Goal: Task Accomplishment & Management: Complete application form

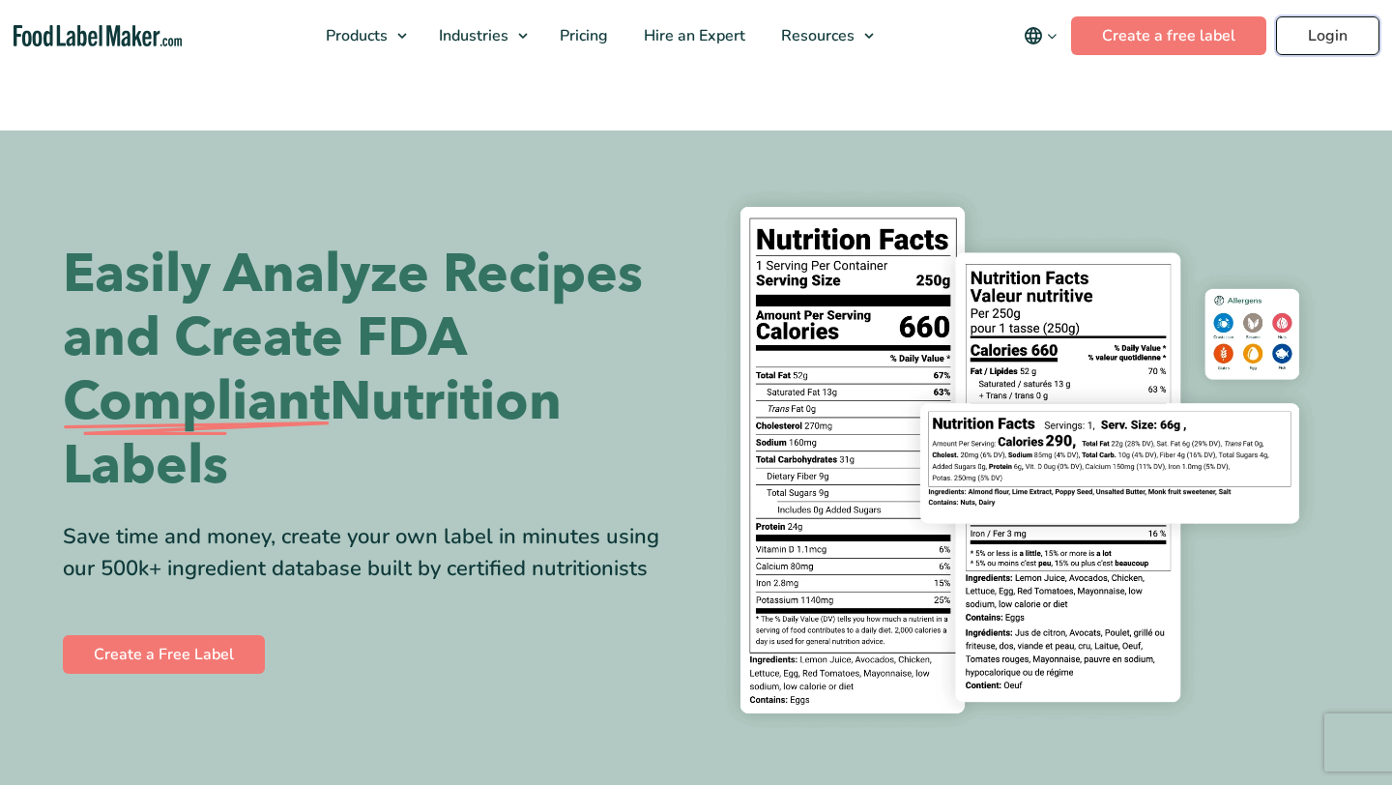
click at [1349, 37] on link "Login" at bounding box center [1327, 35] width 103 height 39
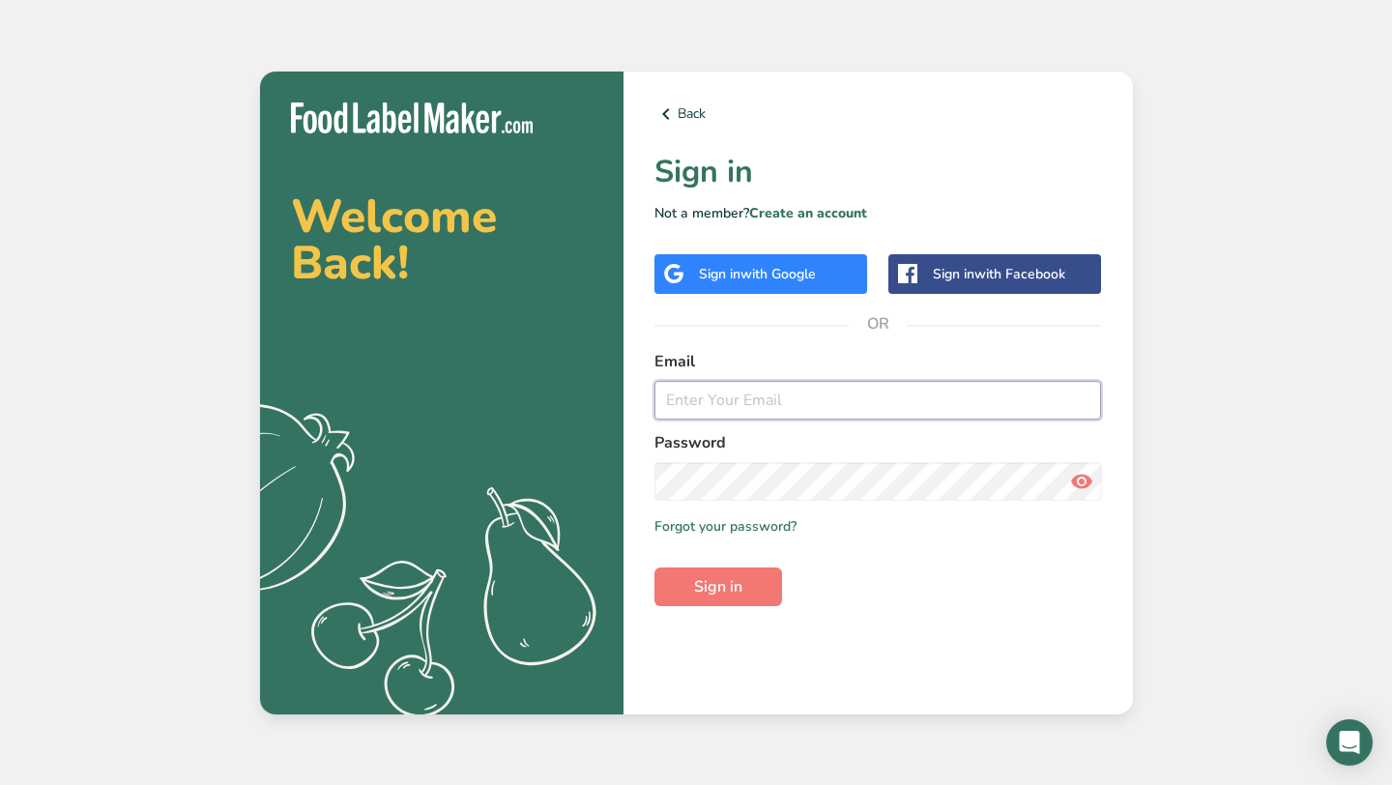
click at [735, 389] on input "email" at bounding box center [879, 400] width 448 height 39
type input "[EMAIL_ADDRESS][DOMAIN_NAME]"
click at [655, 567] on button "Sign in" at bounding box center [719, 586] width 128 height 39
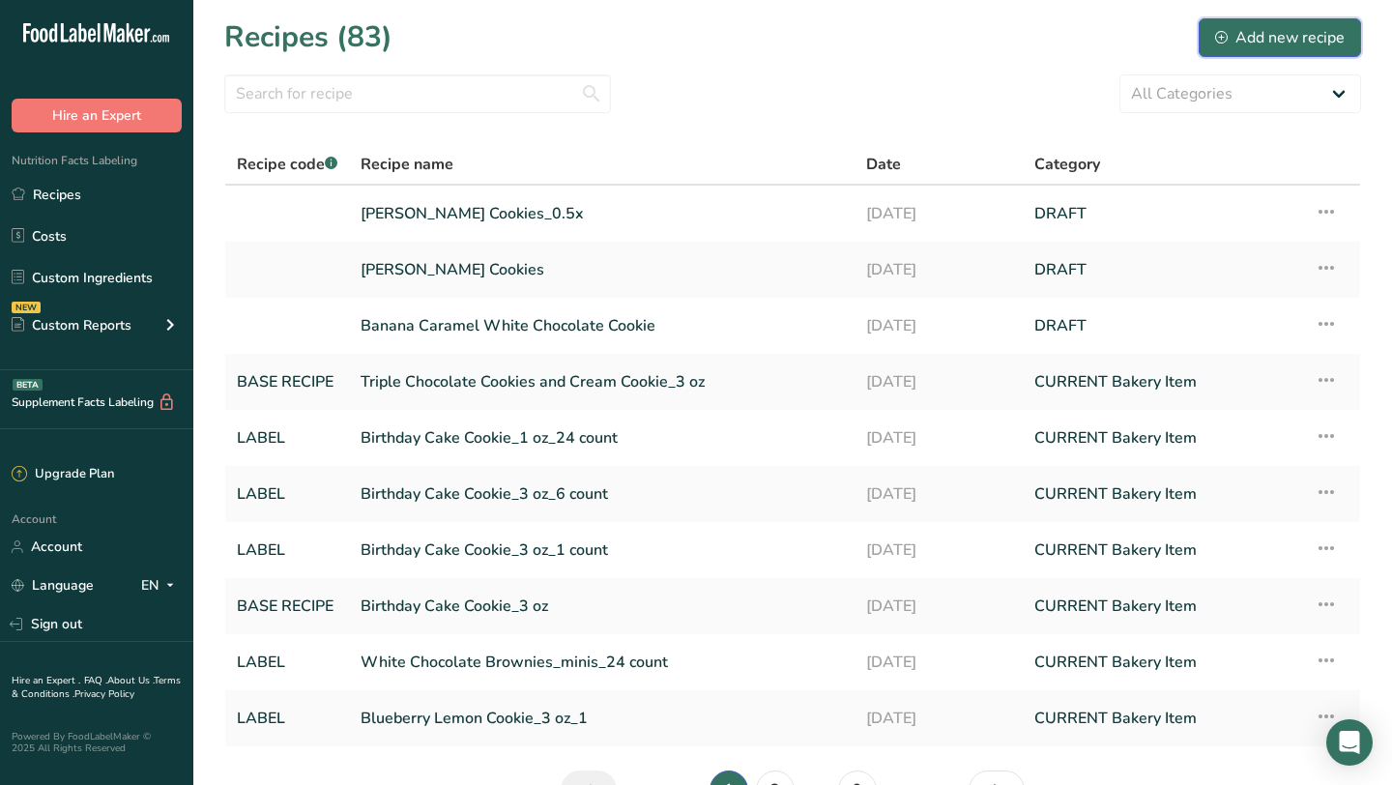
click at [1215, 36] on button "Add new recipe" at bounding box center [1280, 37] width 162 height 39
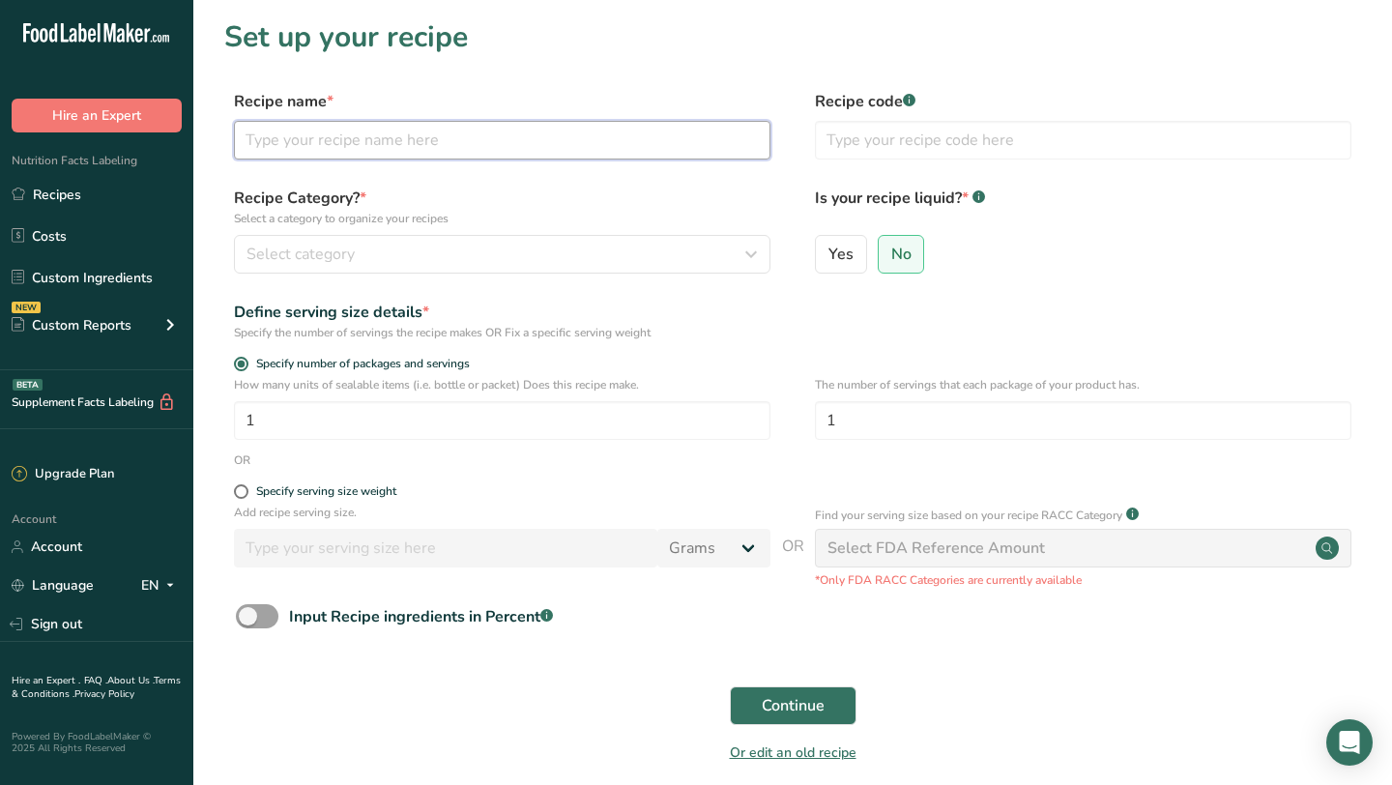
click at [511, 153] on input "text" at bounding box center [502, 140] width 537 height 39
type input "Blackout Caramel Chocolate Chip Cookie"
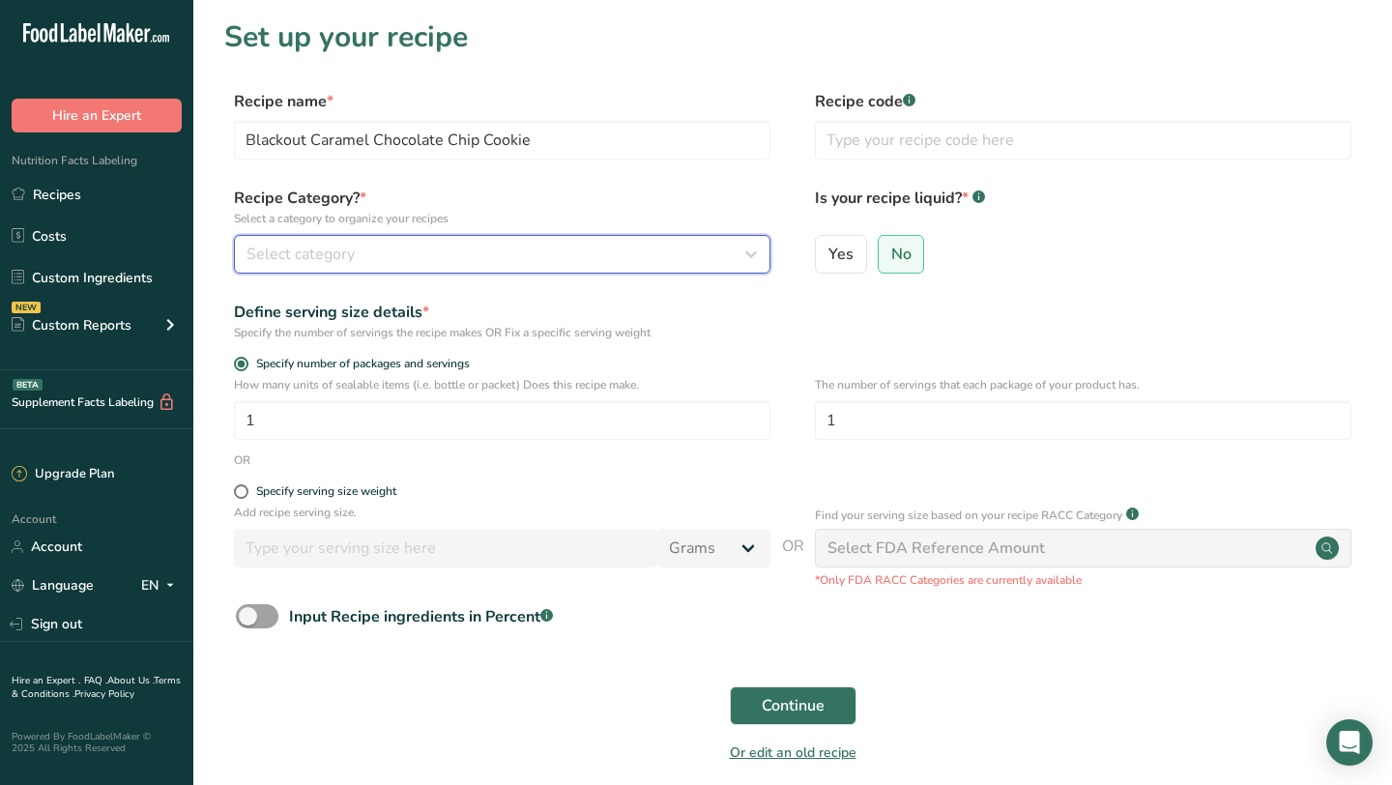
click at [480, 252] on div "Select category" at bounding box center [497, 254] width 500 height 23
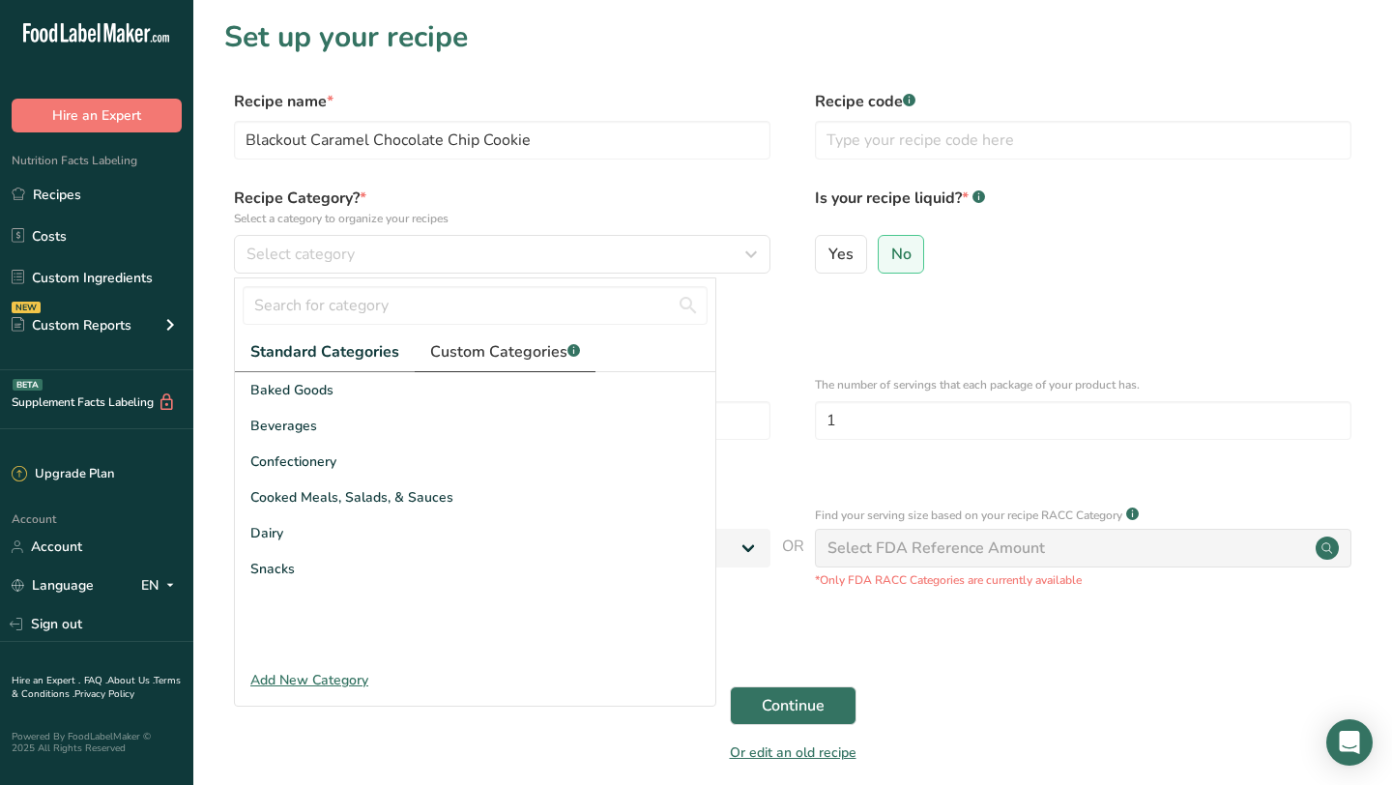
click at [502, 352] on span "Custom Categories .a-a{fill:#347362;}.b-a{fill:#fff;}" at bounding box center [505, 351] width 150 height 23
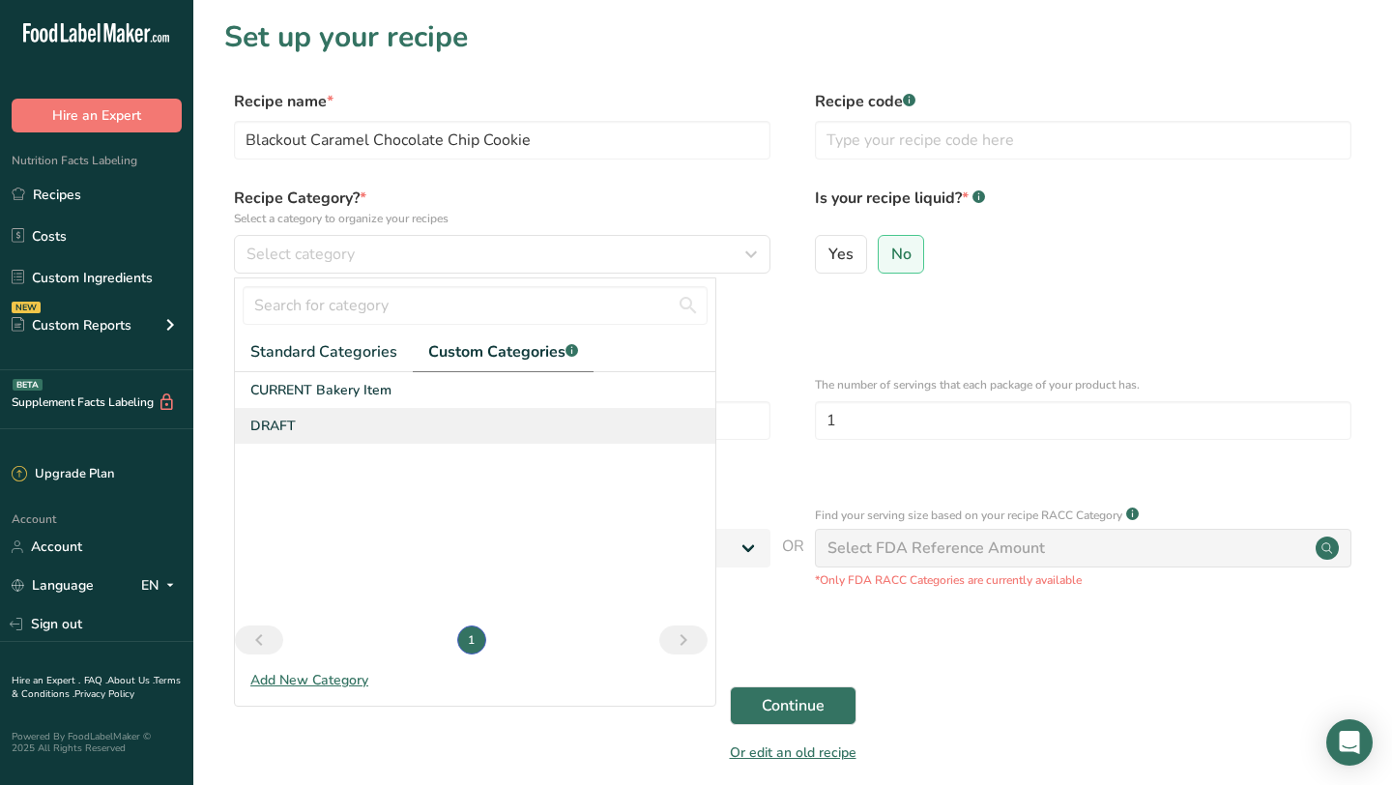
click at [279, 433] on span "DRAFT" at bounding box center [272, 426] width 45 height 20
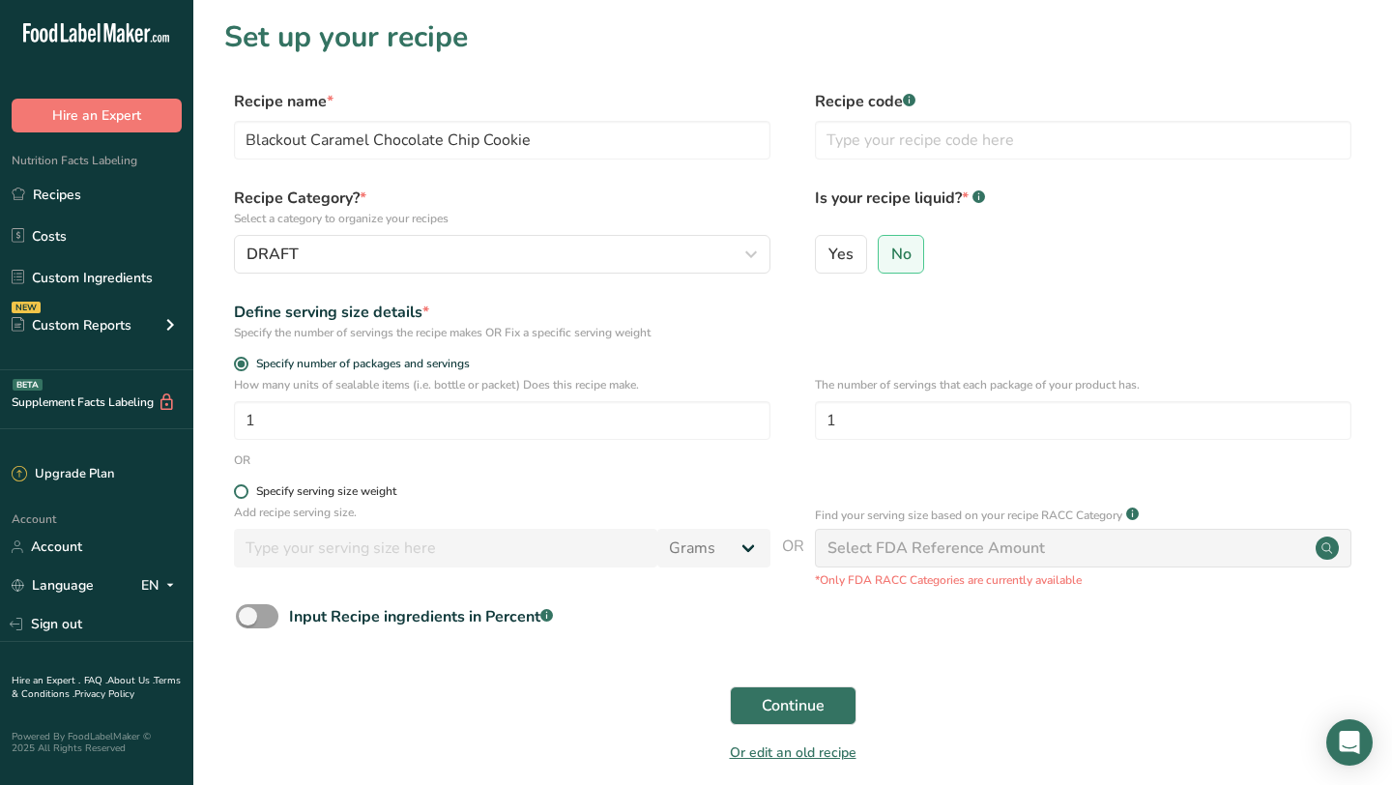
click at [243, 494] on span at bounding box center [241, 491] width 15 height 15
click at [243, 494] on input "Specify serving size weight" at bounding box center [240, 491] width 13 height 13
radio input "true"
radio input "false"
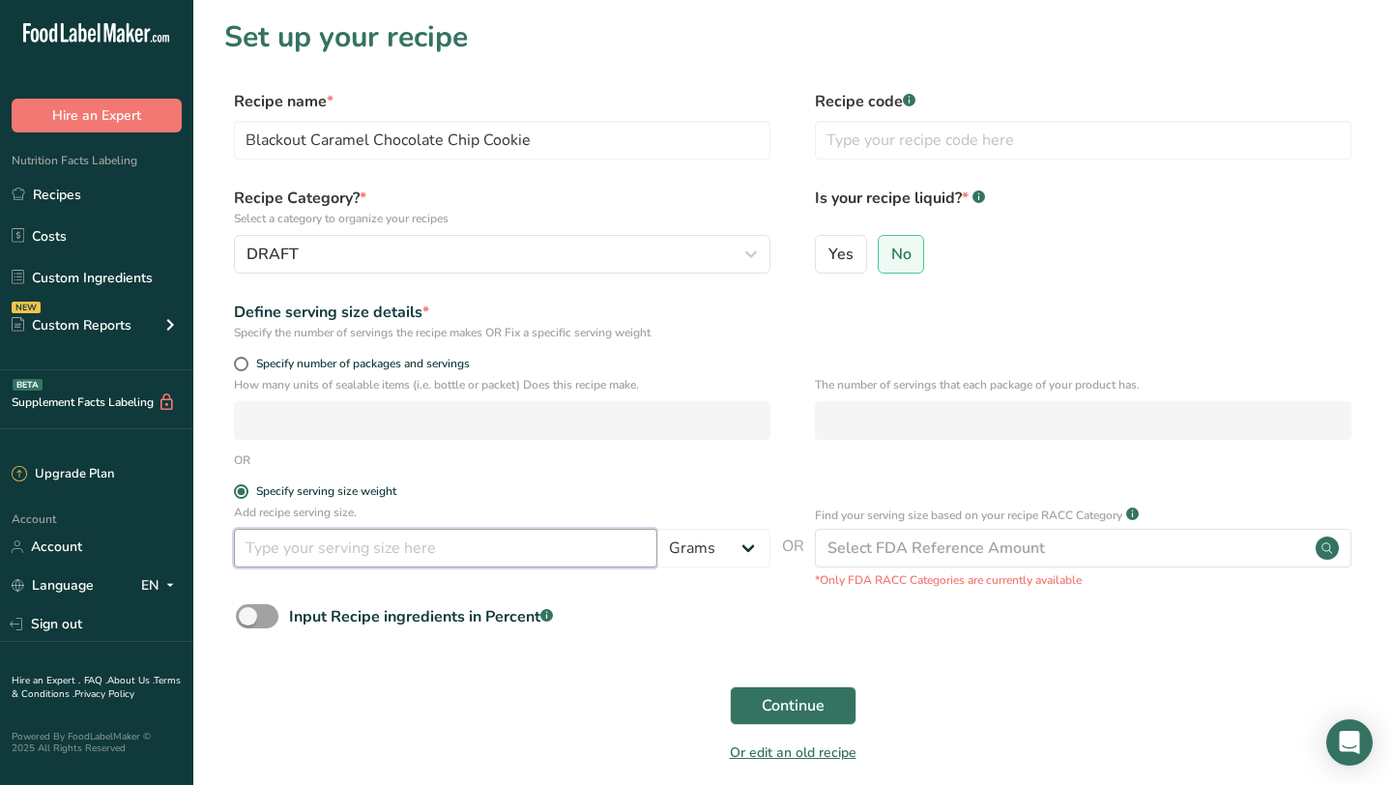
click at [264, 565] on input "number" at bounding box center [445, 548] width 423 height 39
type input "3"
click at [691, 550] on select "Grams kg mg mcg lb oz l mL fl oz tbsp tsp cup qt gallon" at bounding box center [713, 548] width 113 height 39
select select "5"
click at [657, 529] on select "Grams kg mg mcg lb oz l mL fl oz tbsp tsp cup qt gallon" at bounding box center [713, 548] width 113 height 39
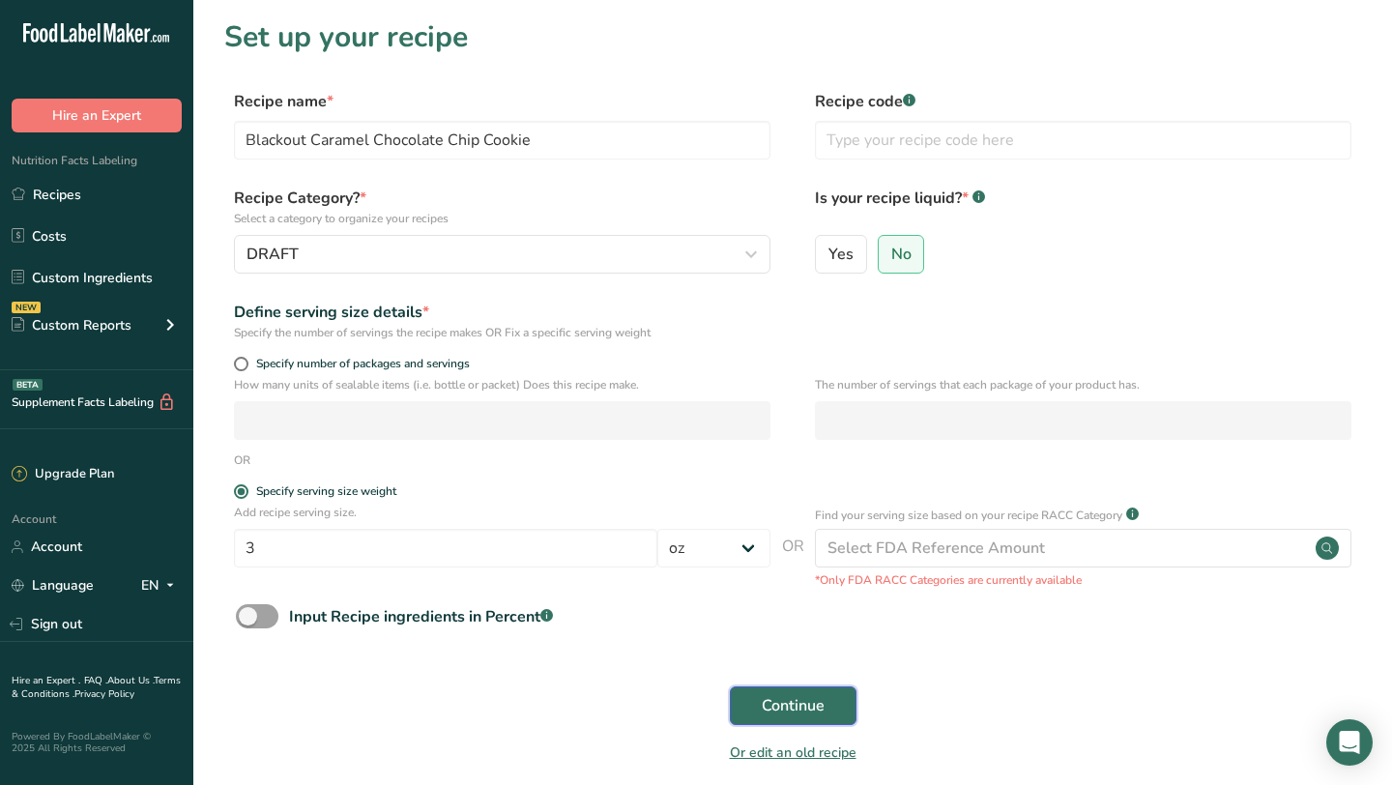
click at [775, 710] on span "Continue" at bounding box center [793, 705] width 63 height 23
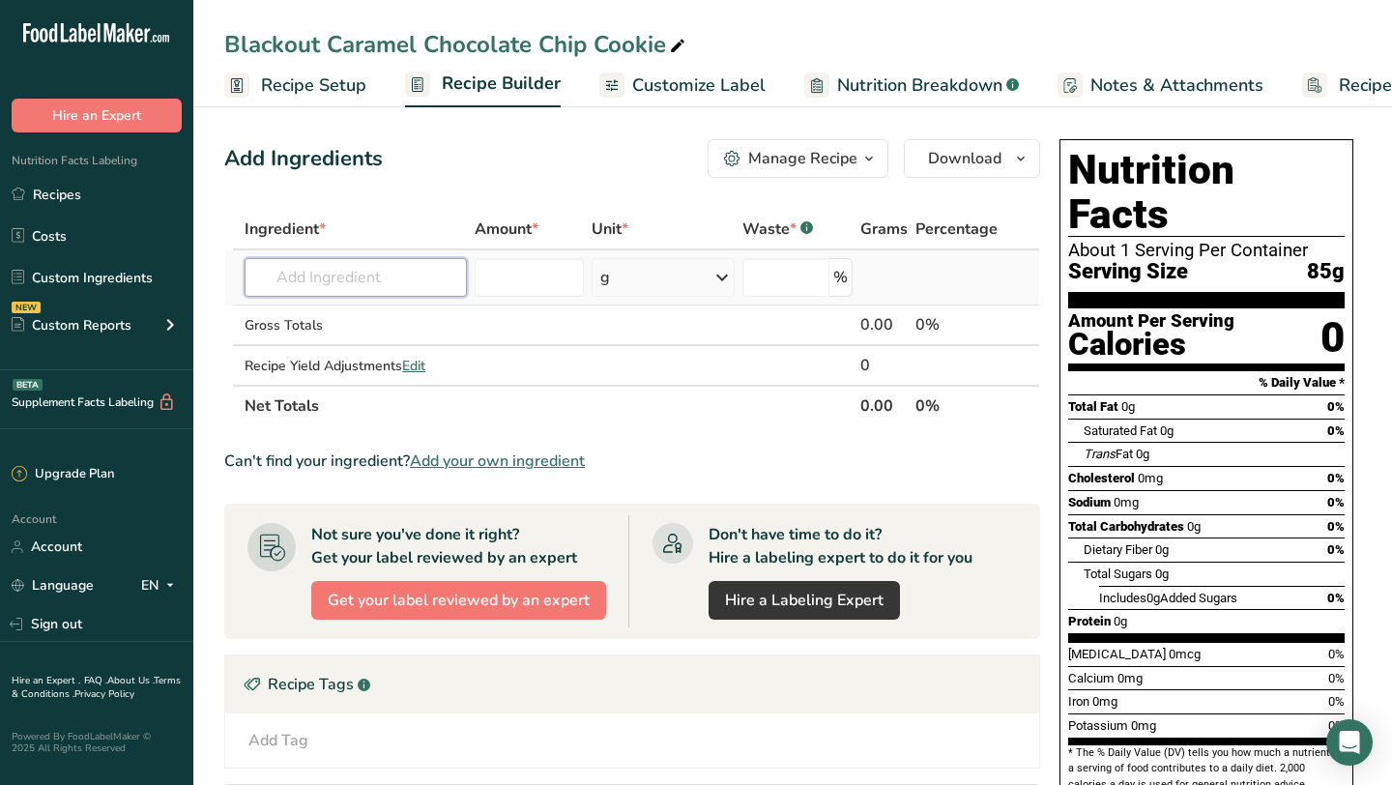
click at [310, 279] on input "text" at bounding box center [356, 277] width 222 height 39
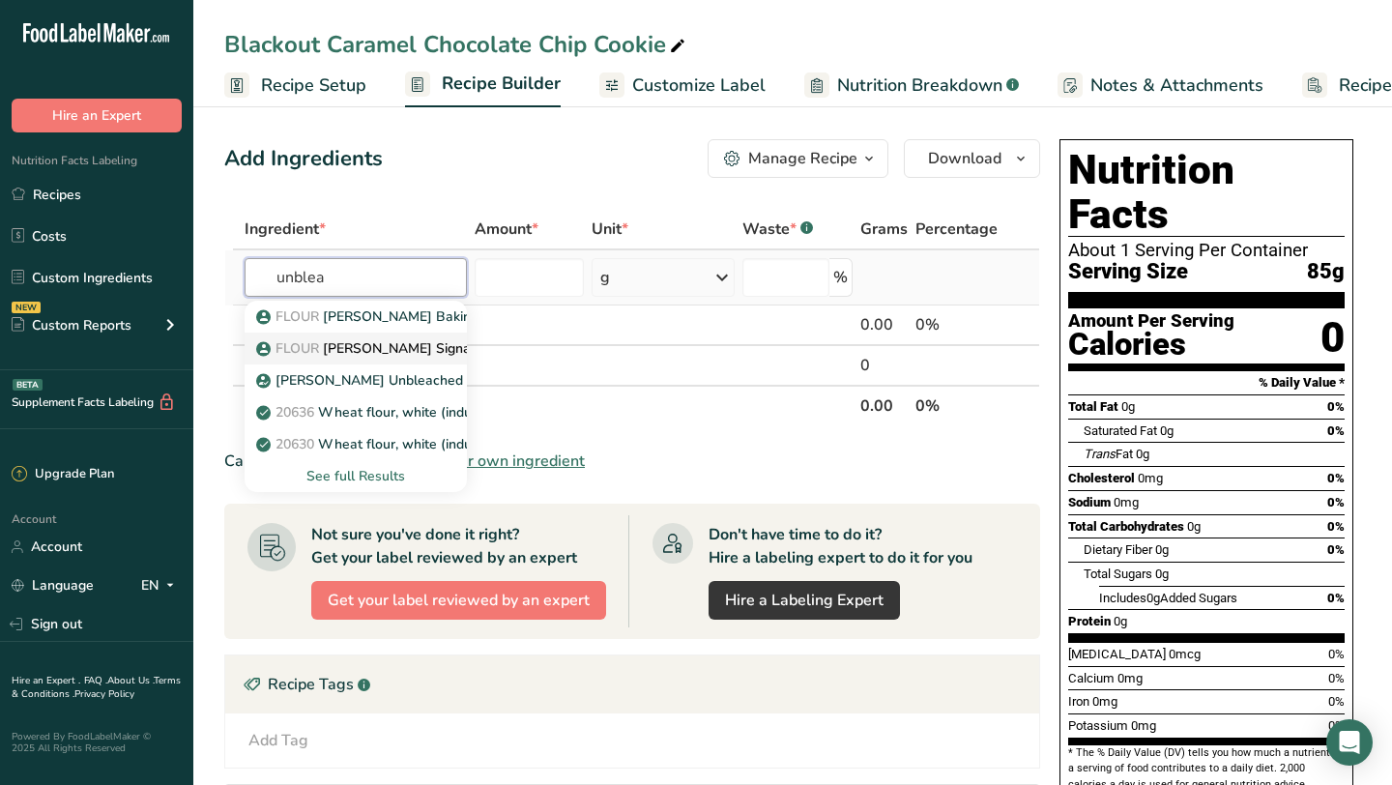
type input "unblea"
click at [352, 343] on p "FLOUR [PERSON_NAME] Signature Organic Unbleached All Purpose Flour" at bounding box center [499, 348] width 479 height 20
type input "[PERSON_NAME] Signature Organic Unbleached All Purpose Flour"
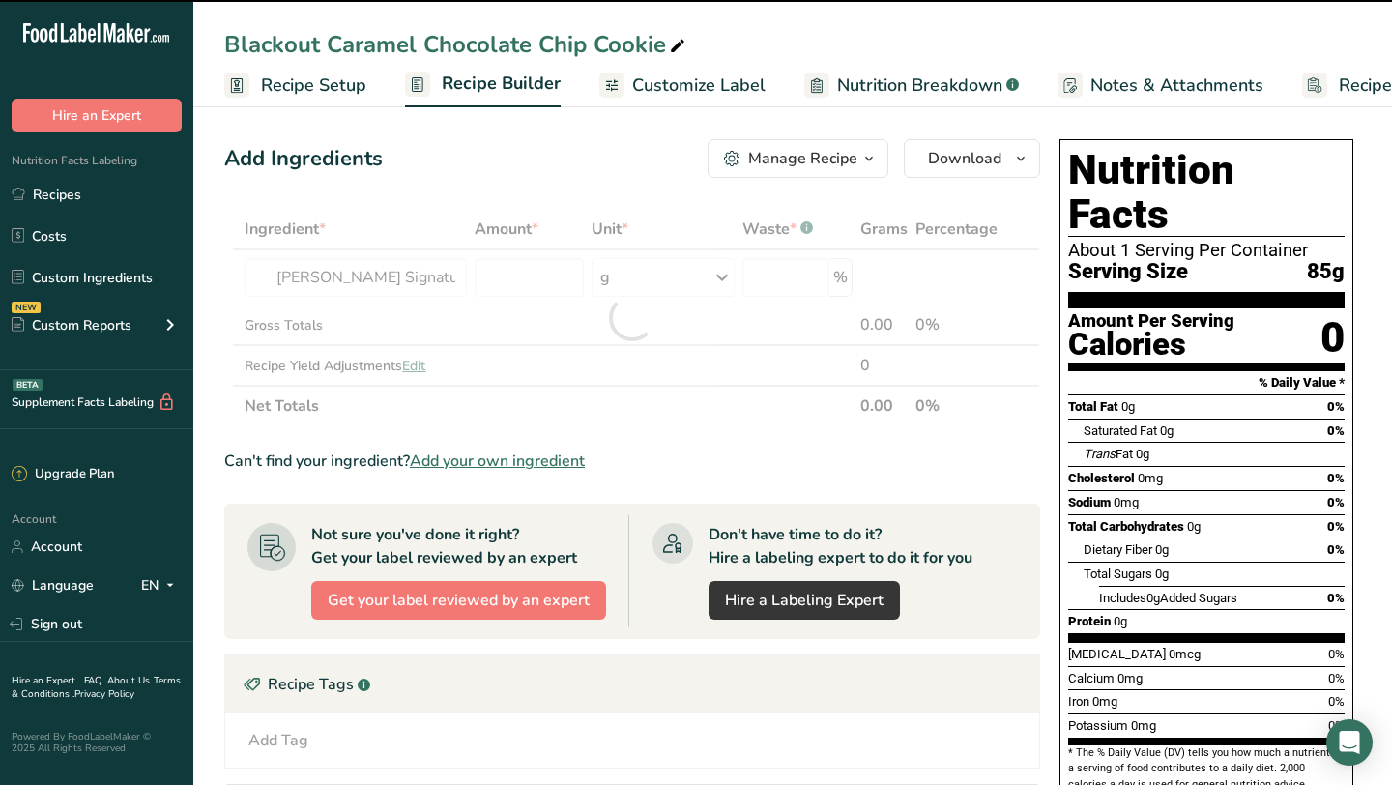
type input "0"
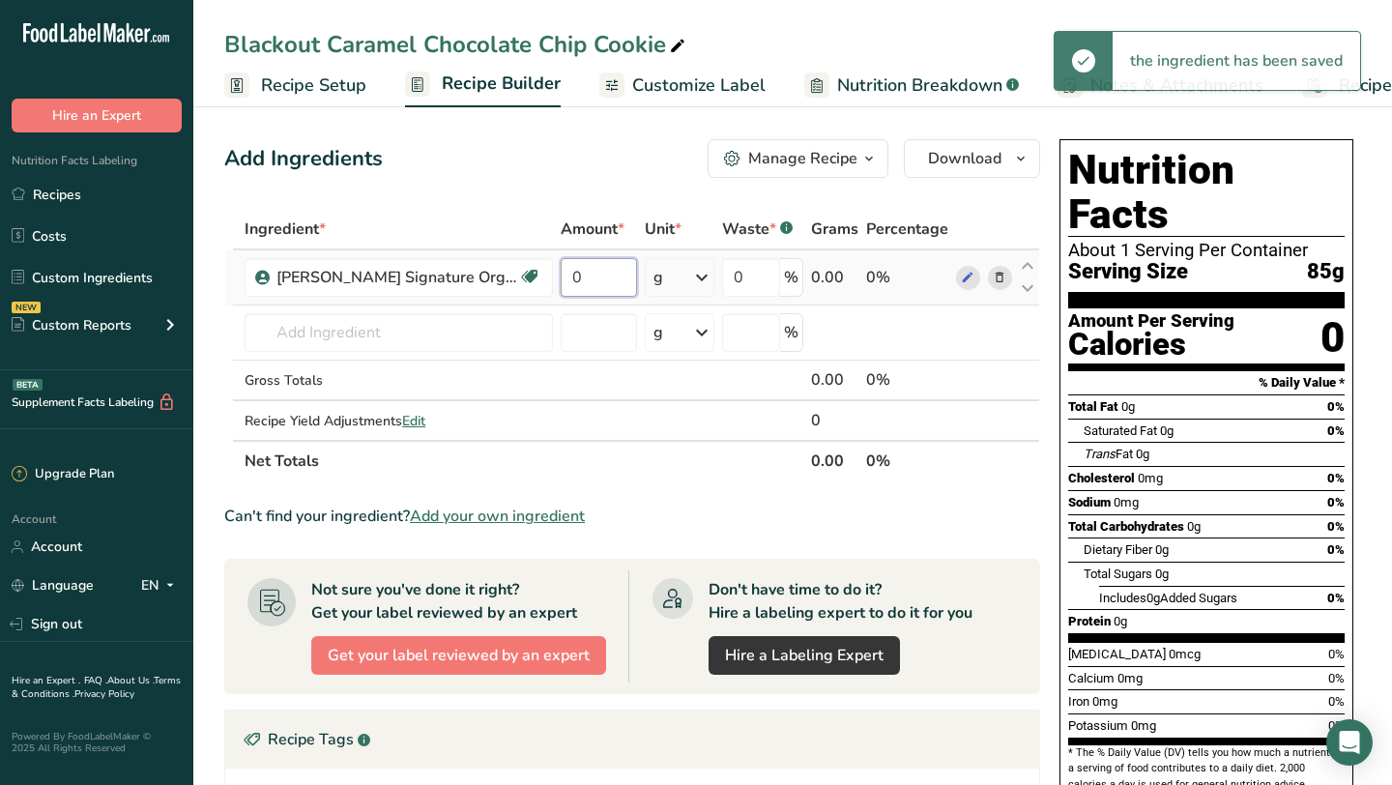
click at [576, 280] on input "0" at bounding box center [599, 277] width 76 height 39
click at [571, 271] on input "0" at bounding box center [599, 277] width 76 height 39
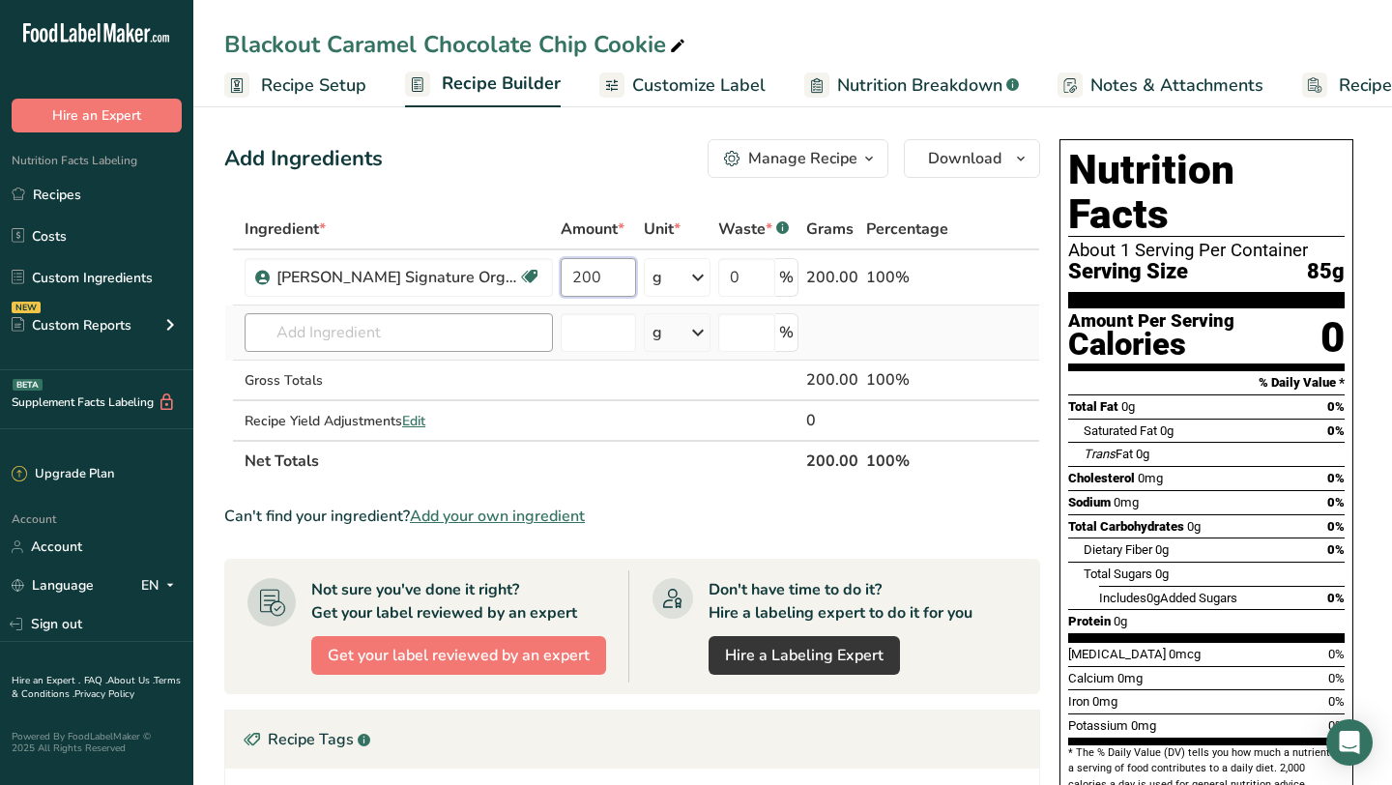
type input "200"
click at [402, 322] on div "Ingredient * Amount * Unit * Waste * .a-a{fill:#347362;}.b-a{fill:#fff;} Grams …" at bounding box center [632, 345] width 816 height 273
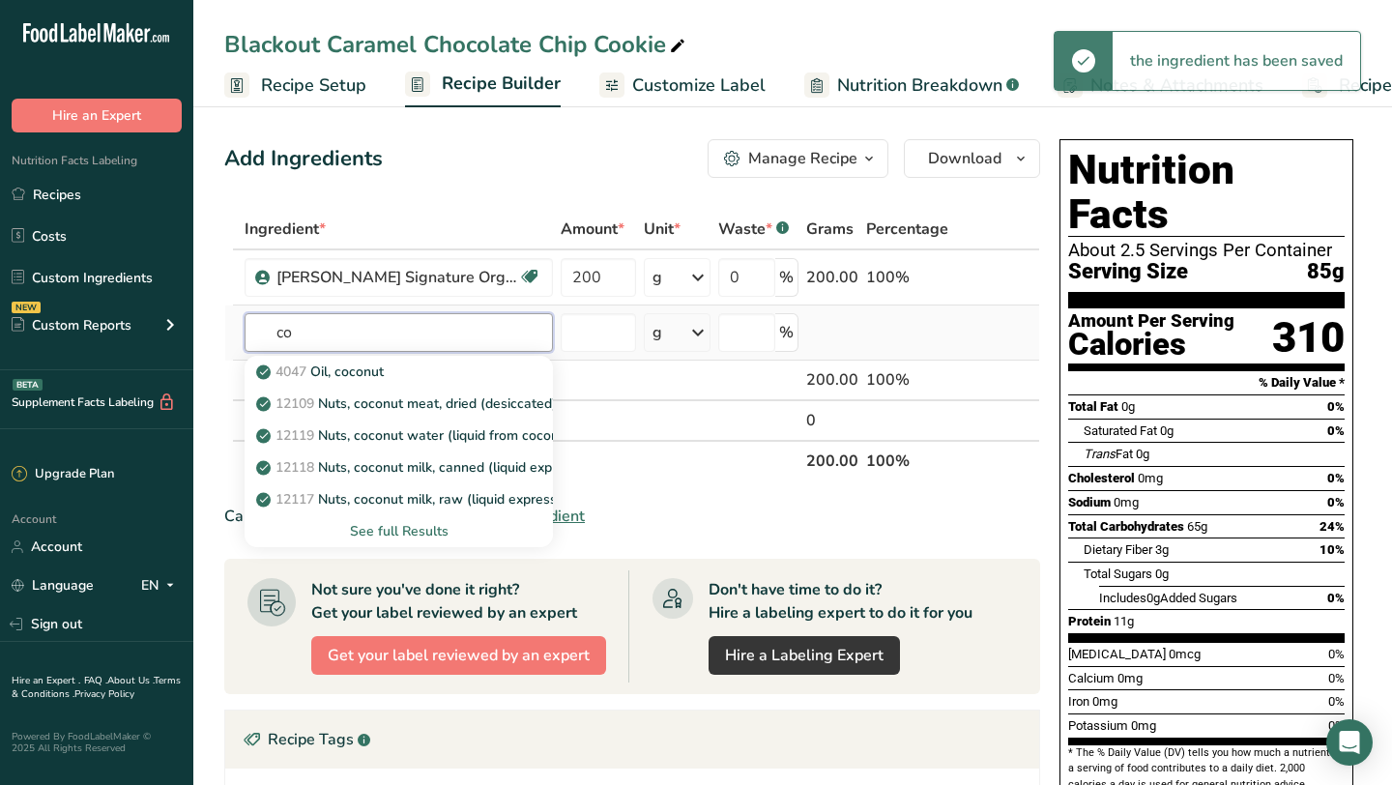
type input "c"
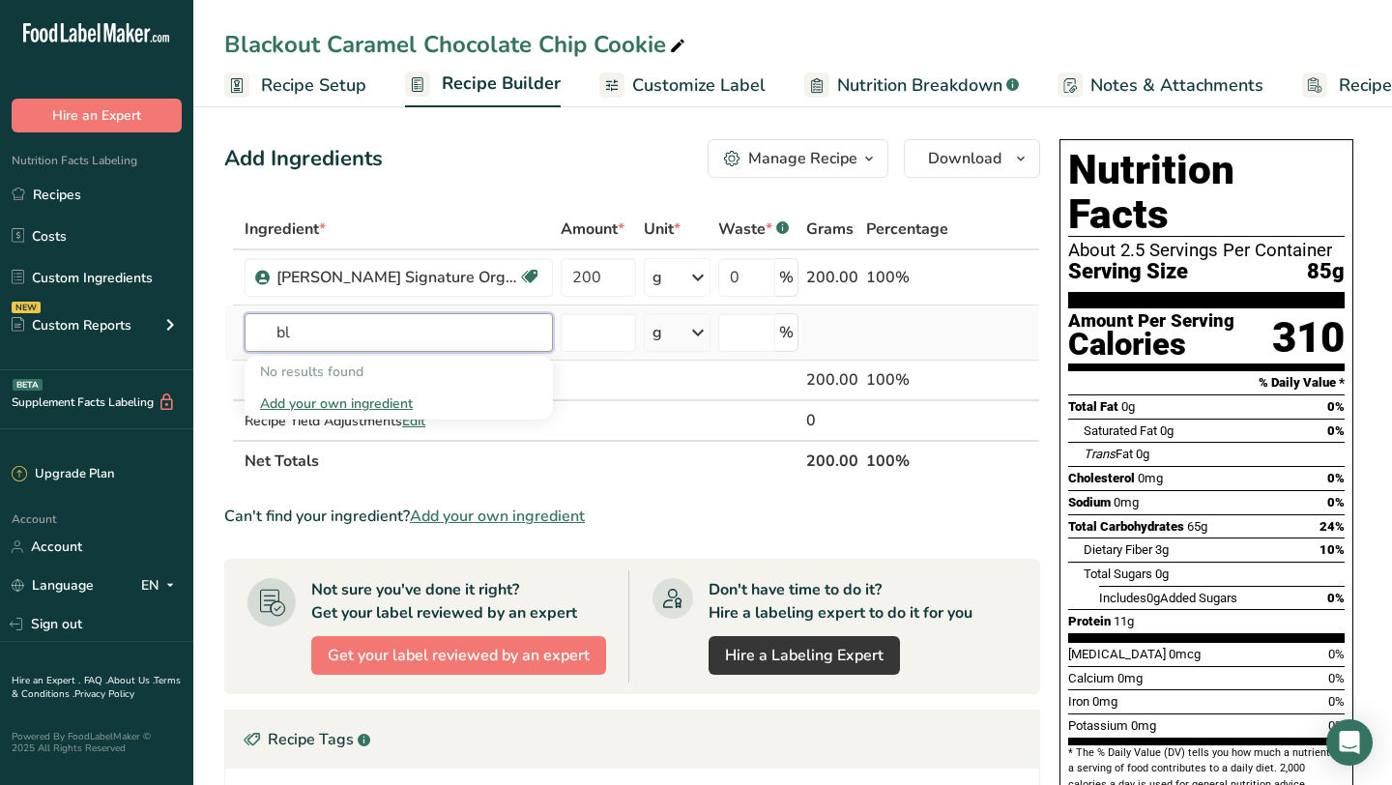
type input "b"
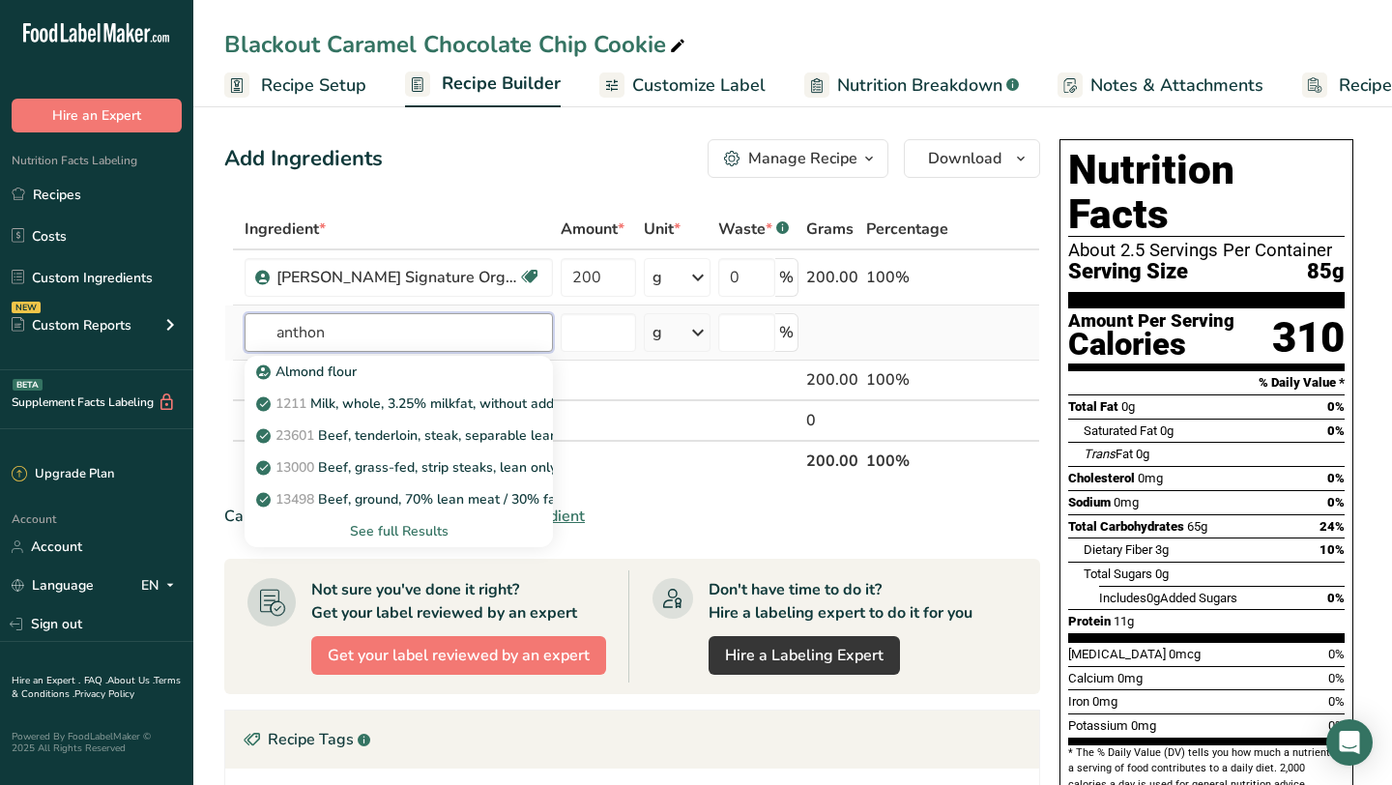
type input "[PERSON_NAME]"
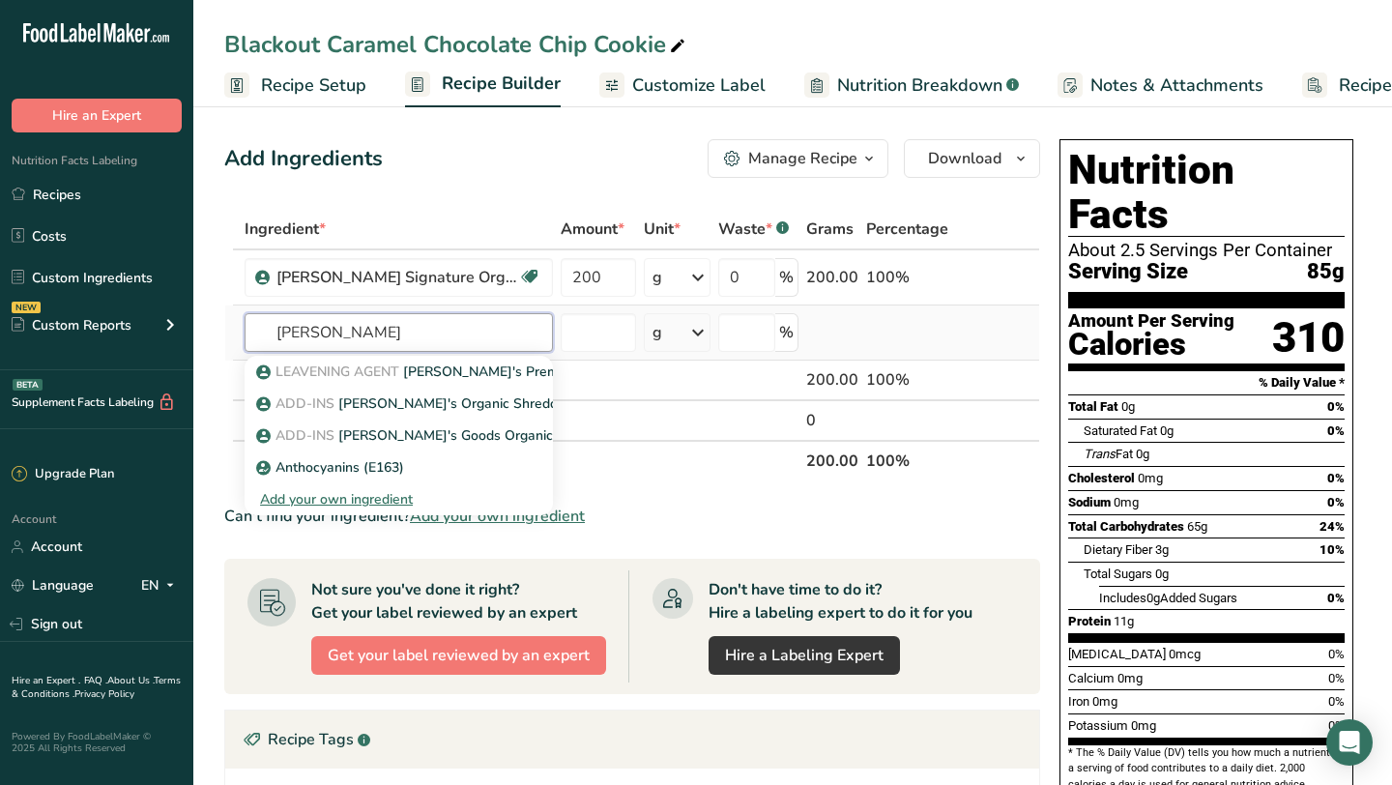
drag, startPoint x: 354, startPoint y: 330, endPoint x: 276, endPoint y: 329, distance: 78.3
click at [276, 329] on input "[PERSON_NAME]" at bounding box center [399, 332] width 308 height 39
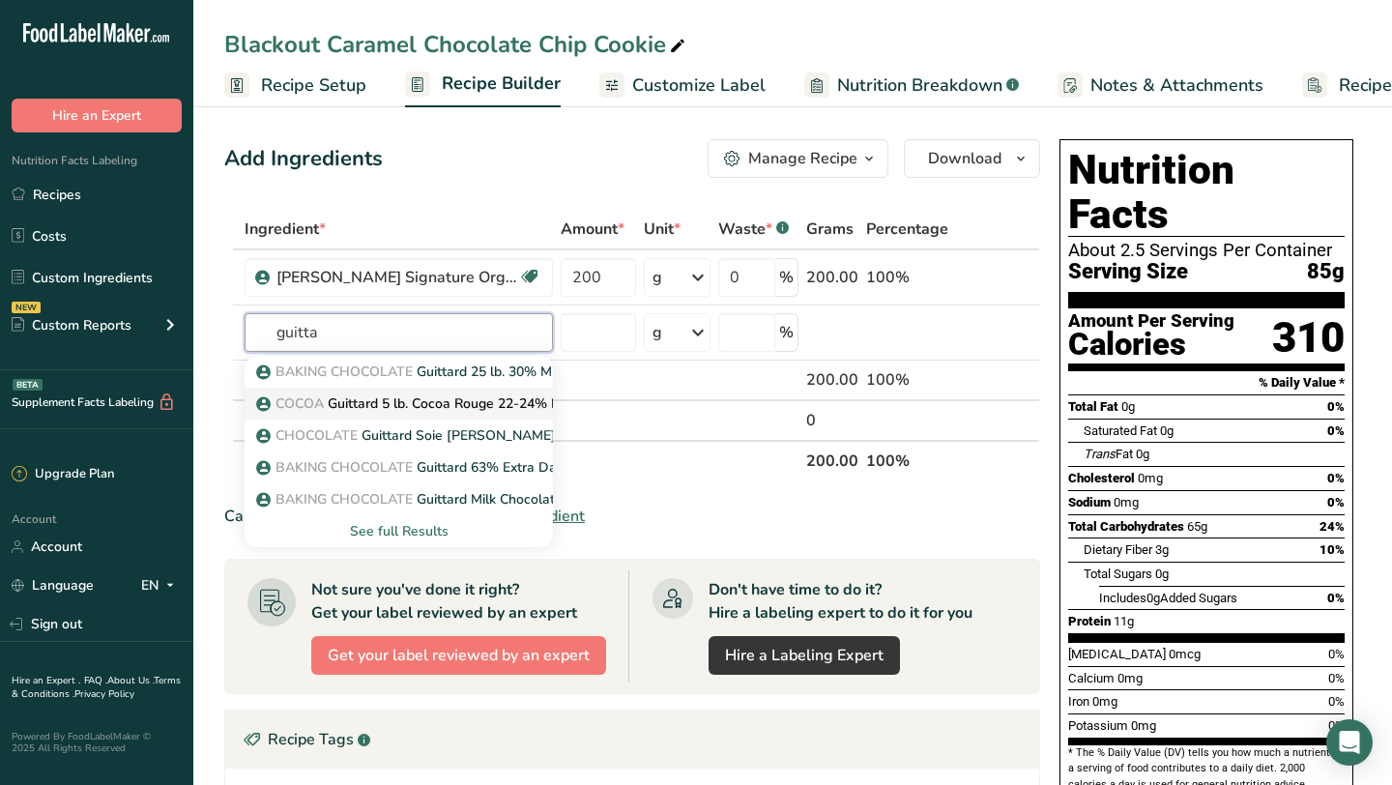
type input "guitta"
click at [383, 397] on p "COCOA Guittard 5 lb. Cocoa Rouge 22-24% Fat Dutched Cocoa Powder" at bounding box center [491, 403] width 463 height 20
type input "Guittard 5 lb. Cocoa Rouge 22-24% Fat Dutched Cocoa Powder"
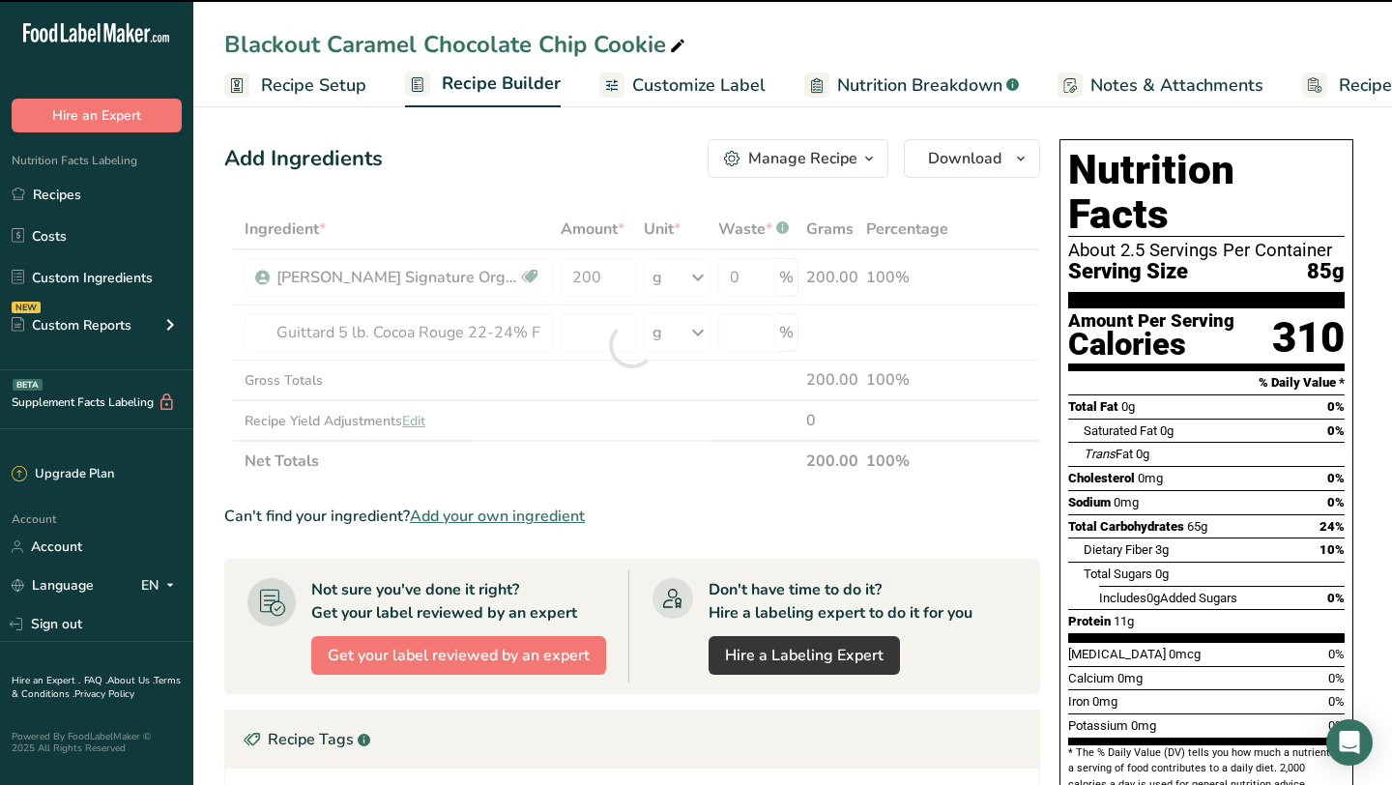
type input "0"
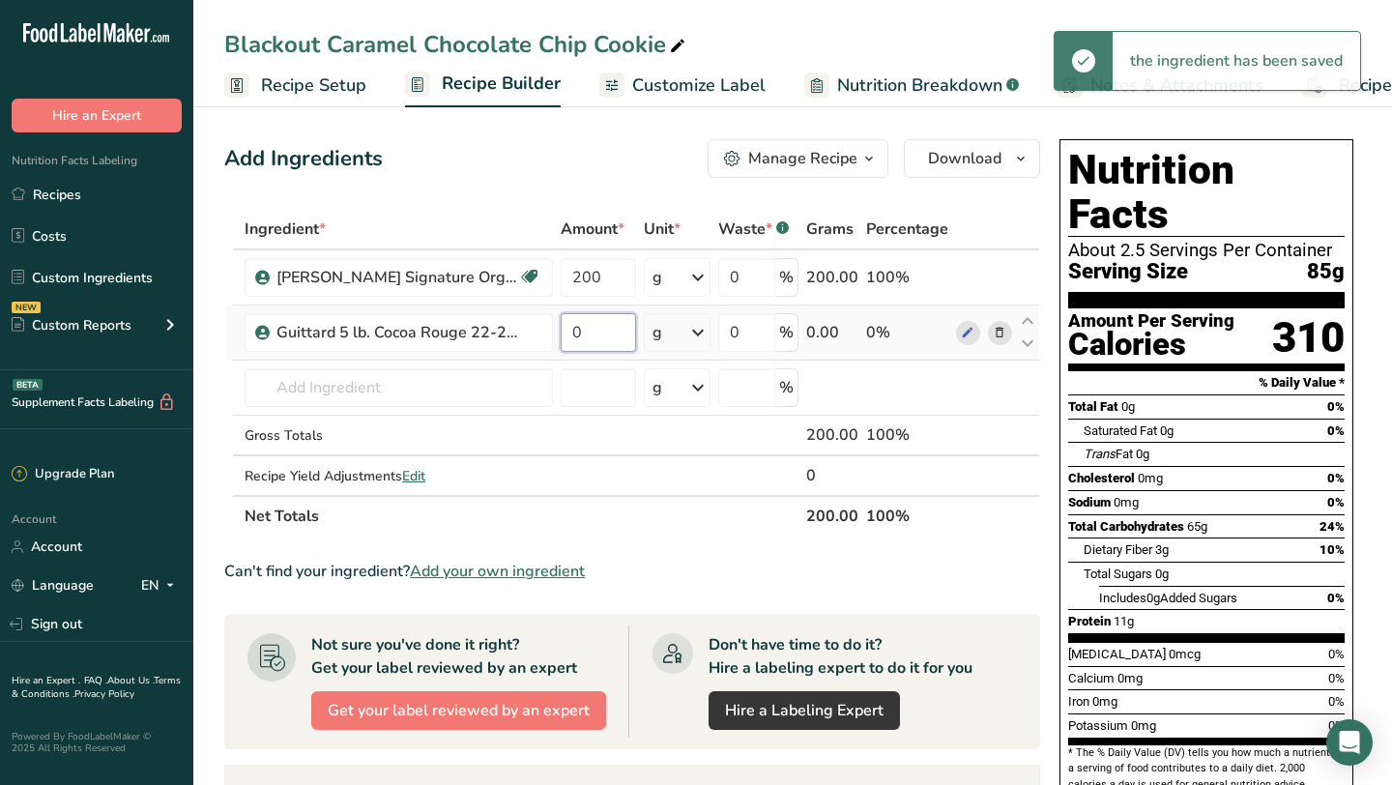
click at [578, 332] on input "0" at bounding box center [598, 332] width 74 height 39
type input "15"
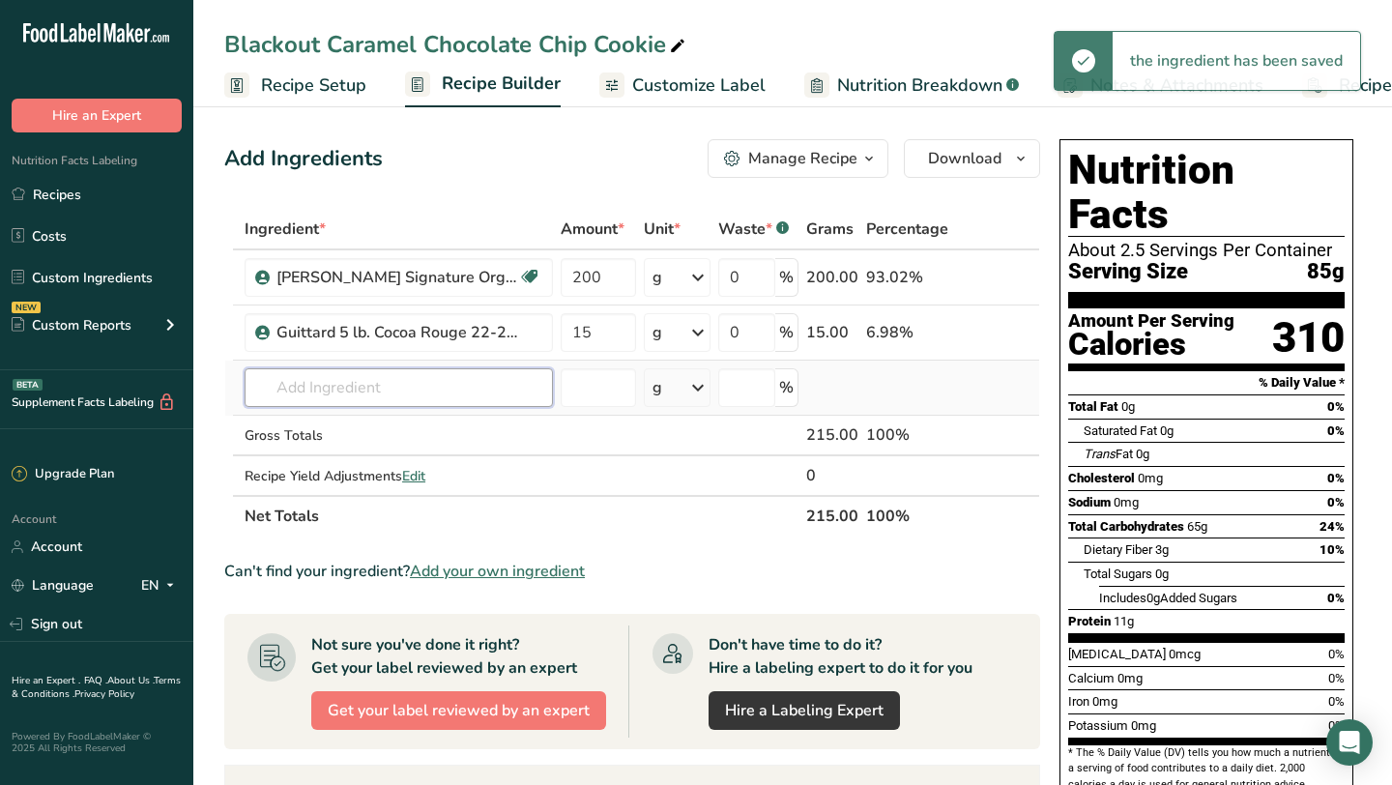
click at [396, 398] on div "Ingredient * Amount * Unit * Waste * .a-a{fill:#347362;}.b-a{fill:#fff;} Grams …" at bounding box center [632, 373] width 816 height 328
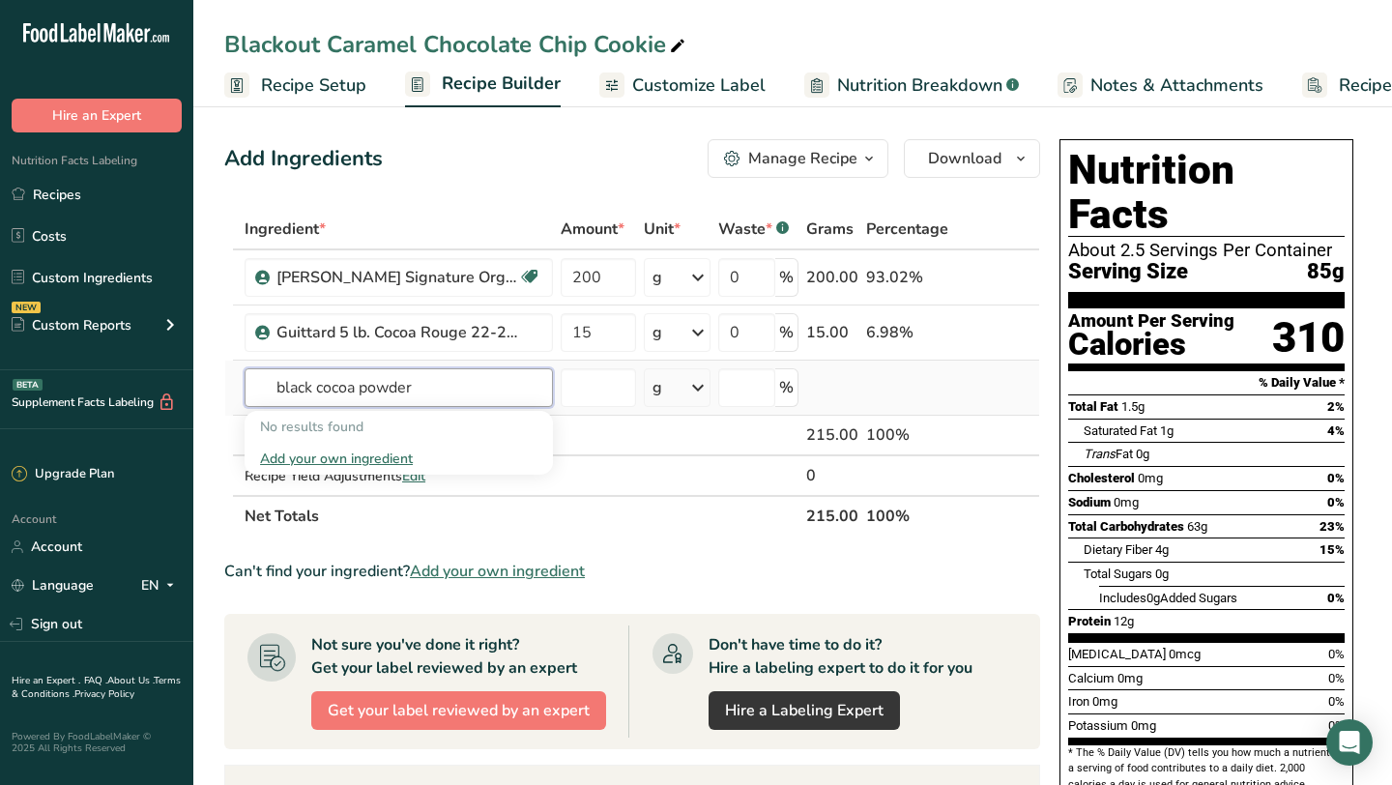
type input "black cocoa powder"
click at [392, 454] on div "Add your own ingredient" at bounding box center [398, 459] width 277 height 20
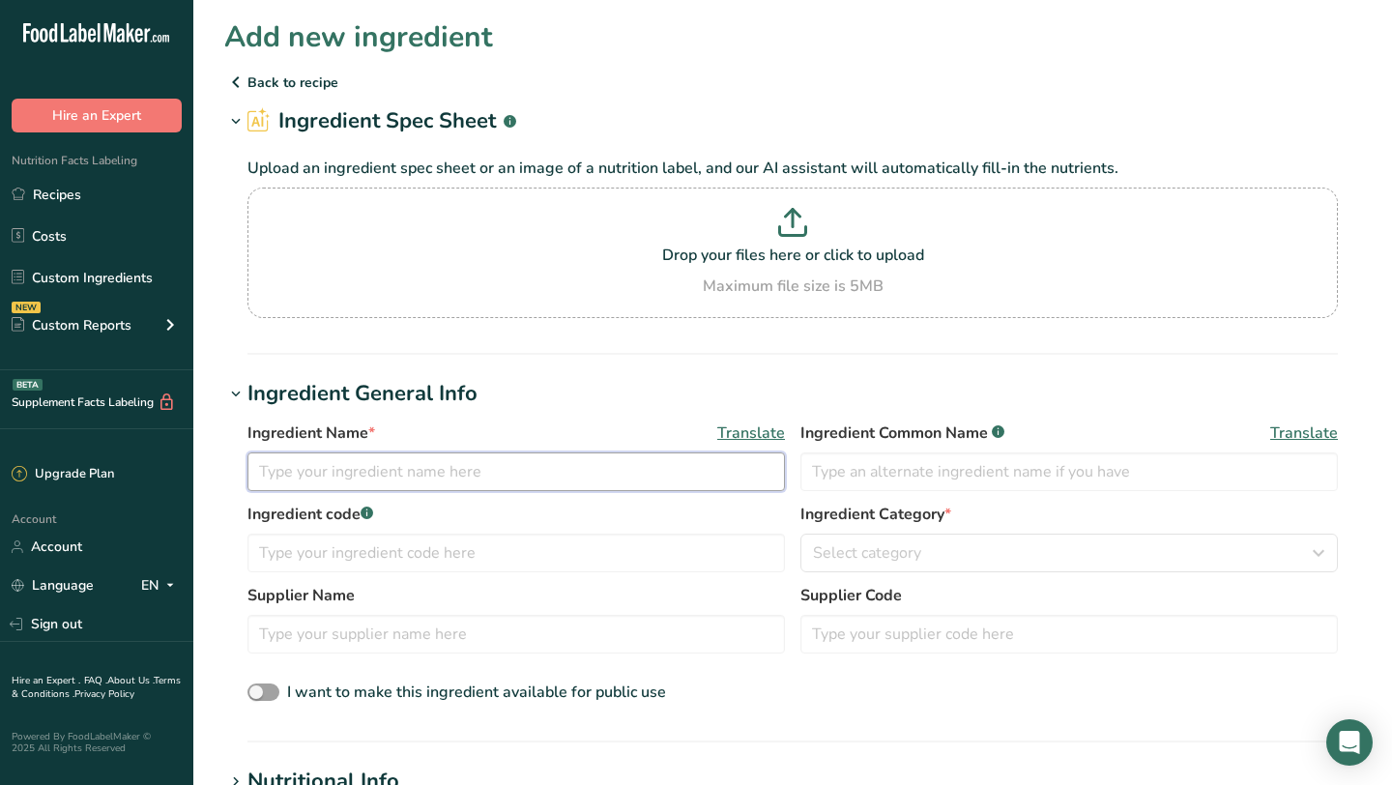
click at [392, 454] on input "text" at bounding box center [516, 471] width 538 height 39
paste input "Black Cocoa Powder"
type input "Modern Mountain Black Cocoa Powder"
click at [880, 481] on input "text" at bounding box center [1069, 471] width 538 height 39
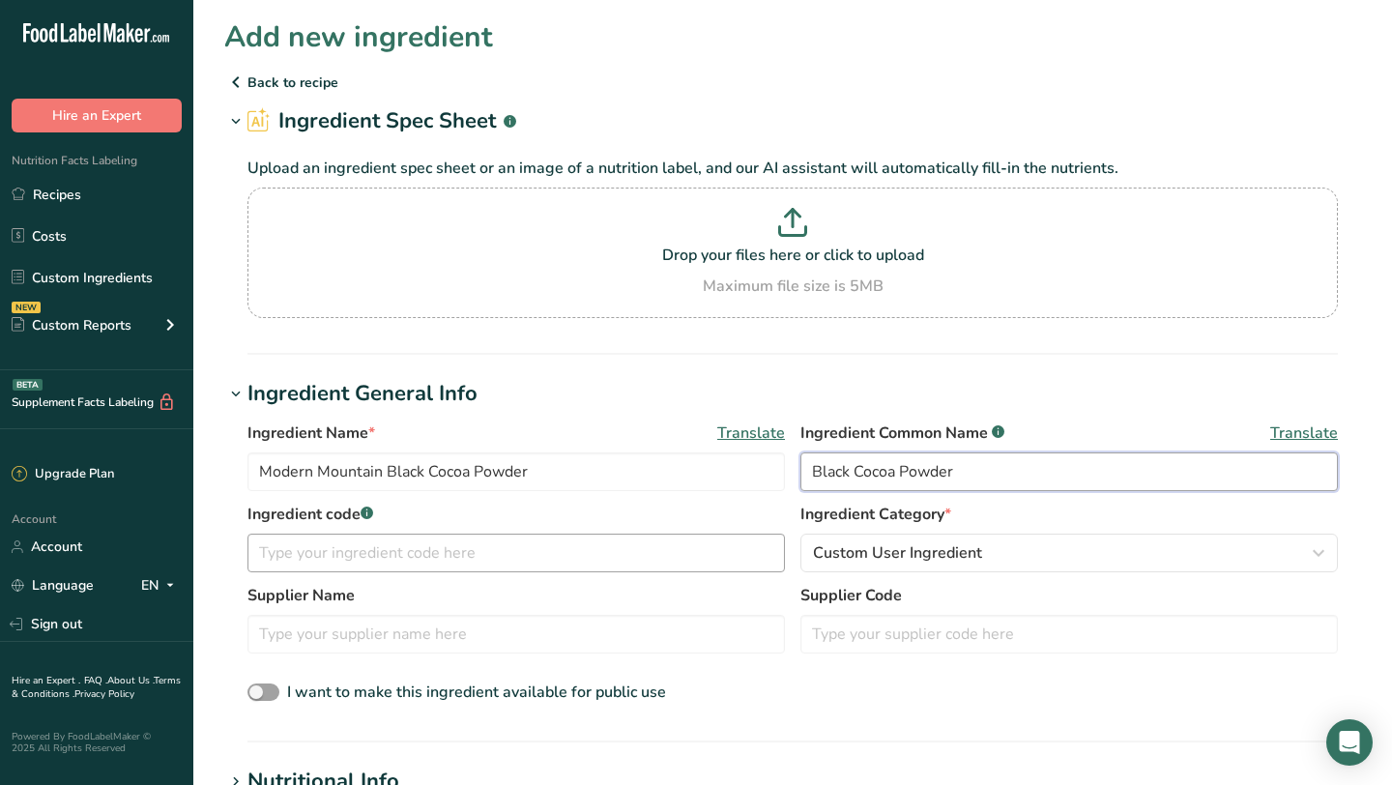
type input "Black Cocoa Powder"
click at [522, 553] on input "text" at bounding box center [516, 553] width 538 height 39
type input "COCOA"
click at [474, 630] on input "text" at bounding box center [516, 634] width 538 height 39
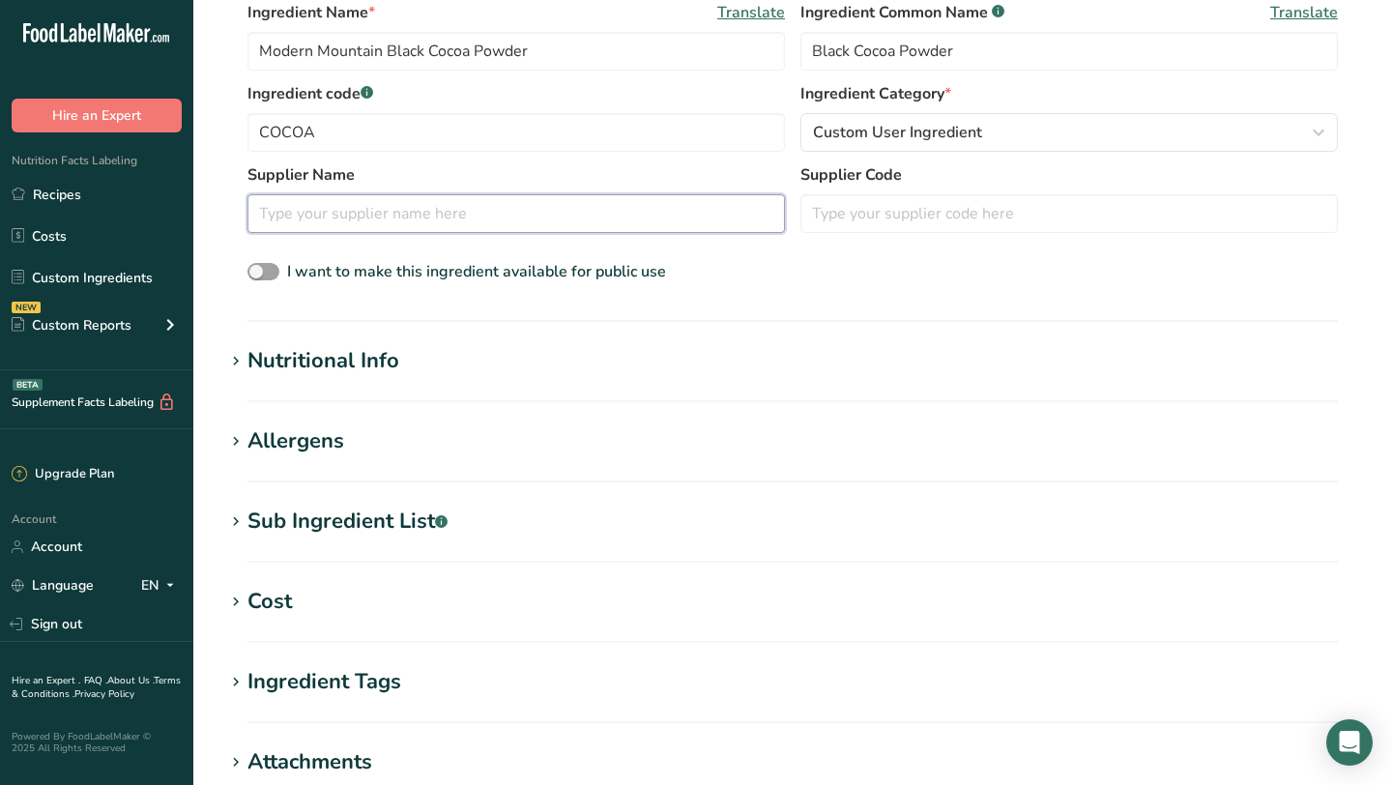
scroll to position [441, 0]
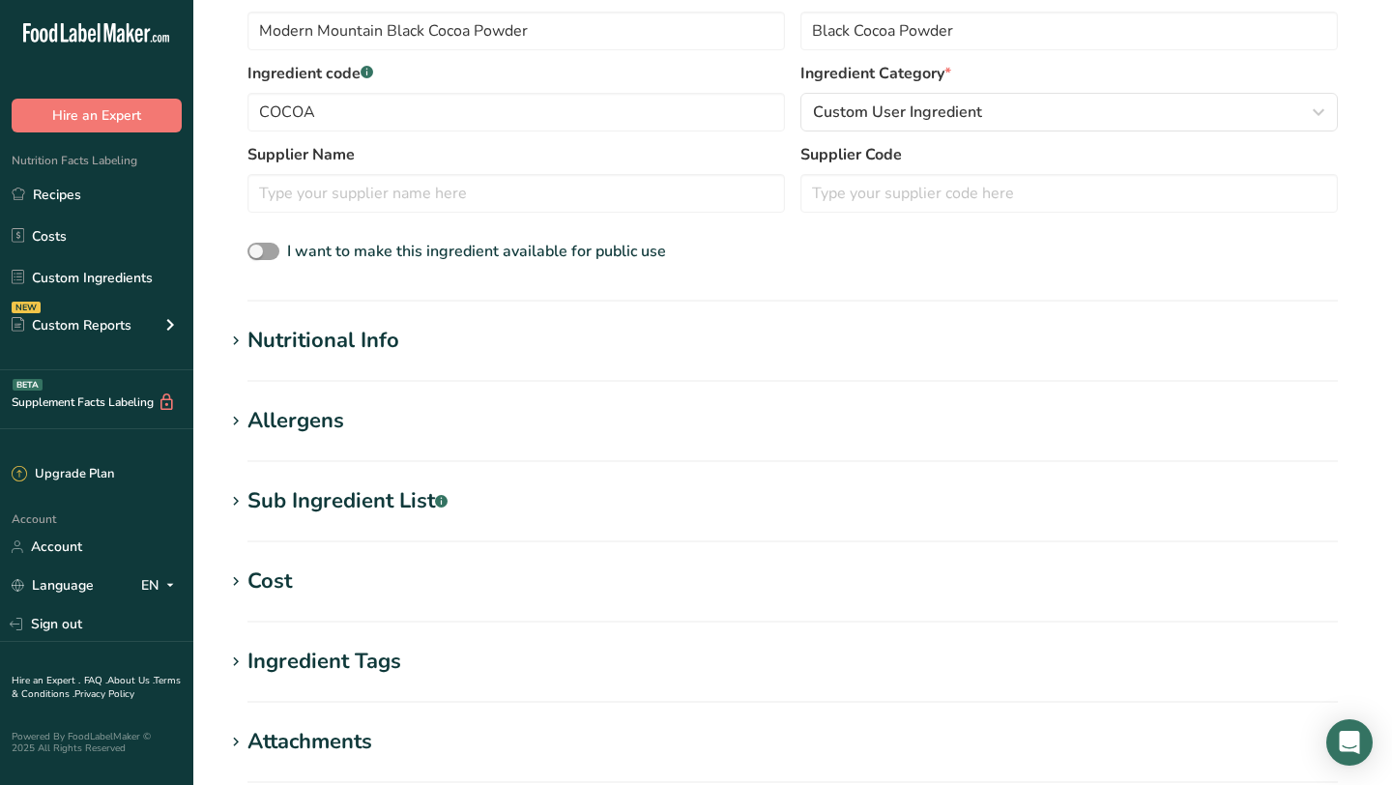
click at [385, 335] on div "Nutritional Info" at bounding box center [323, 341] width 152 height 32
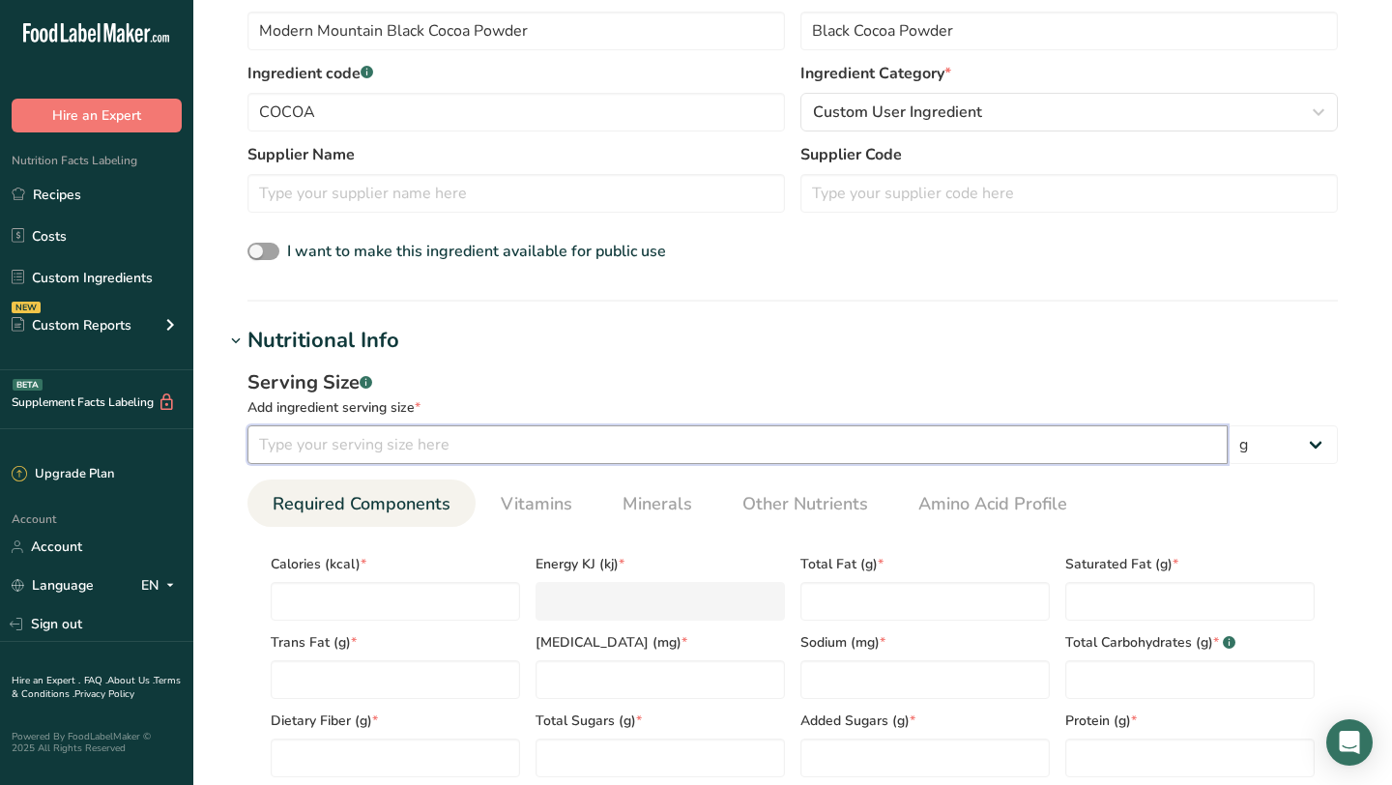
click at [384, 429] on input "number" at bounding box center [737, 444] width 980 height 39
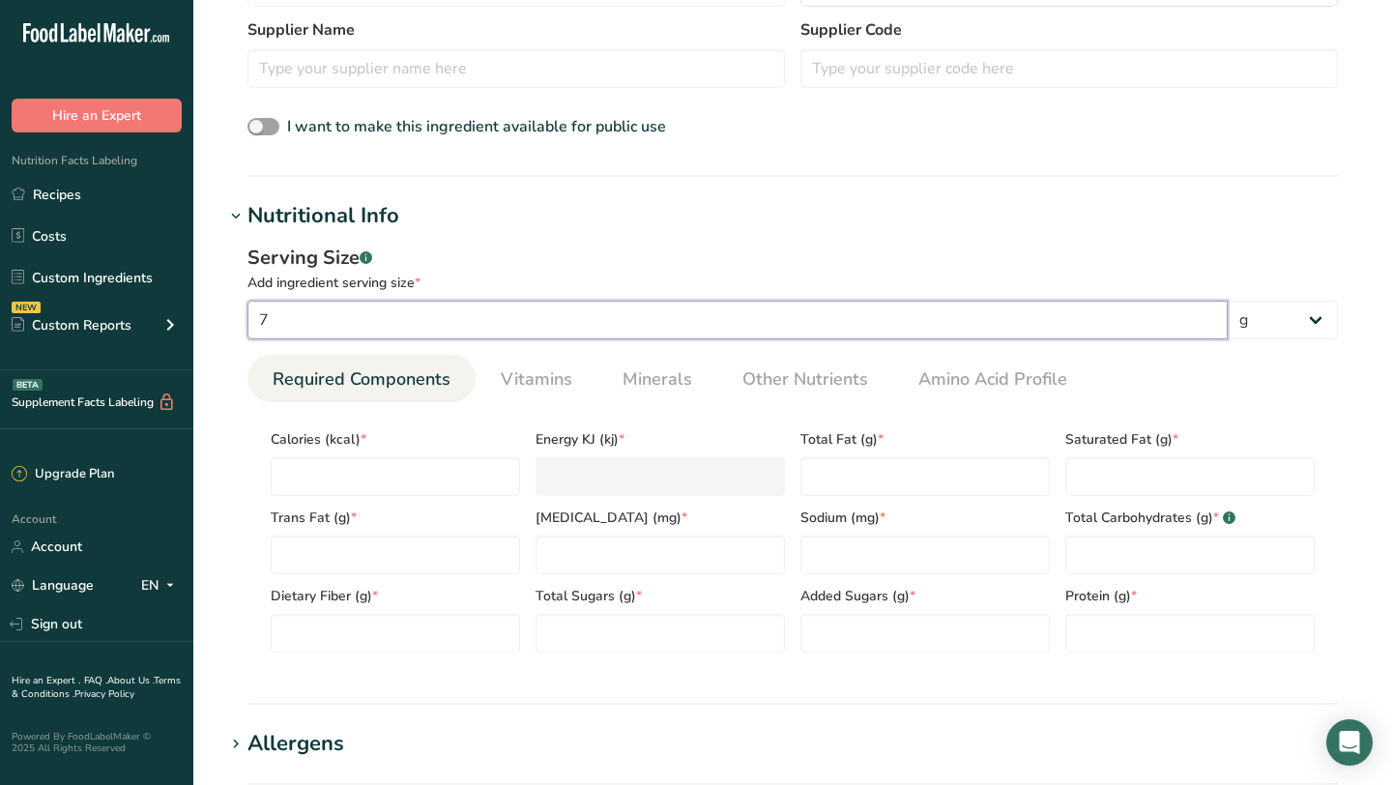
scroll to position [572, 0]
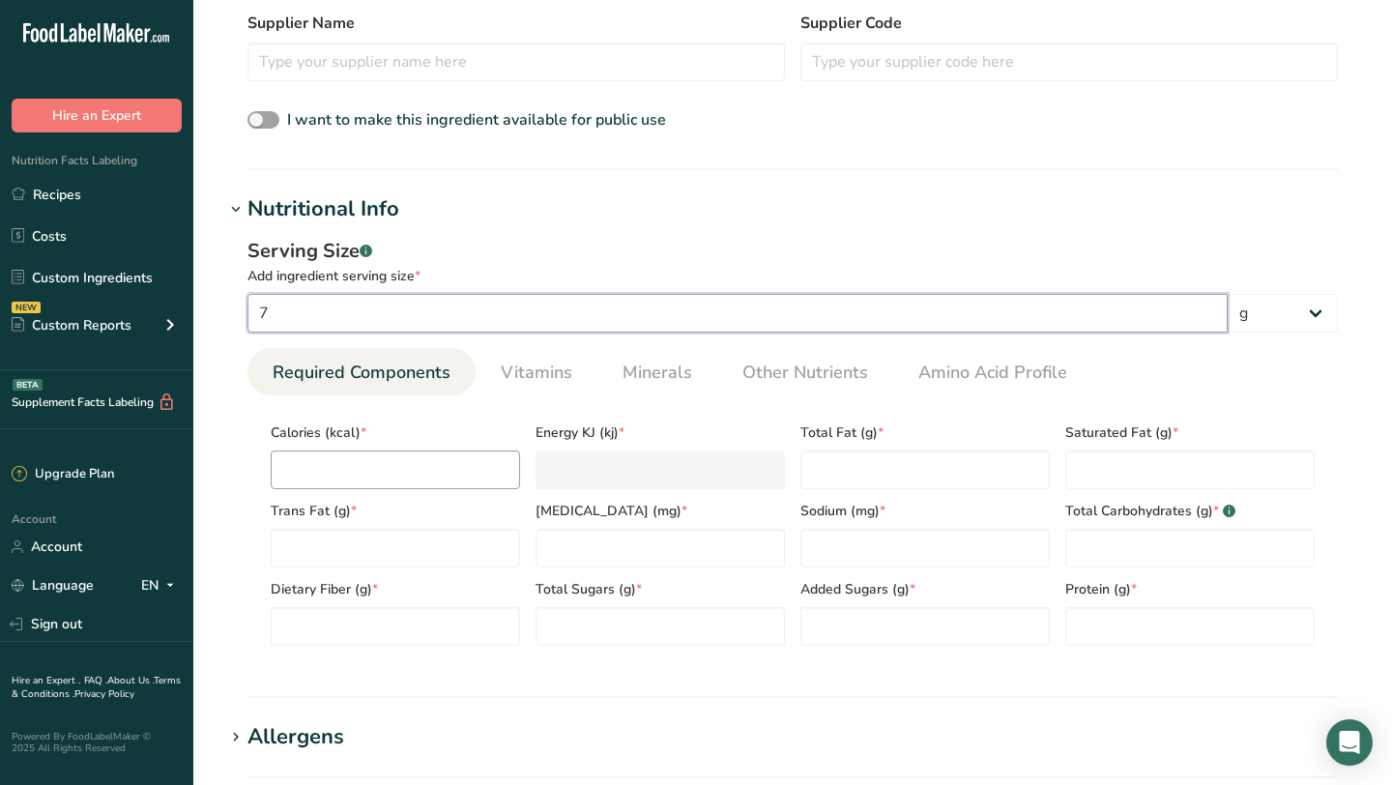
type input "7"
click at [414, 465] on input "number" at bounding box center [395, 470] width 249 height 39
type input "15"
type KJ "62.8"
type input "15"
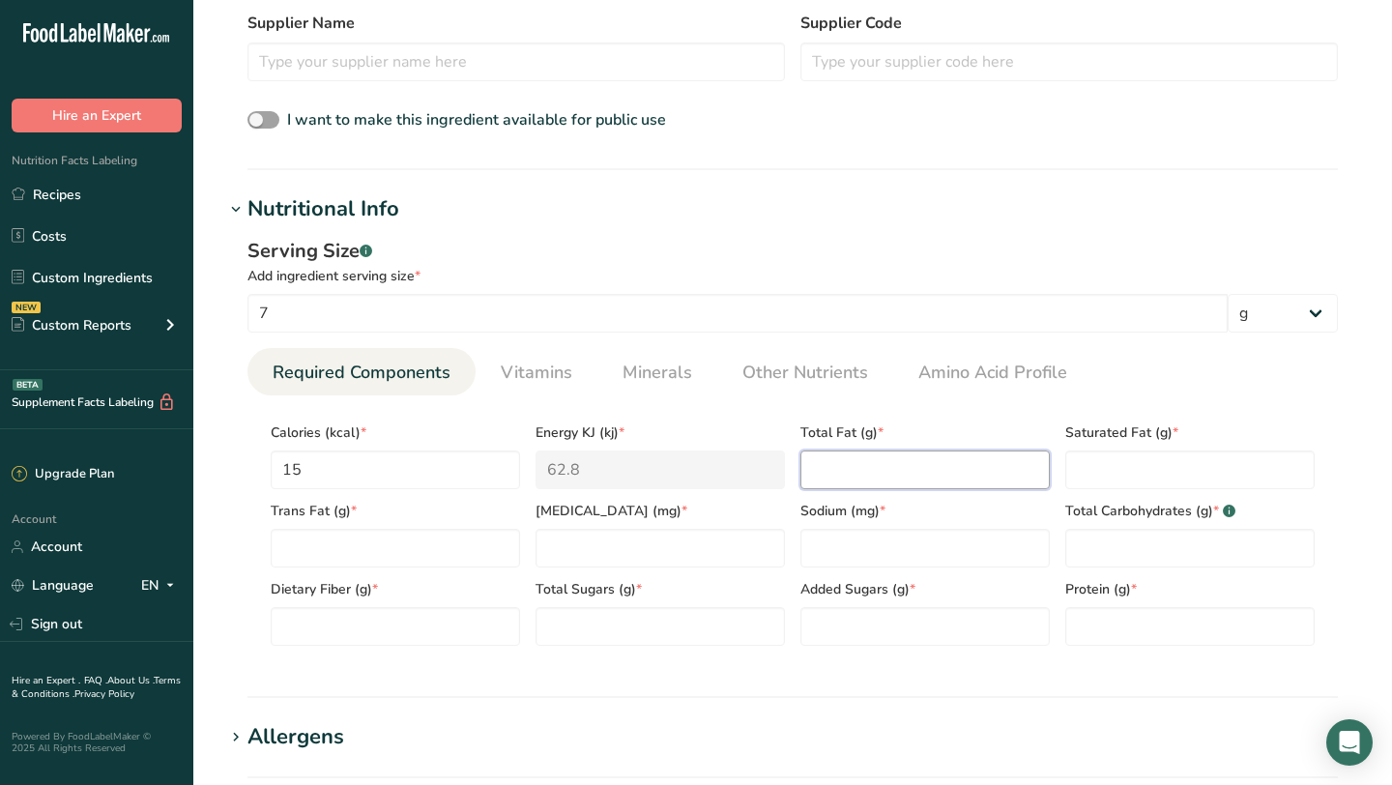
click at [862, 465] on Fat "number" at bounding box center [924, 470] width 249 height 39
type Fat "0"
type input "0"
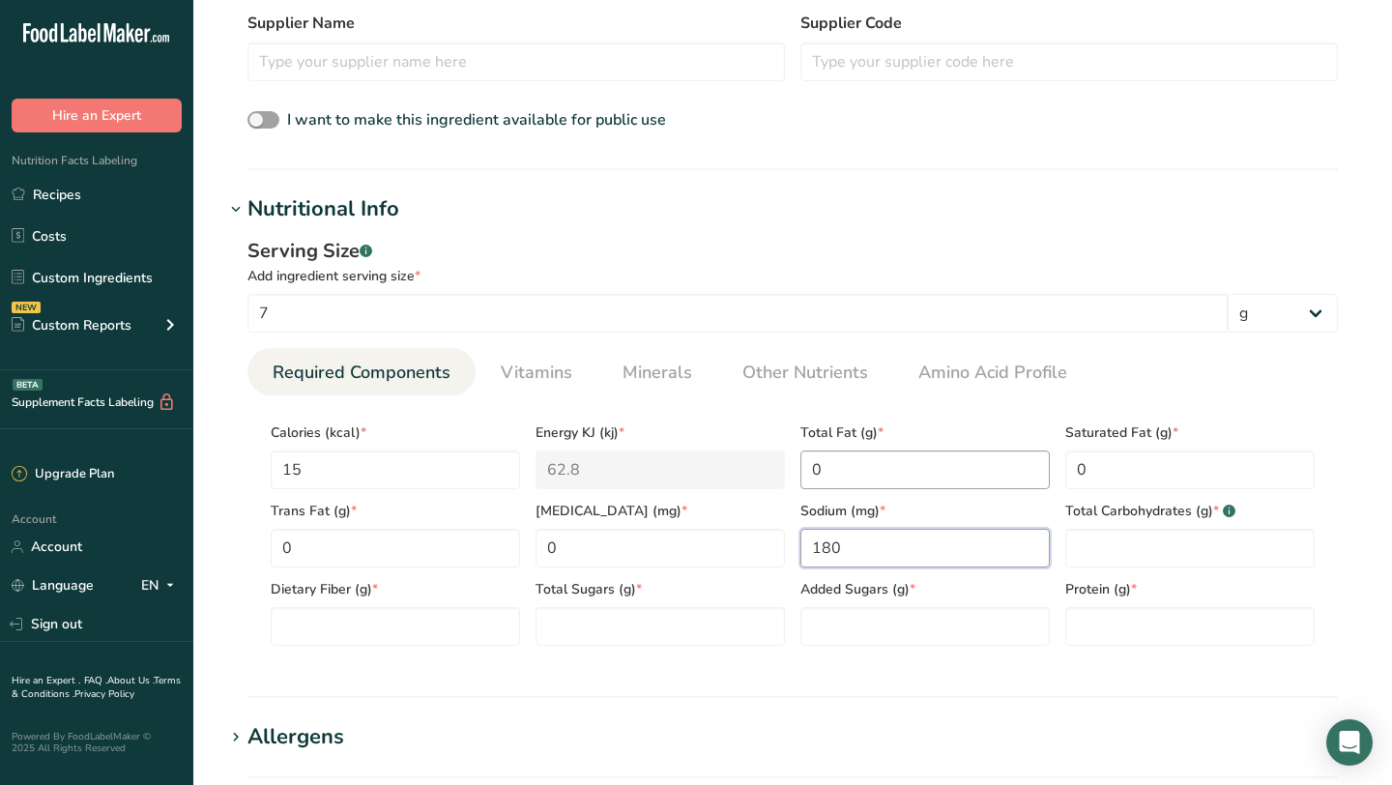
type input "180"
type Carbohydrates "4"
type Fiber "2"
type Sugars "0"
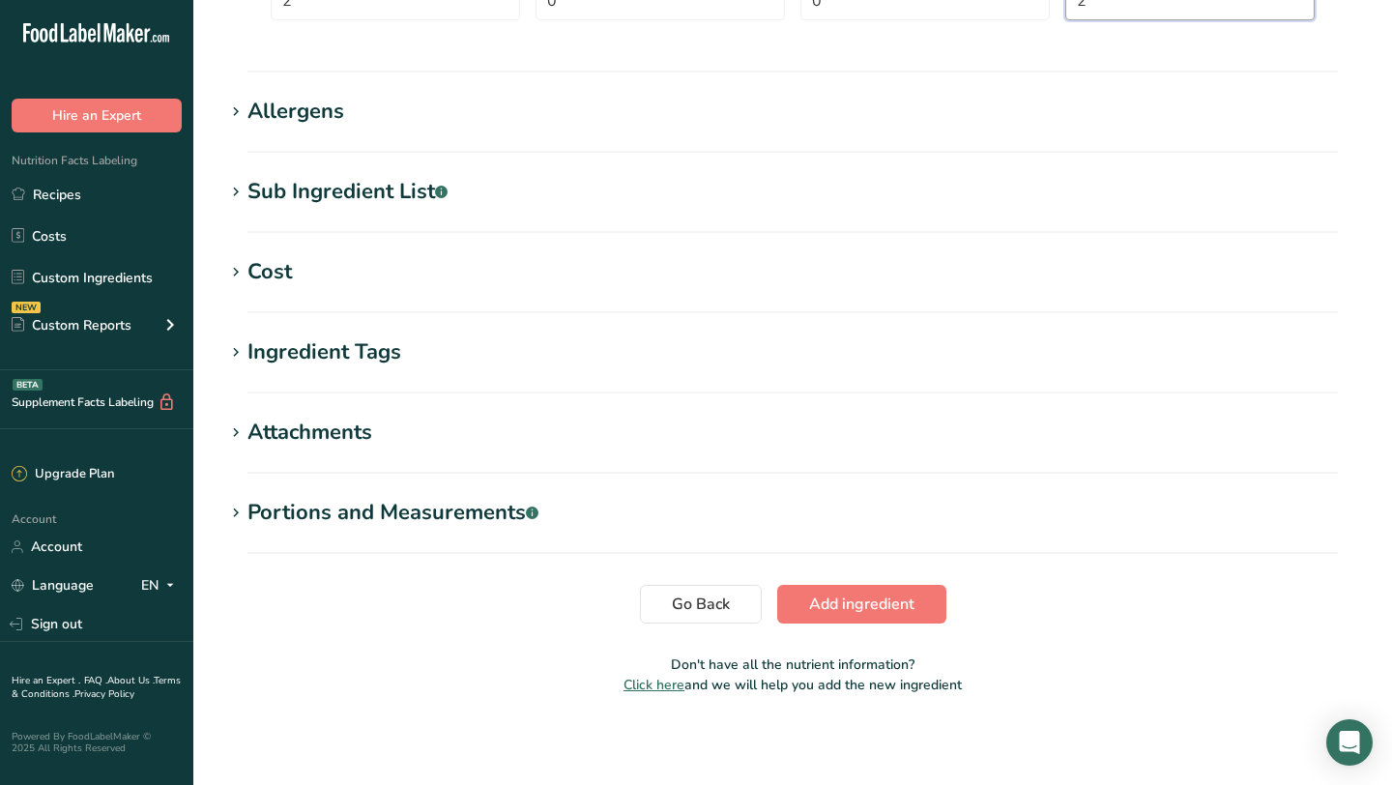
scroll to position [1201, 0]
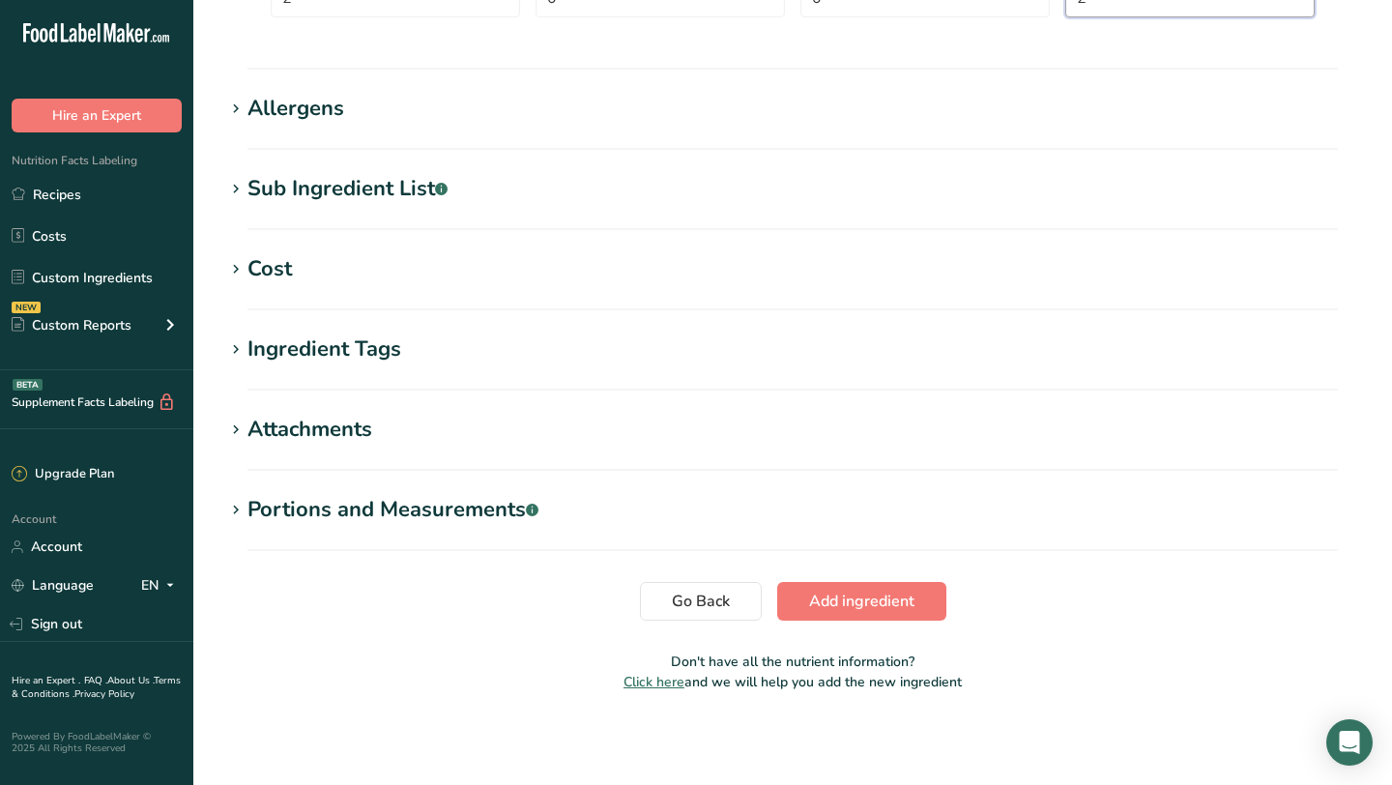
type input "2"
click at [472, 507] on div "Portions and Measurements .a-a{fill:#347362;}.b-a{fill:#fff;}" at bounding box center [392, 510] width 291 height 32
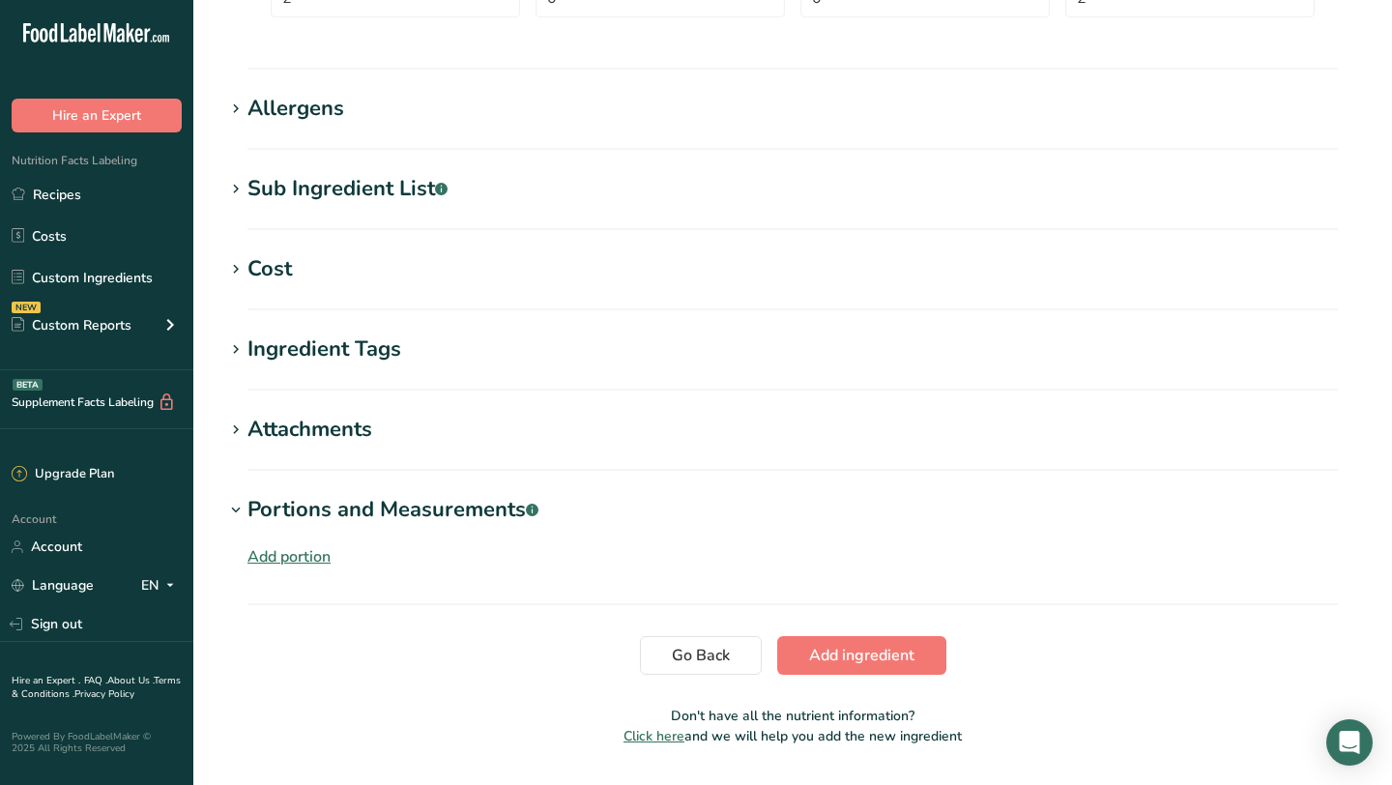
click at [294, 558] on div "Add portion" at bounding box center [288, 556] width 83 height 23
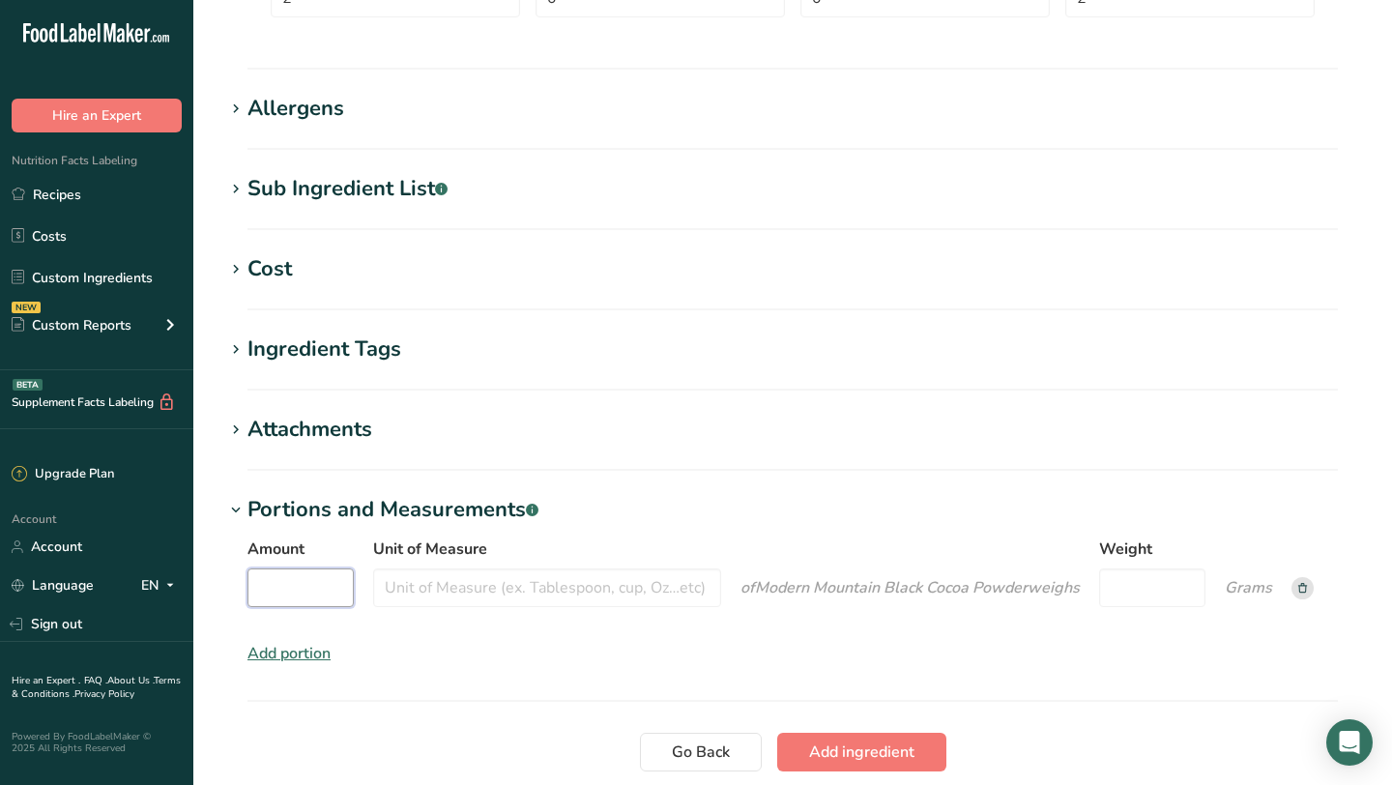
click at [313, 578] on input "Amount" at bounding box center [300, 587] width 106 height 39
type input "1"
click at [425, 583] on input "Unit of Measure" at bounding box center [547, 587] width 348 height 39
type input "tablespoon"
click at [1134, 593] on input "Weight" at bounding box center [1152, 587] width 106 height 39
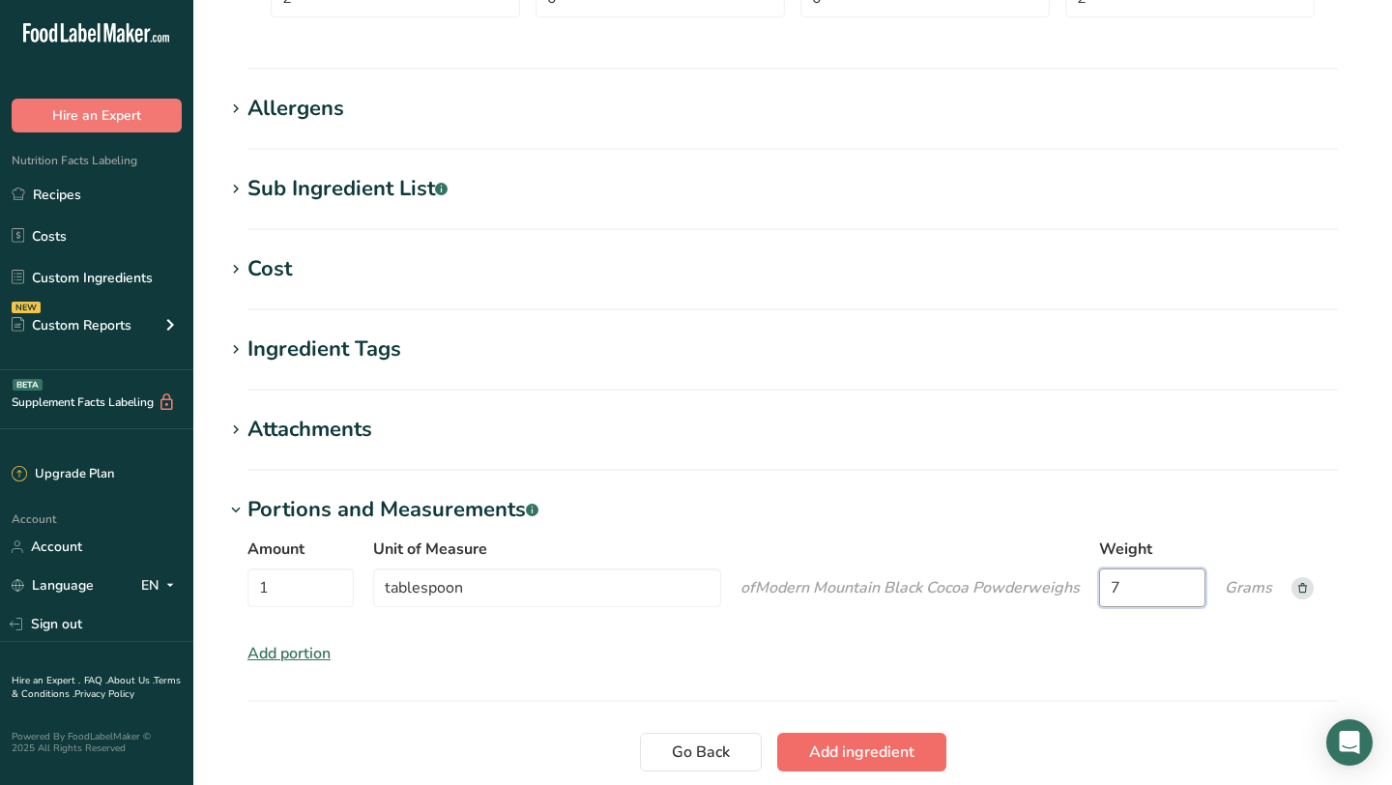
type input "7"
click at [918, 750] on button "Add ingredient" at bounding box center [861, 752] width 169 height 39
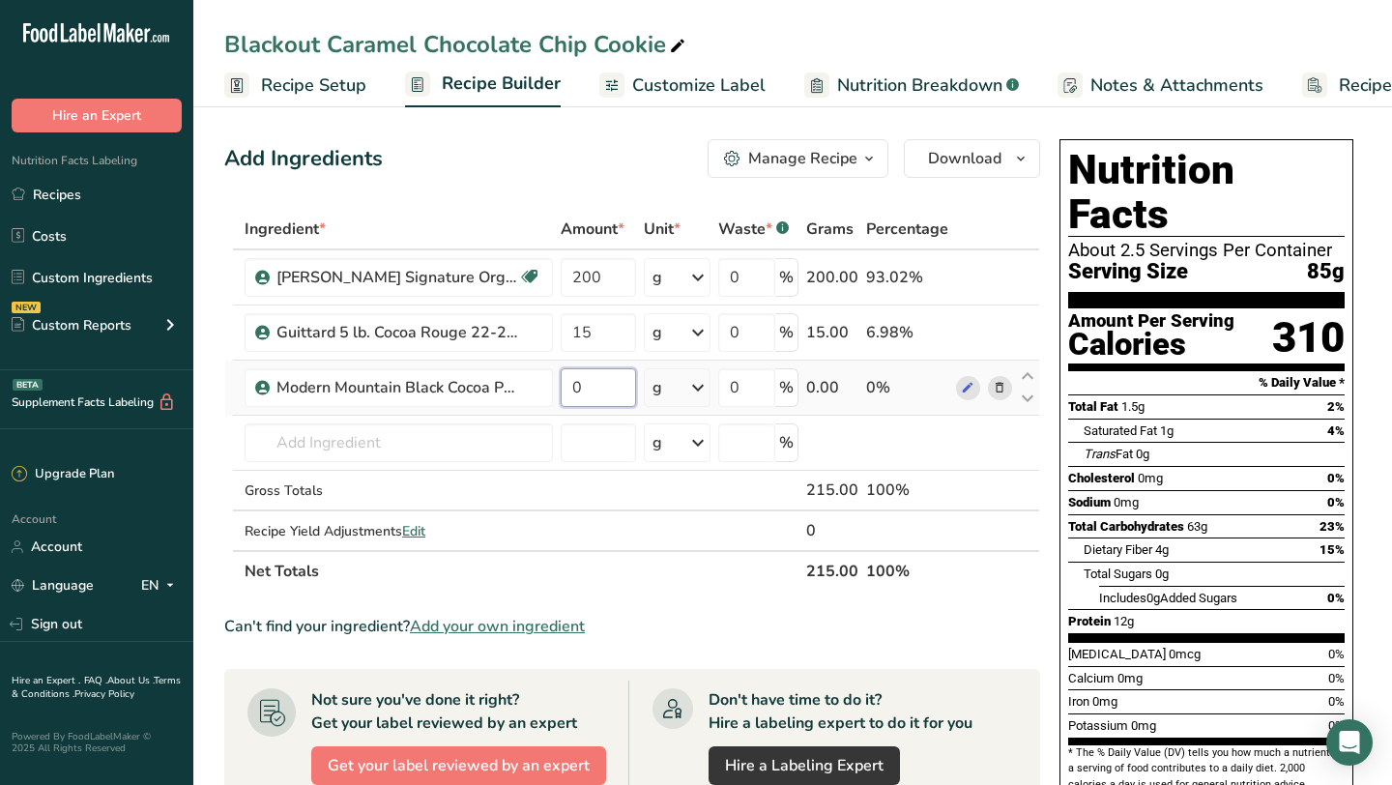
drag, startPoint x: 584, startPoint y: 385, endPoint x: 568, endPoint y: 385, distance: 15.5
click at [570, 385] on input "0" at bounding box center [598, 387] width 74 height 39
type input "15"
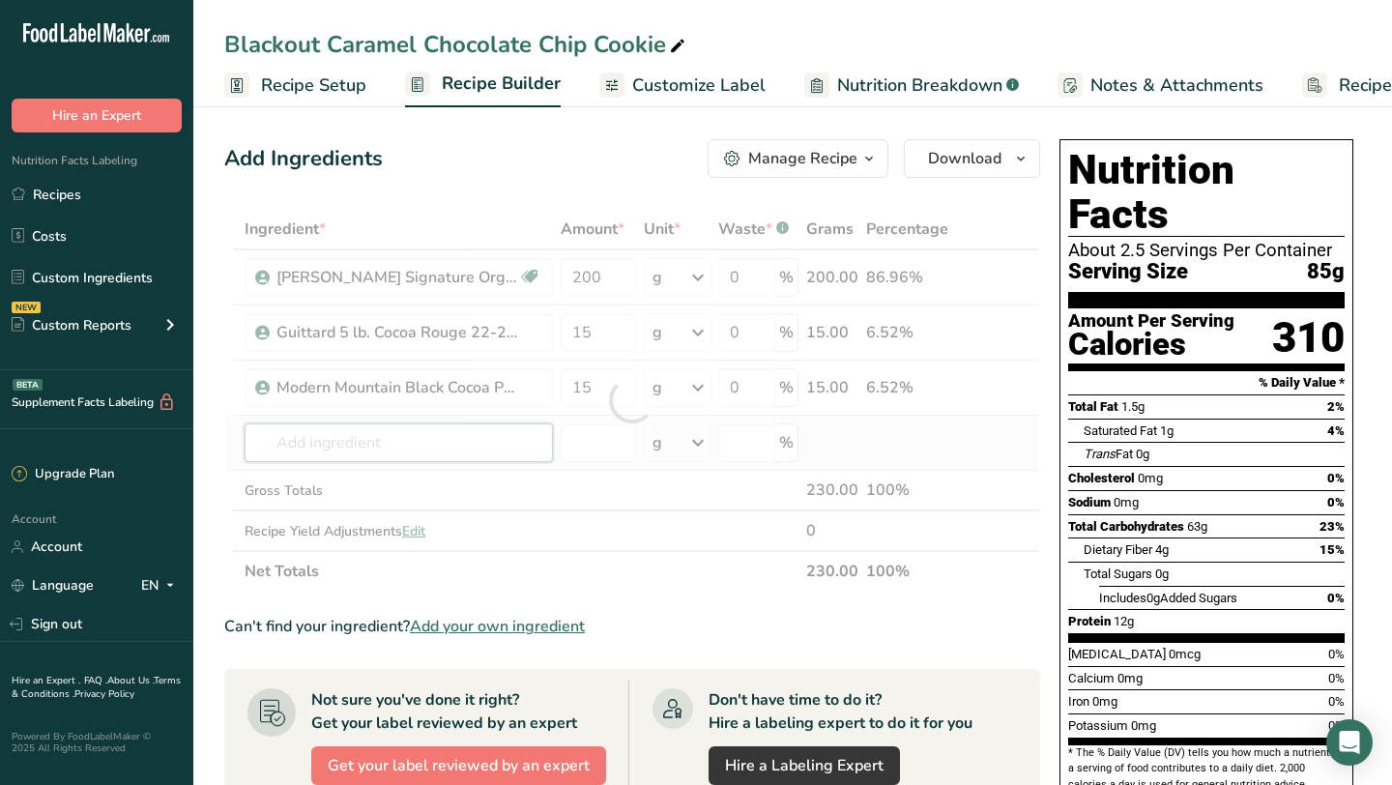
click at [438, 437] on div "Ingredient * Amount * Unit * Waste * .a-a{fill:#347362;}.b-a{fill:#fff;} Grams …" at bounding box center [632, 400] width 816 height 383
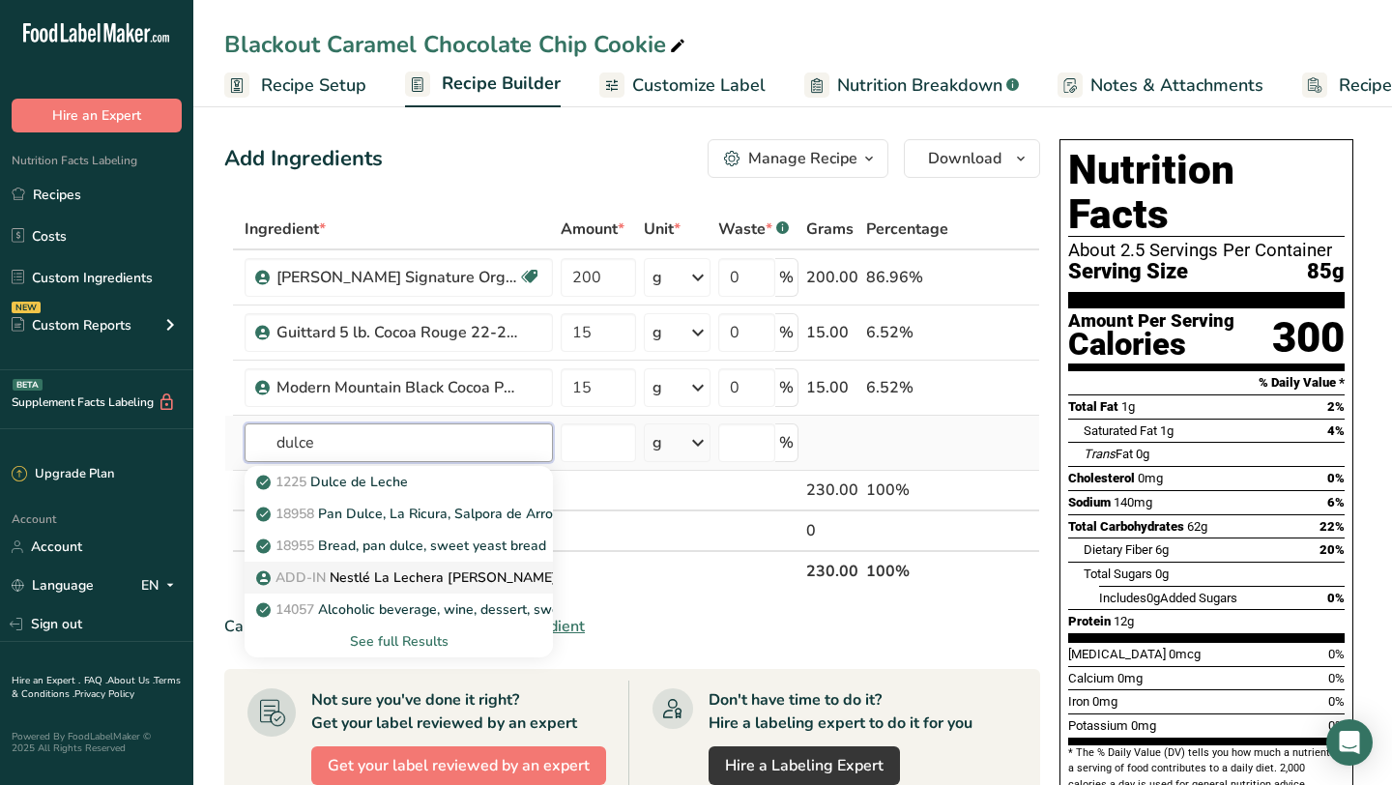
type input "dulce"
click at [403, 581] on p "ADD-IN Nestlé La Lechera [PERSON_NAME]" at bounding box center [408, 577] width 297 height 20
type input "Nestlé La Lechera [PERSON_NAME]"
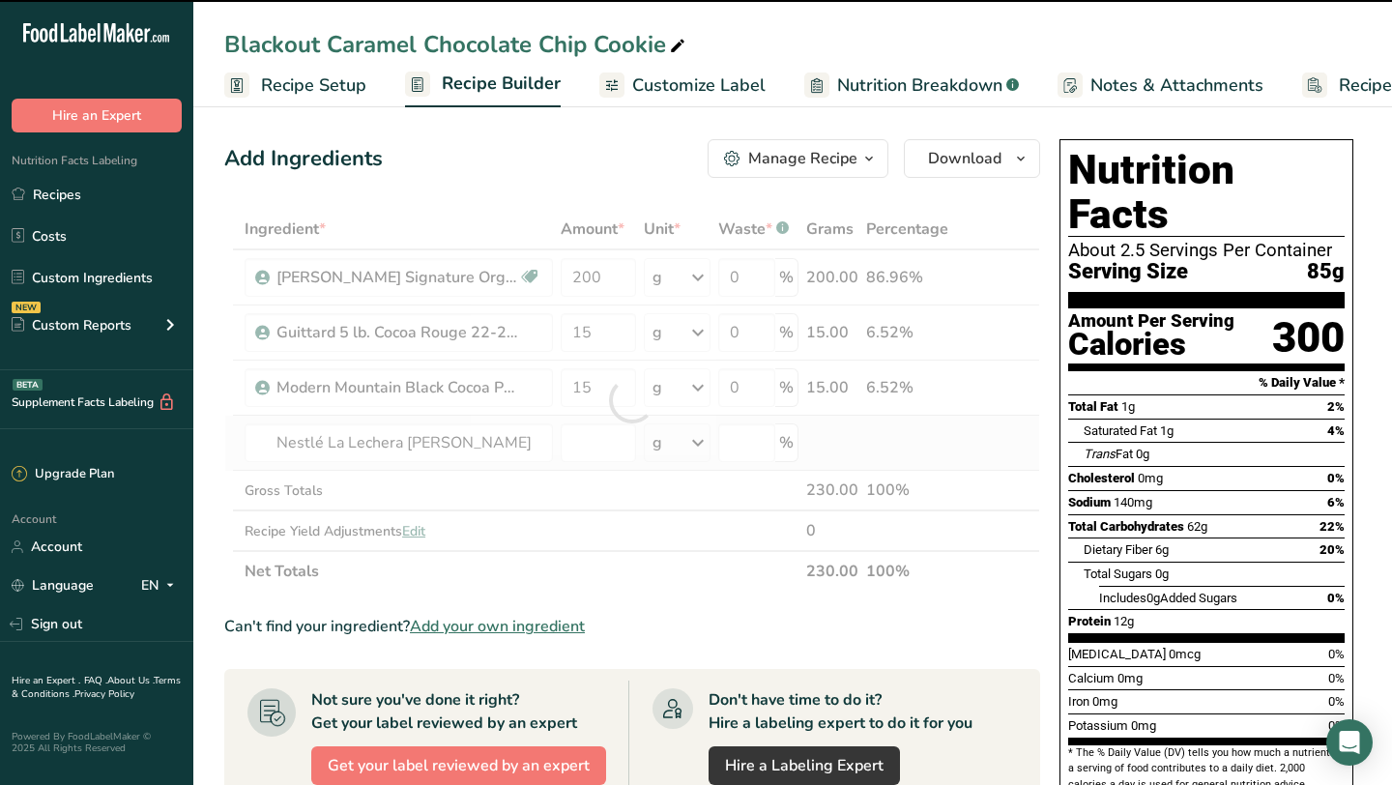
type input "0"
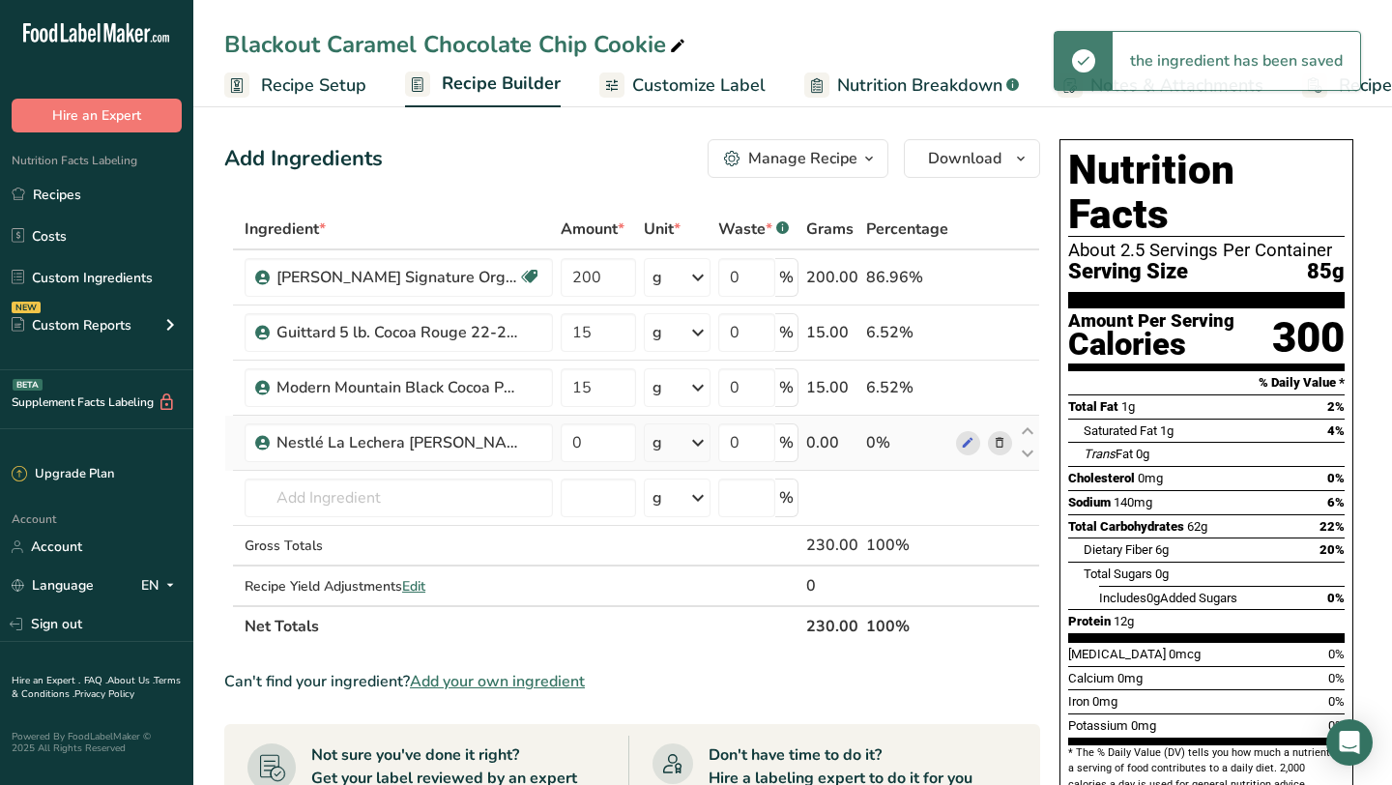
click at [690, 443] on icon at bounding box center [697, 442] width 23 height 35
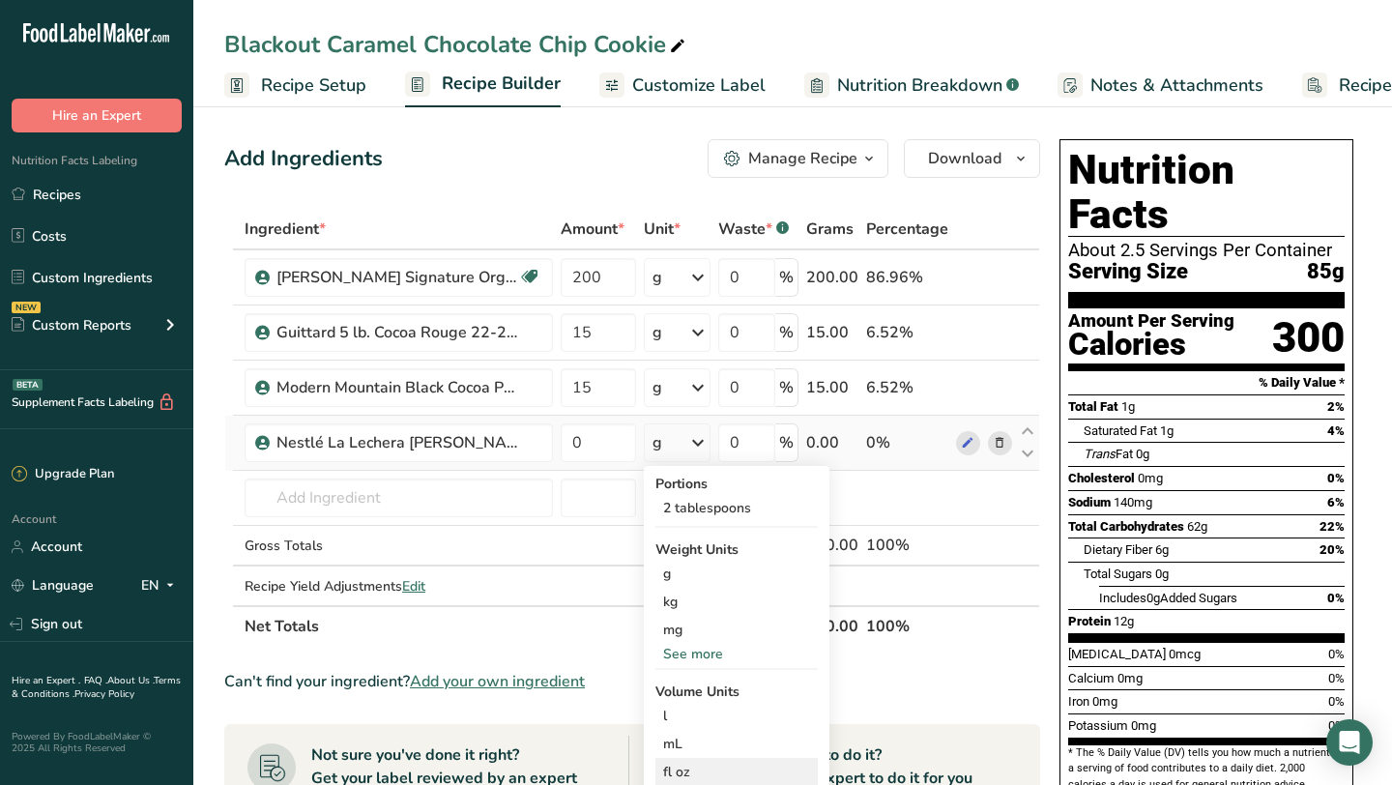
click at [677, 766] on div "fl oz" at bounding box center [736, 772] width 147 height 20
click at [683, 771] on div "fl oz" at bounding box center [736, 772] width 147 height 20
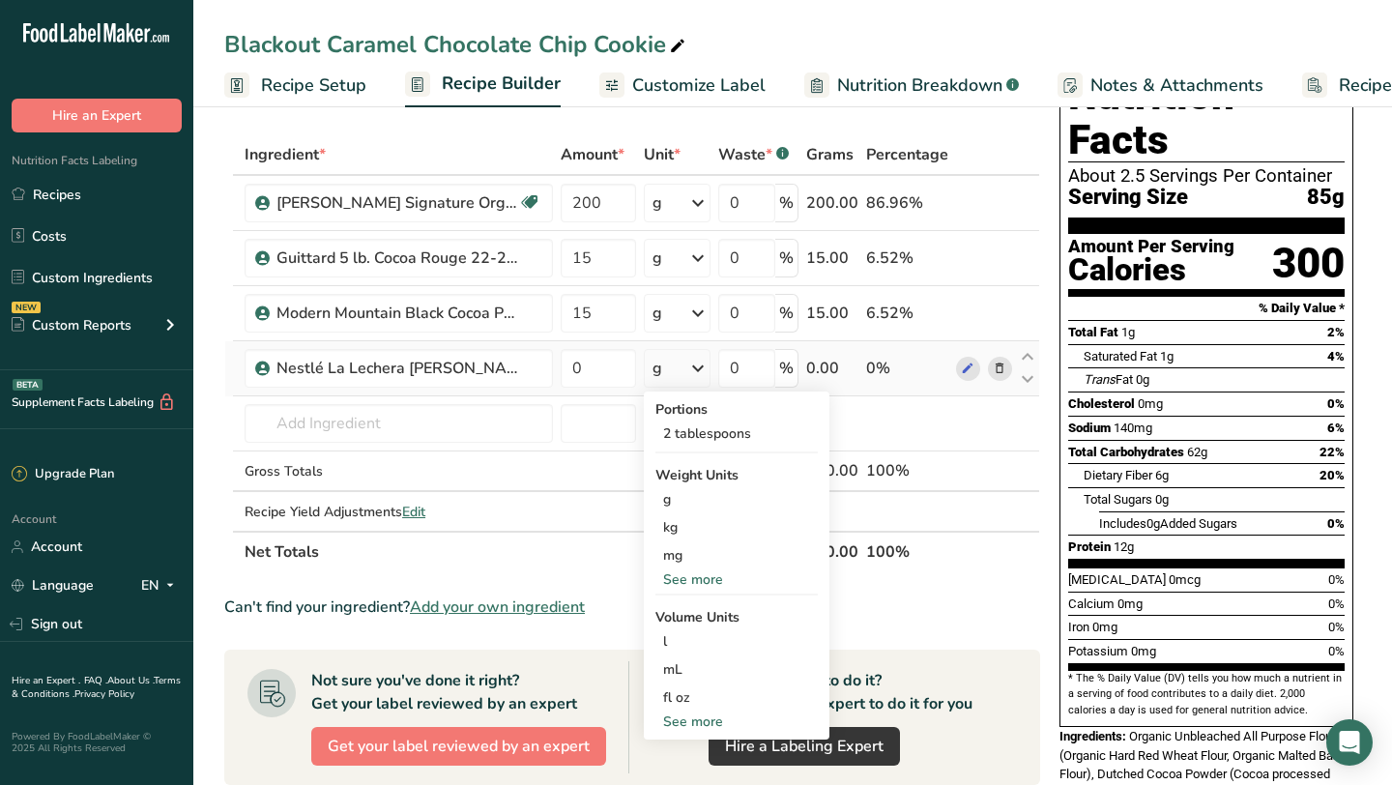
scroll to position [78, 0]
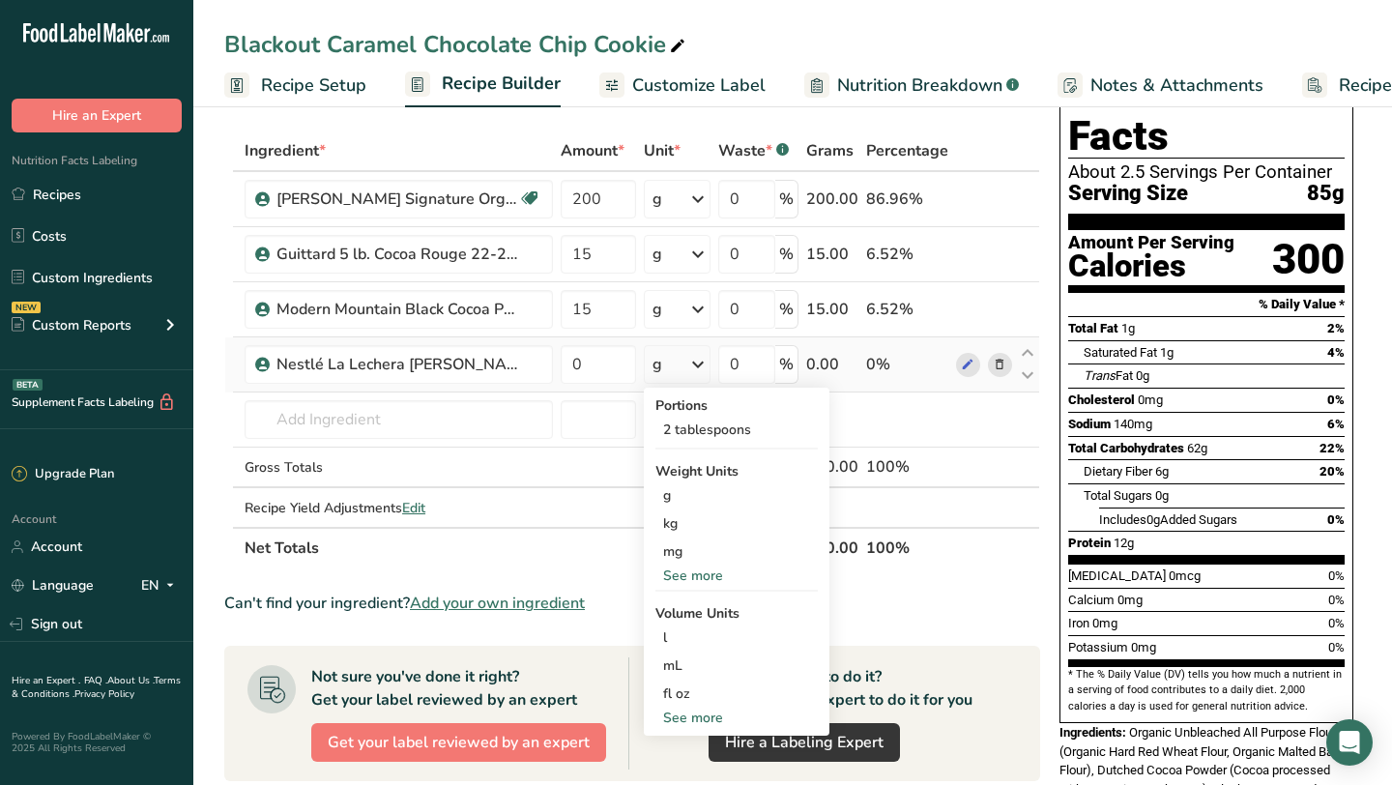
click at [705, 577] on div "See more" at bounding box center [736, 576] width 162 height 20
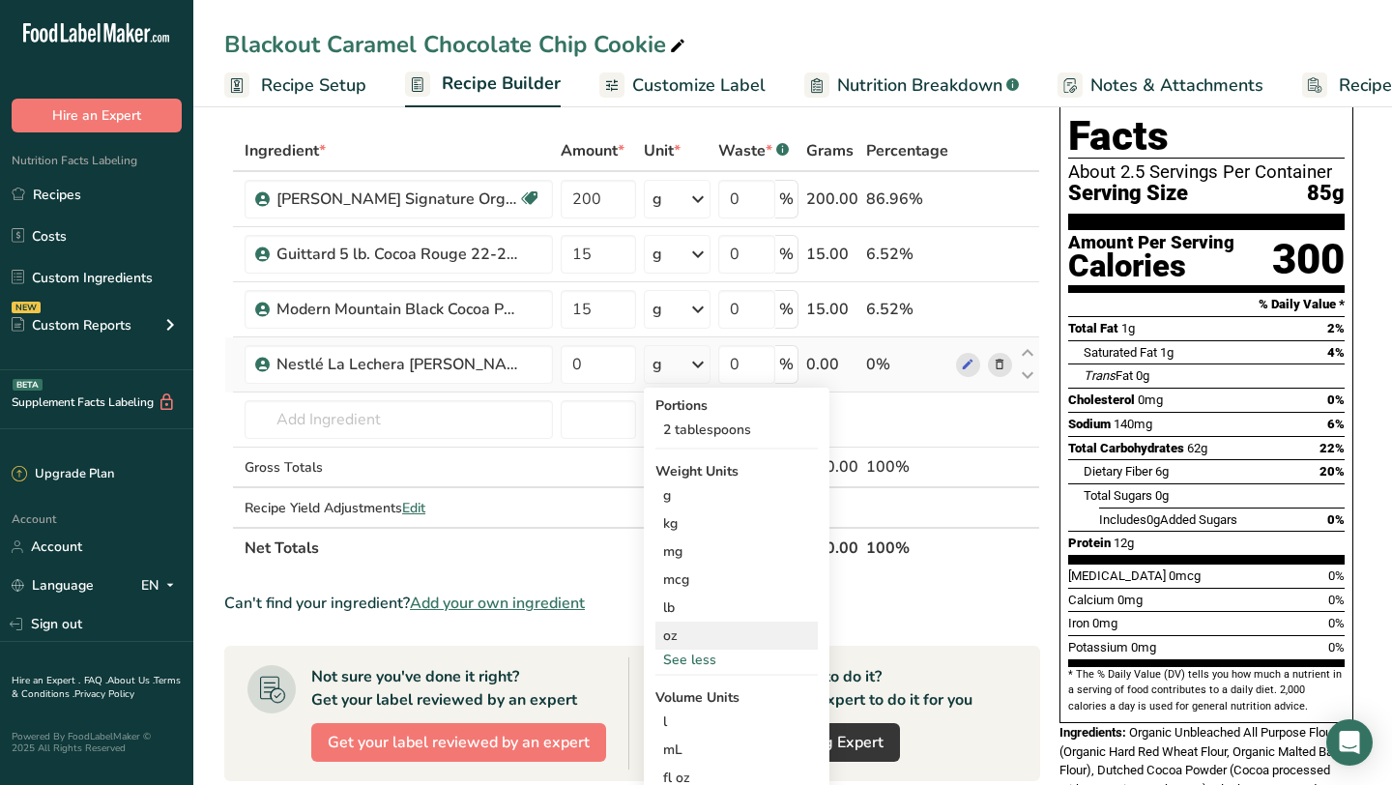
click at [699, 631] on div "oz" at bounding box center [736, 636] width 162 height 28
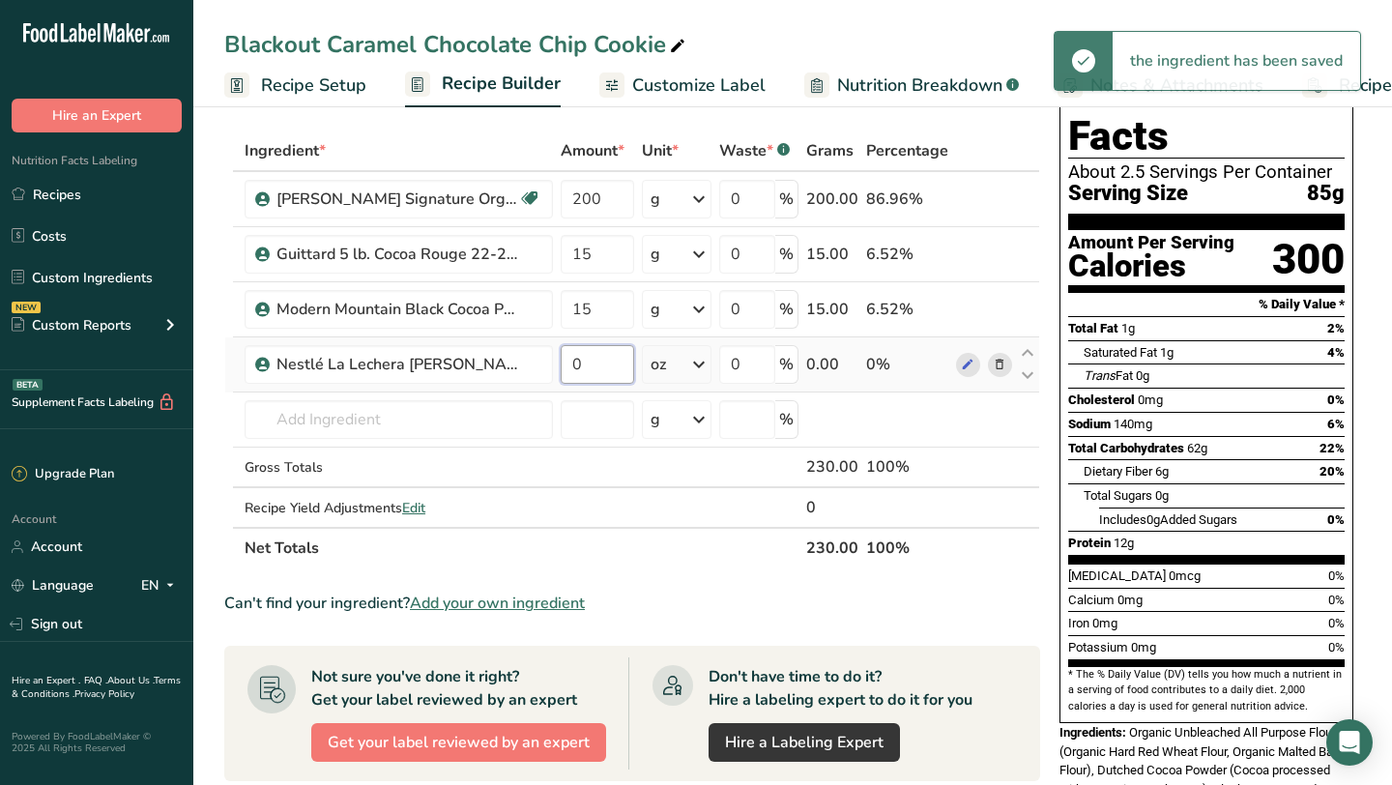
drag, startPoint x: 572, startPoint y: 361, endPoint x: 584, endPoint y: 361, distance: 11.6
click at [584, 361] on input "0" at bounding box center [597, 364] width 73 height 39
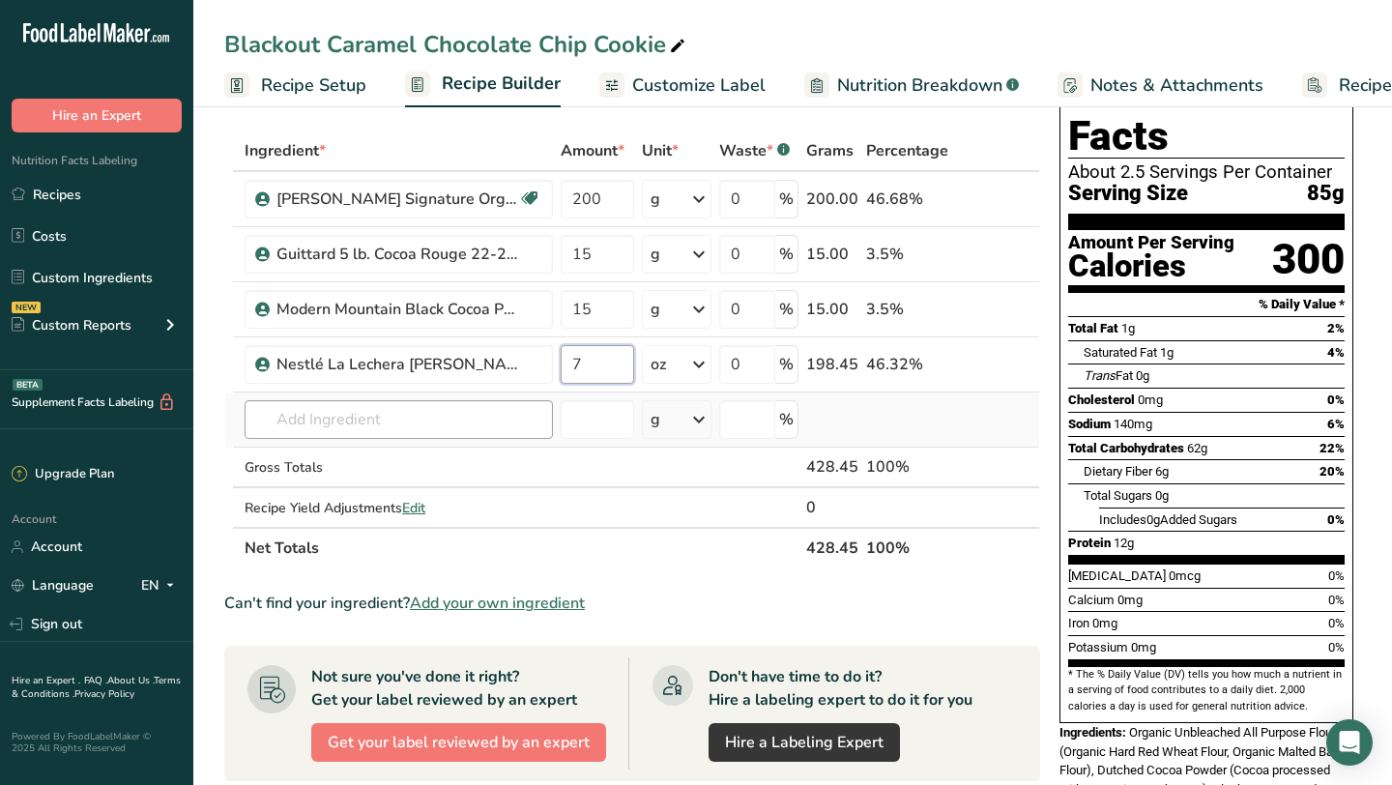
type input "7"
click at [434, 422] on div "Ingredient * Amount * Unit * Waste * .a-a{fill:#347362;}.b-a{fill:#fff;} Grams …" at bounding box center [632, 350] width 816 height 438
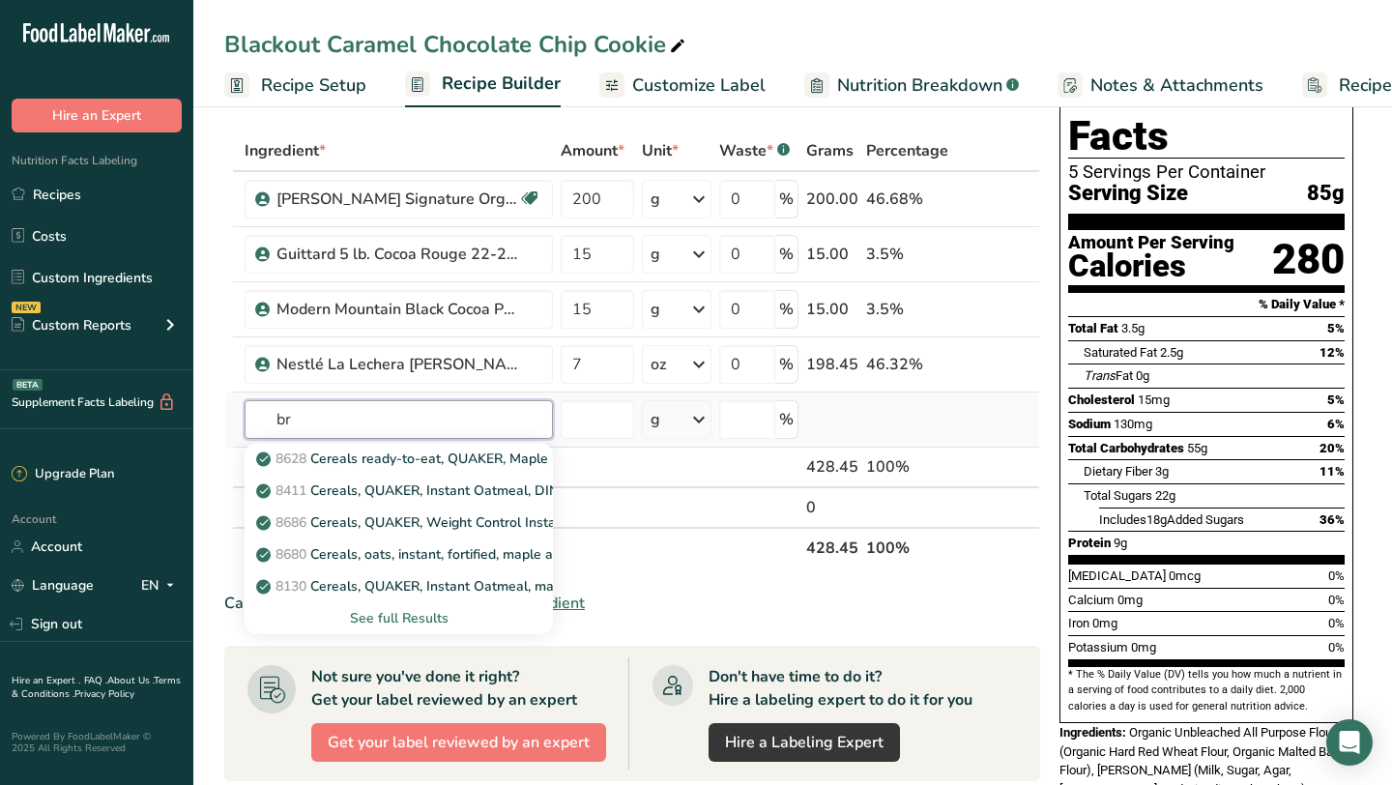
type input "b"
type input "light bro"
click at [428, 453] on p "SUGAR U.S. Sugar Light Brown" at bounding box center [365, 459] width 211 height 20
type input "U.S. Sugar Light Brown"
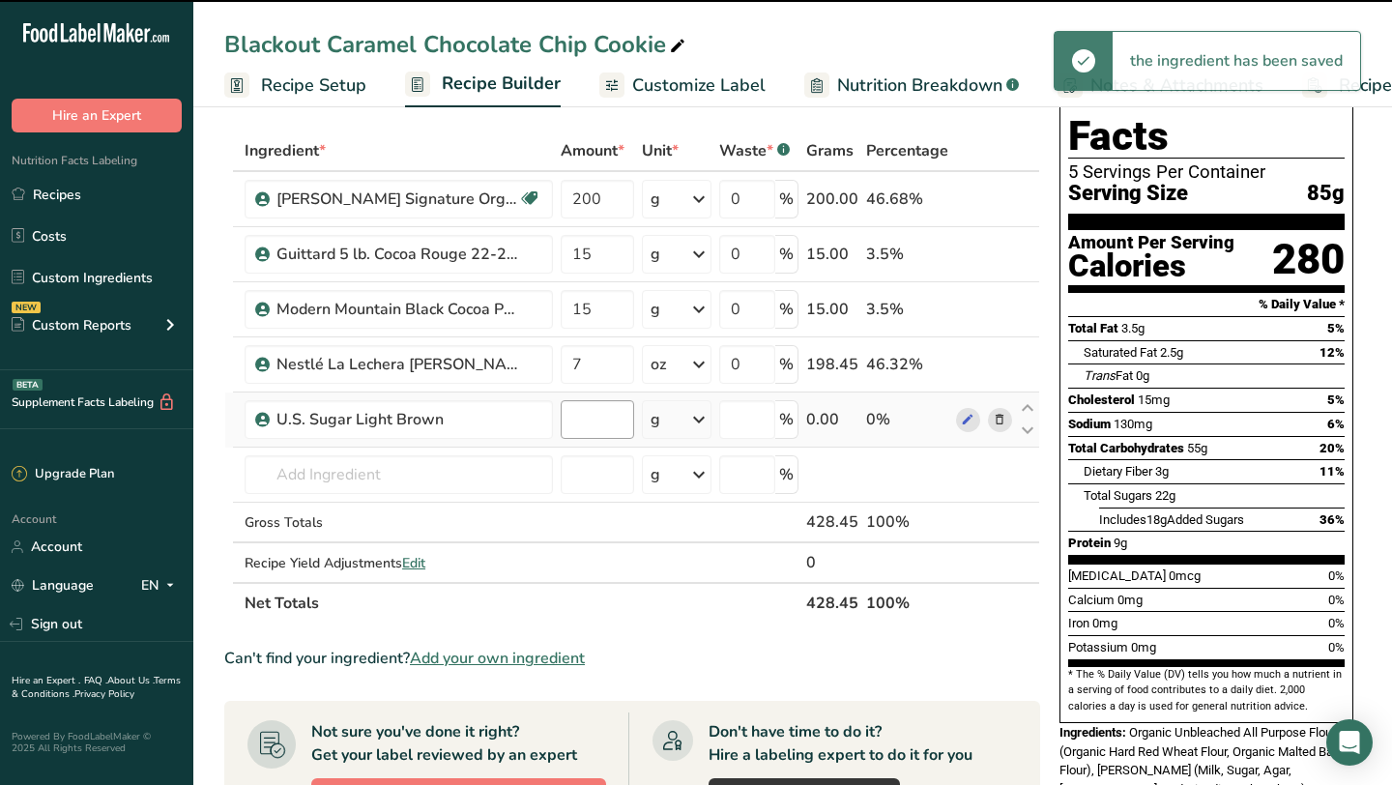
type input "0"
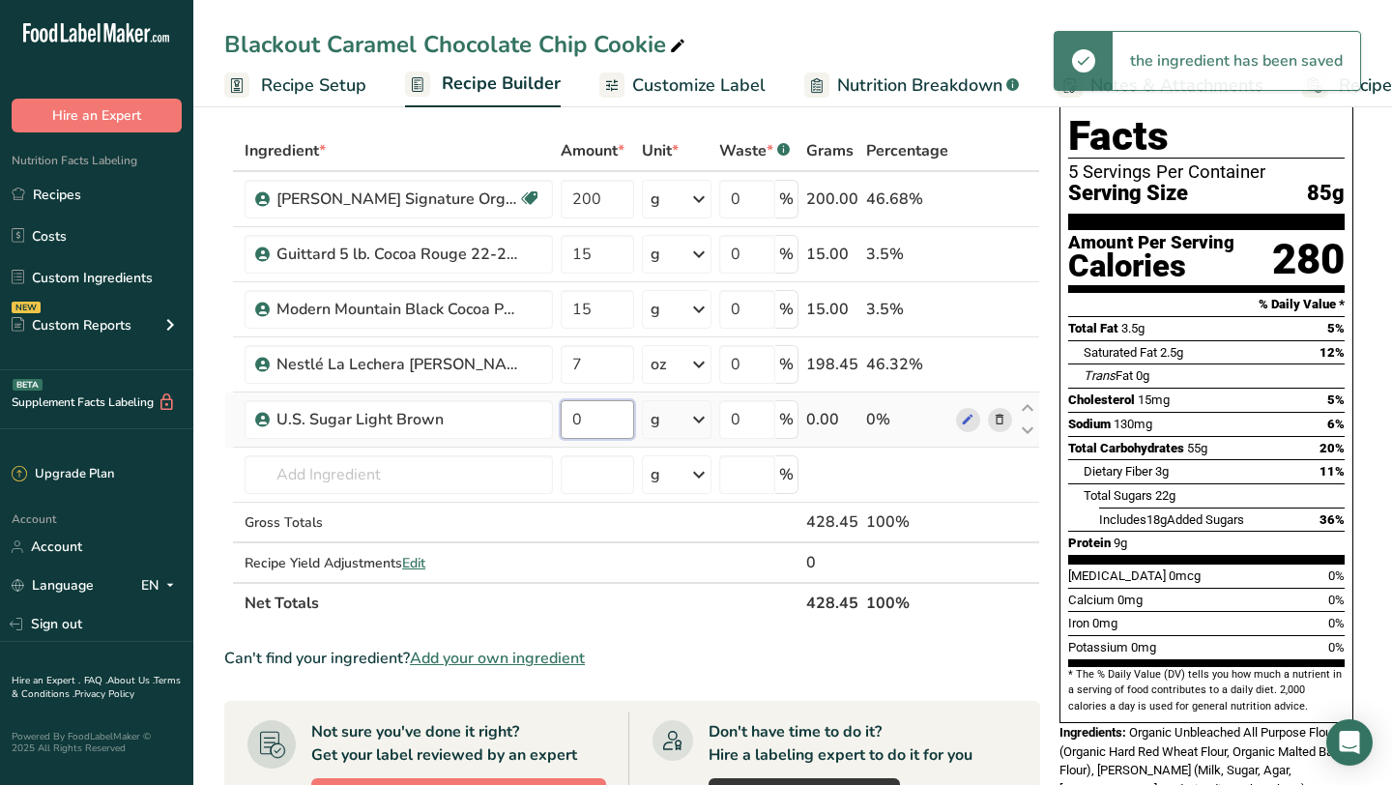
click at [574, 419] on input "0" at bounding box center [597, 419] width 73 height 39
type input "200"
click at [426, 482] on div "Ingredient * Amount * Unit * Waste * .a-a{fill:#347362;}.b-a{fill:#fff;} Grams …" at bounding box center [632, 377] width 816 height 493
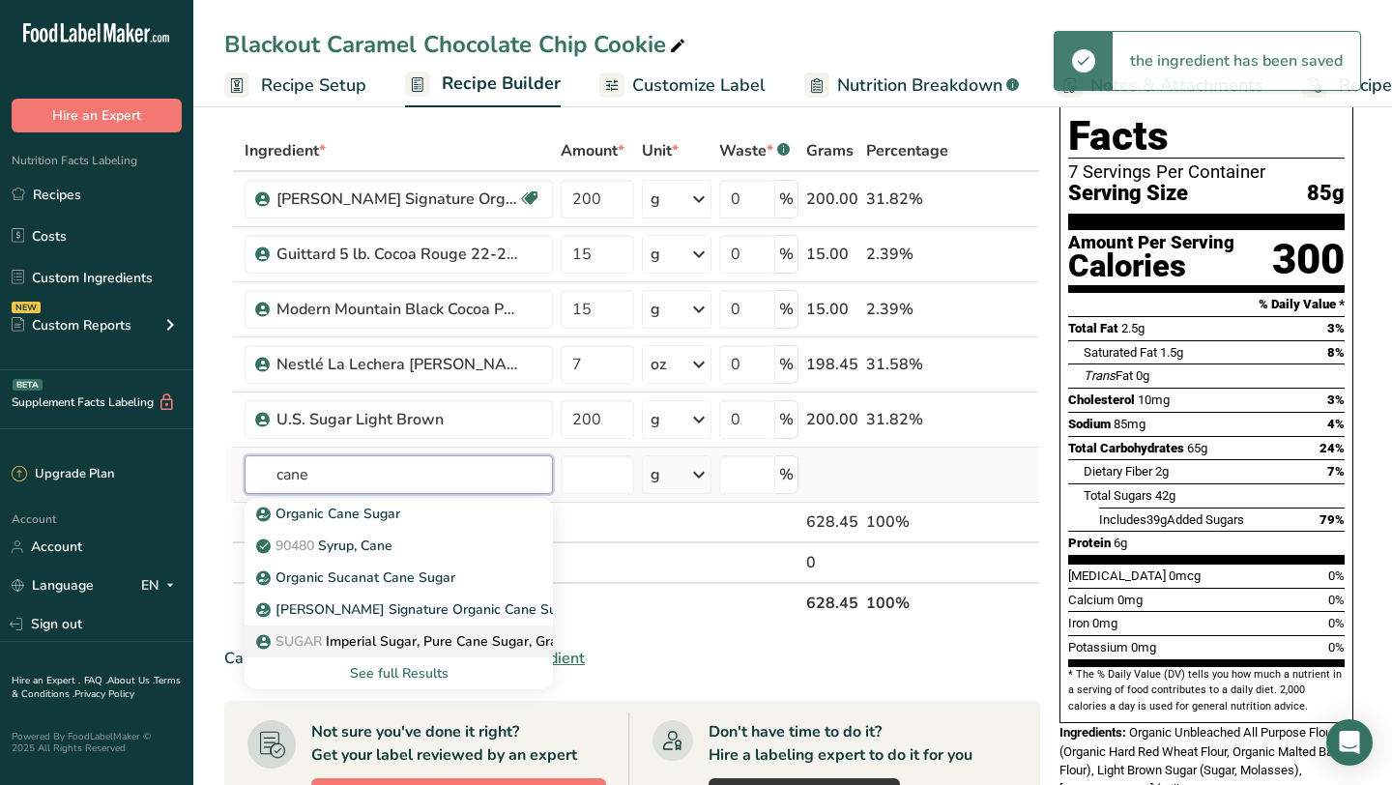
type input "cane"
click at [391, 642] on p "SUGAR Imperial Sugar, Pure Cane Sugar, Granulated" at bounding box center [432, 641] width 345 height 20
type input "Imperial Sugar, Pure Cane Sugar, Granulated"
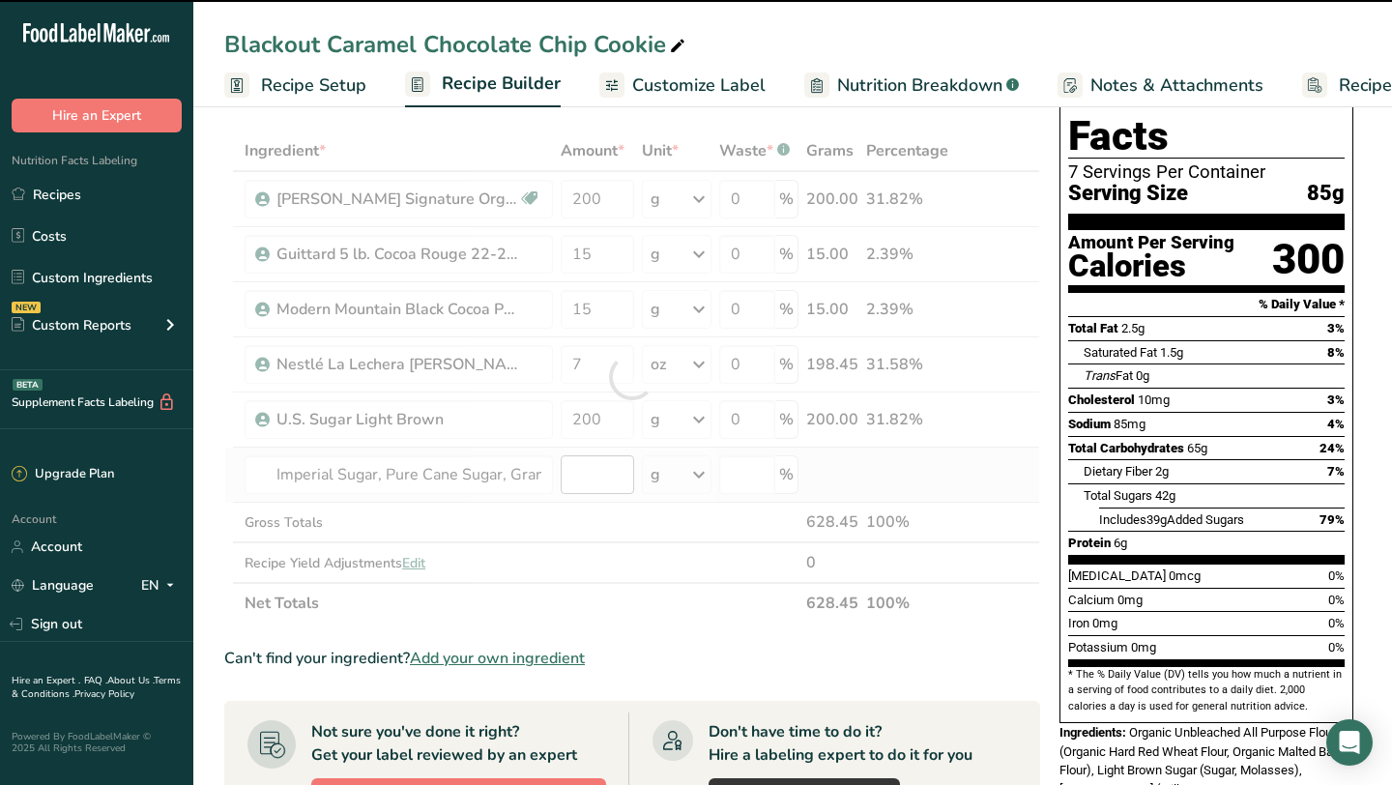
type input "0"
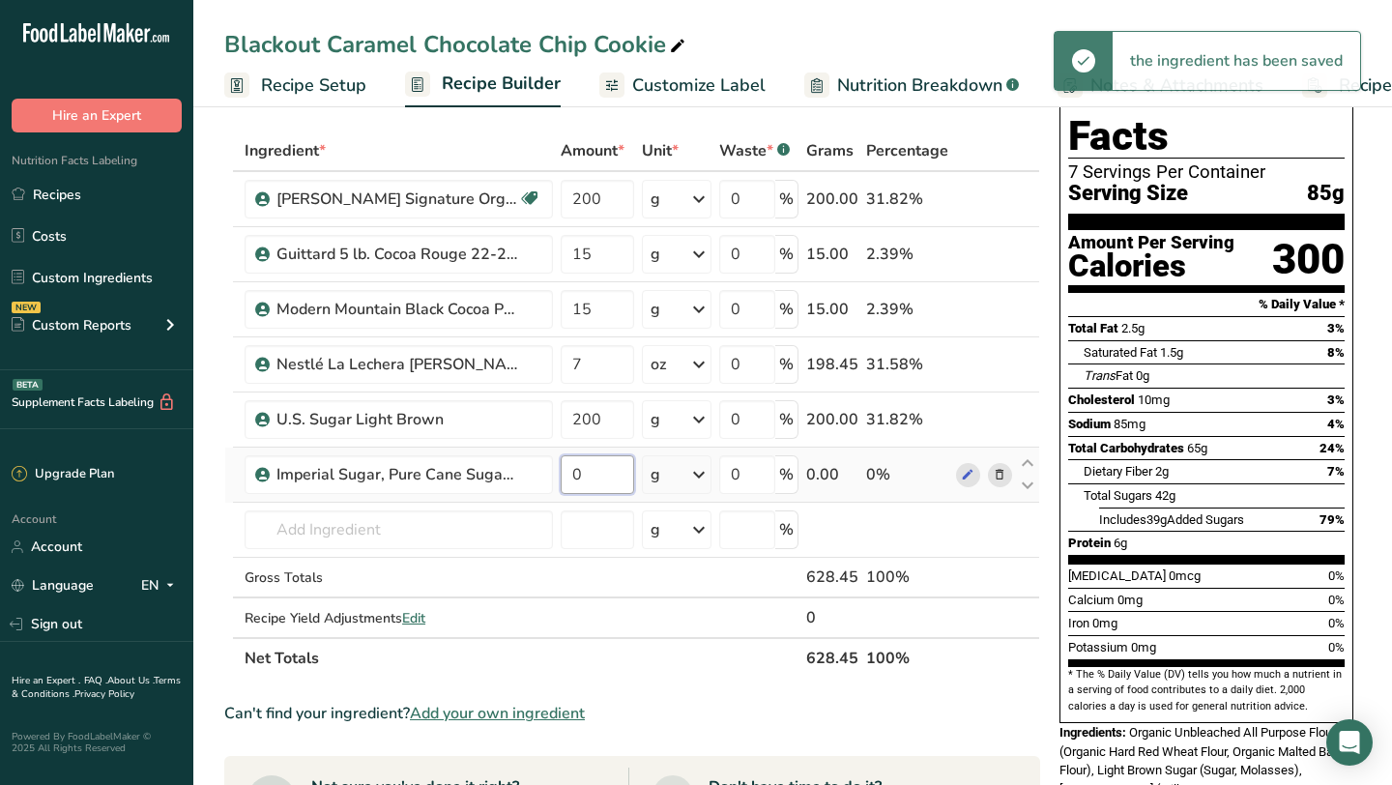
click at [567, 476] on input "0" at bounding box center [597, 474] width 73 height 39
type input "20"
click at [431, 533] on div "Ingredient * Amount * Unit * Waste * .a-a{fill:#347362;}.b-a{fill:#fff;} Grams …" at bounding box center [632, 405] width 816 height 548
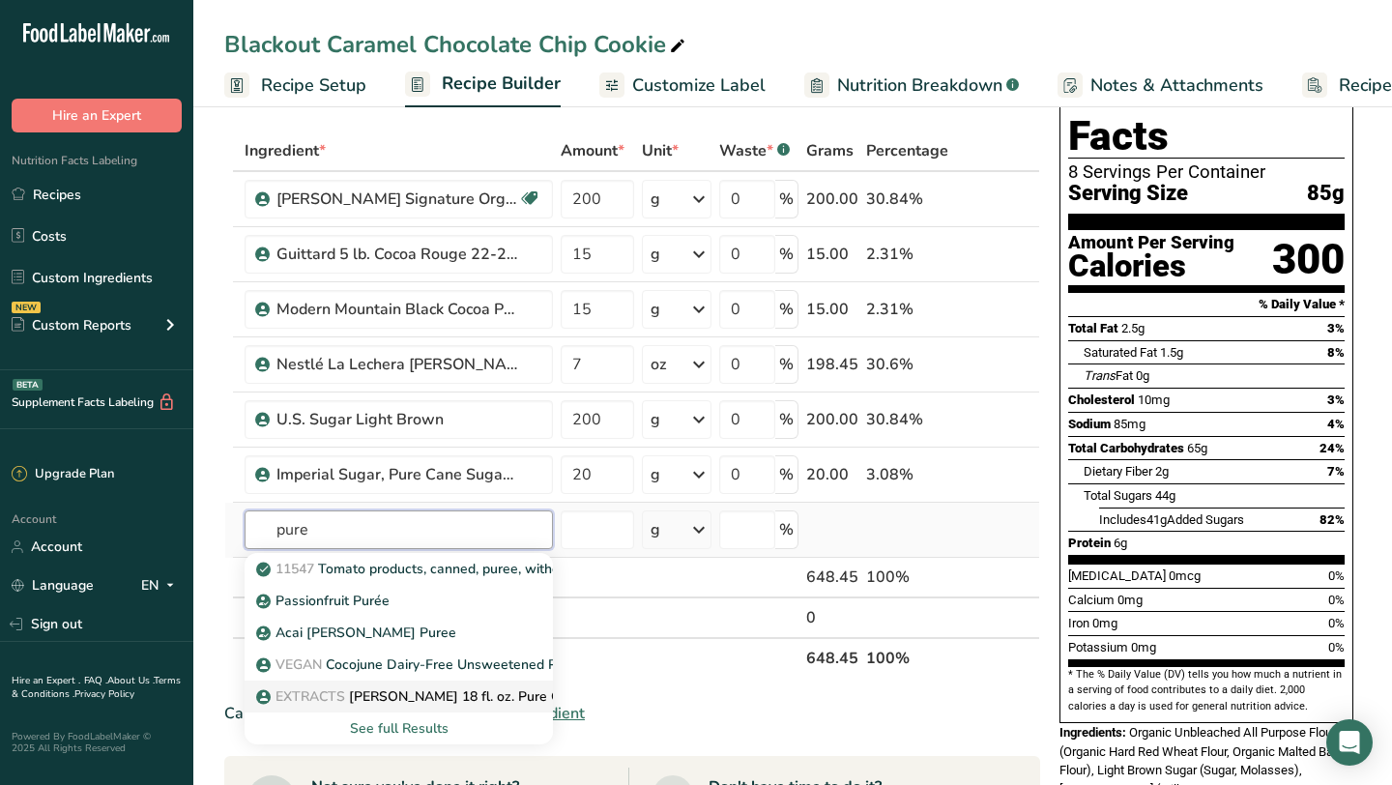
type input "pure"
click at [378, 691] on p "EXTRACTS [PERSON_NAME] 18 fl. oz. Pure Orange Extract" at bounding box center [452, 696] width 385 height 20
type input "[PERSON_NAME] 18 fl. oz. Pure Orange Extract"
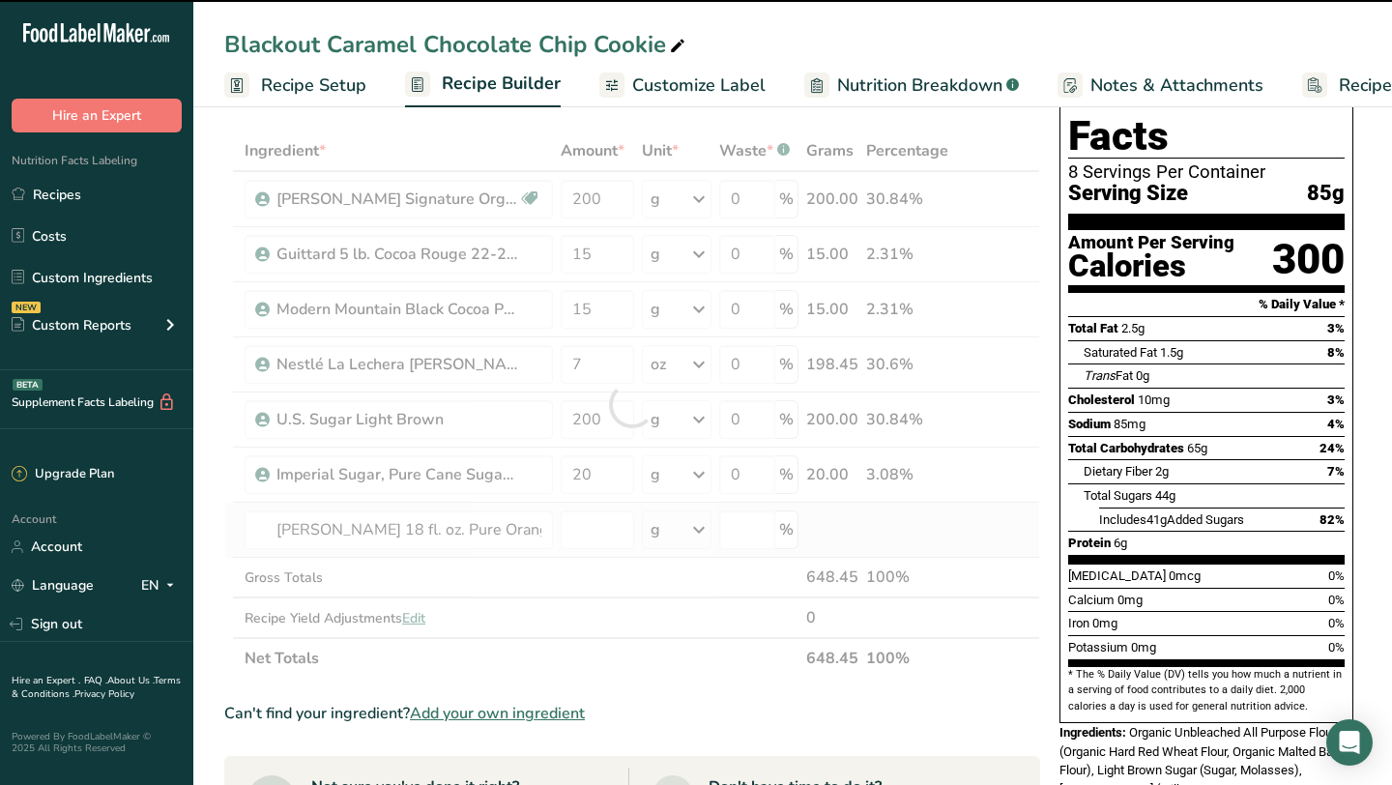
type input "0"
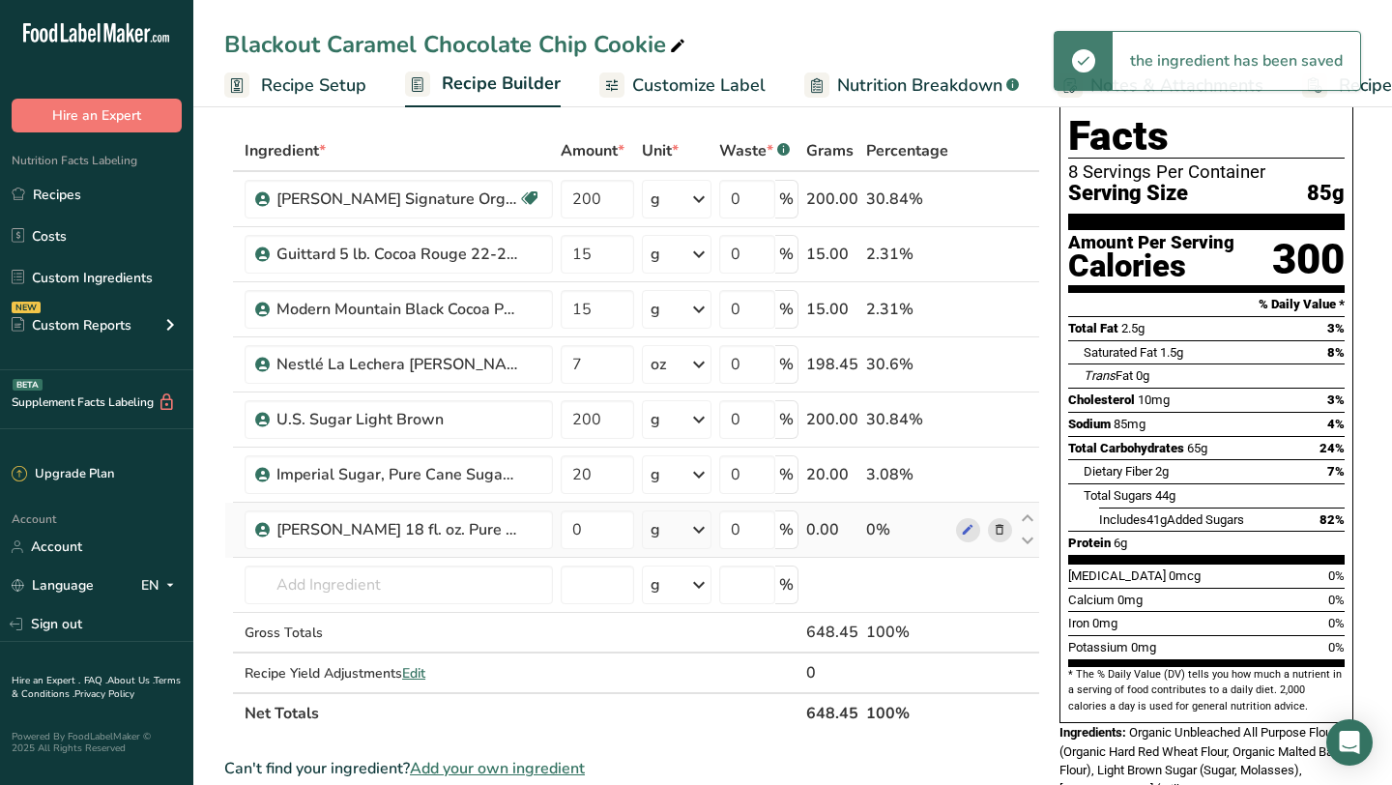
click at [681, 530] on div "g" at bounding box center [677, 529] width 70 height 39
click at [677, 676] on div "See more" at bounding box center [735, 683] width 162 height 20
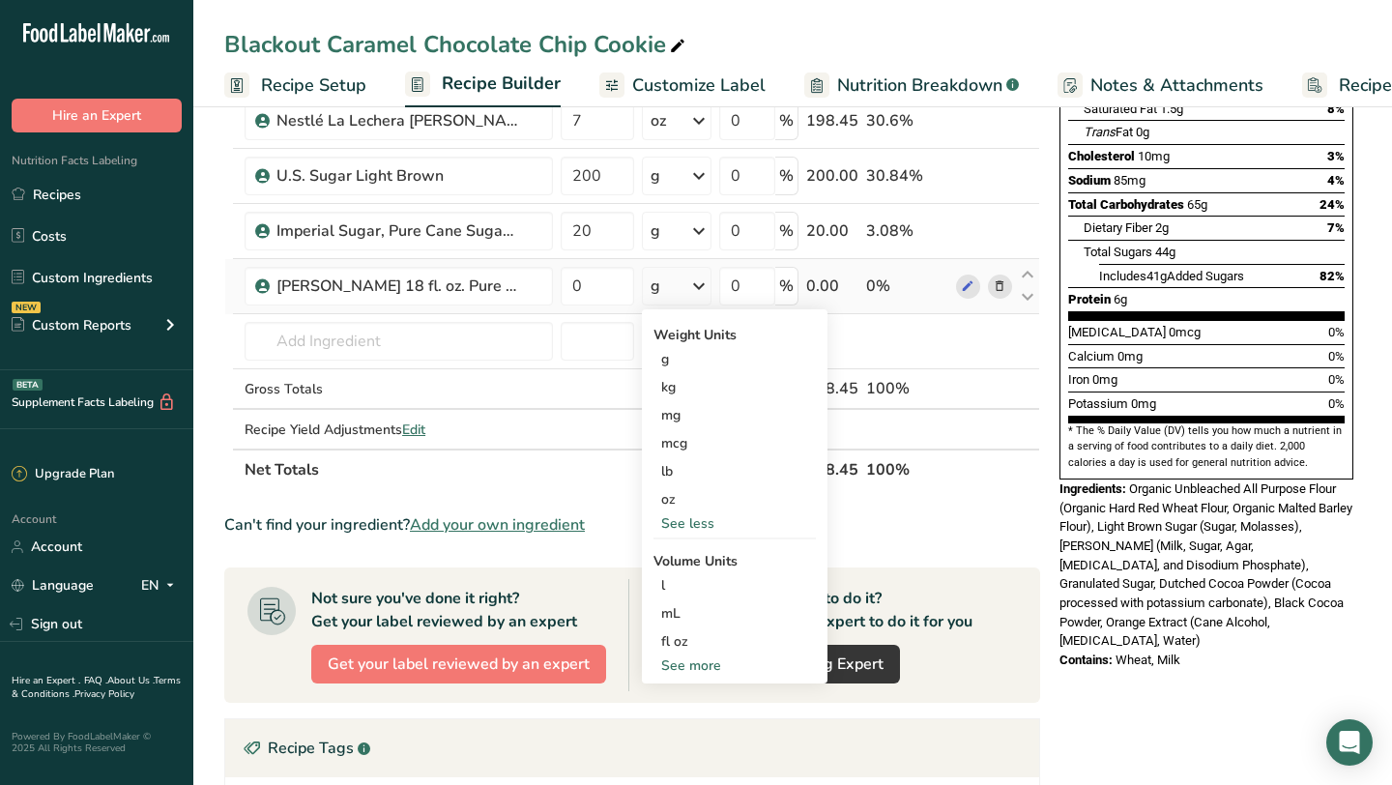
scroll to position [330, 0]
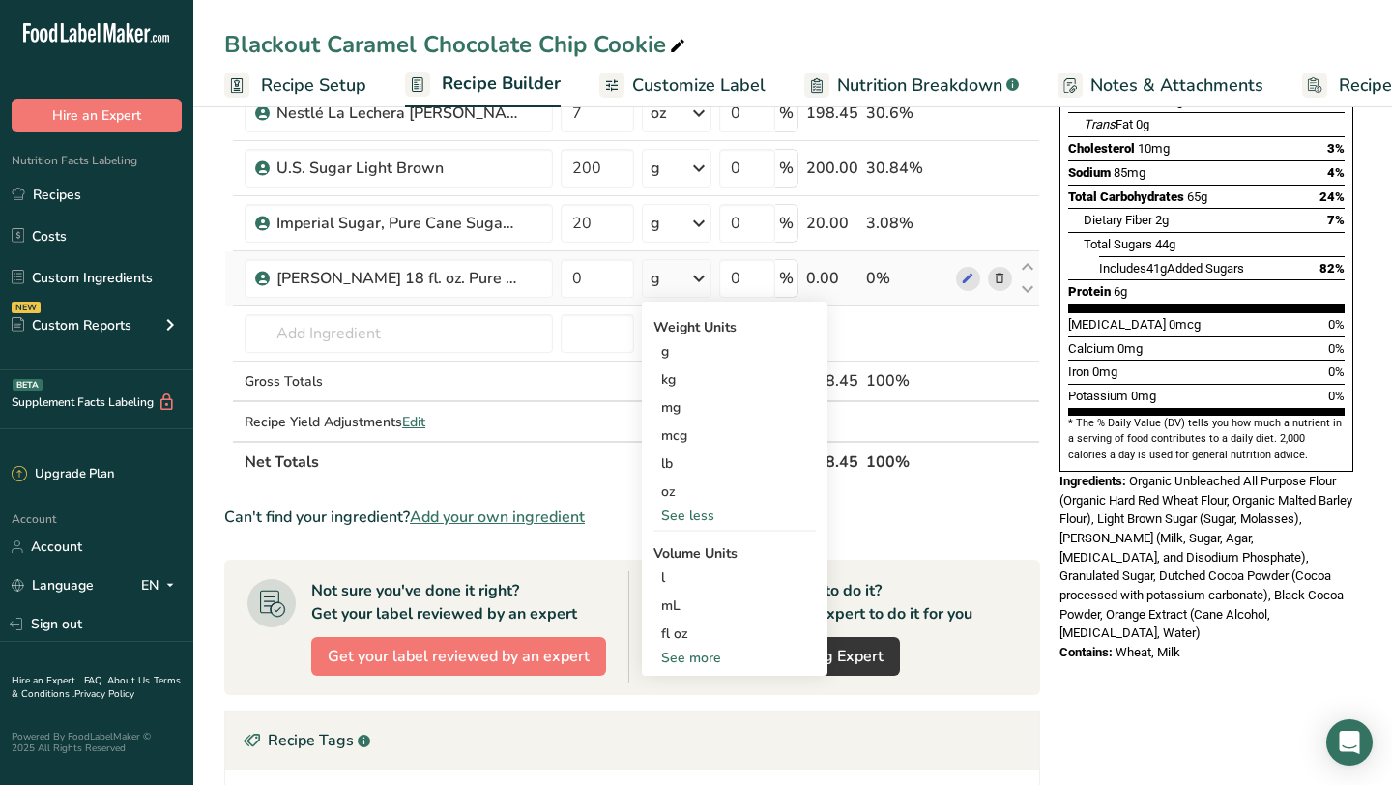
click at [676, 655] on div "See more" at bounding box center [735, 658] width 162 height 20
select select "22"
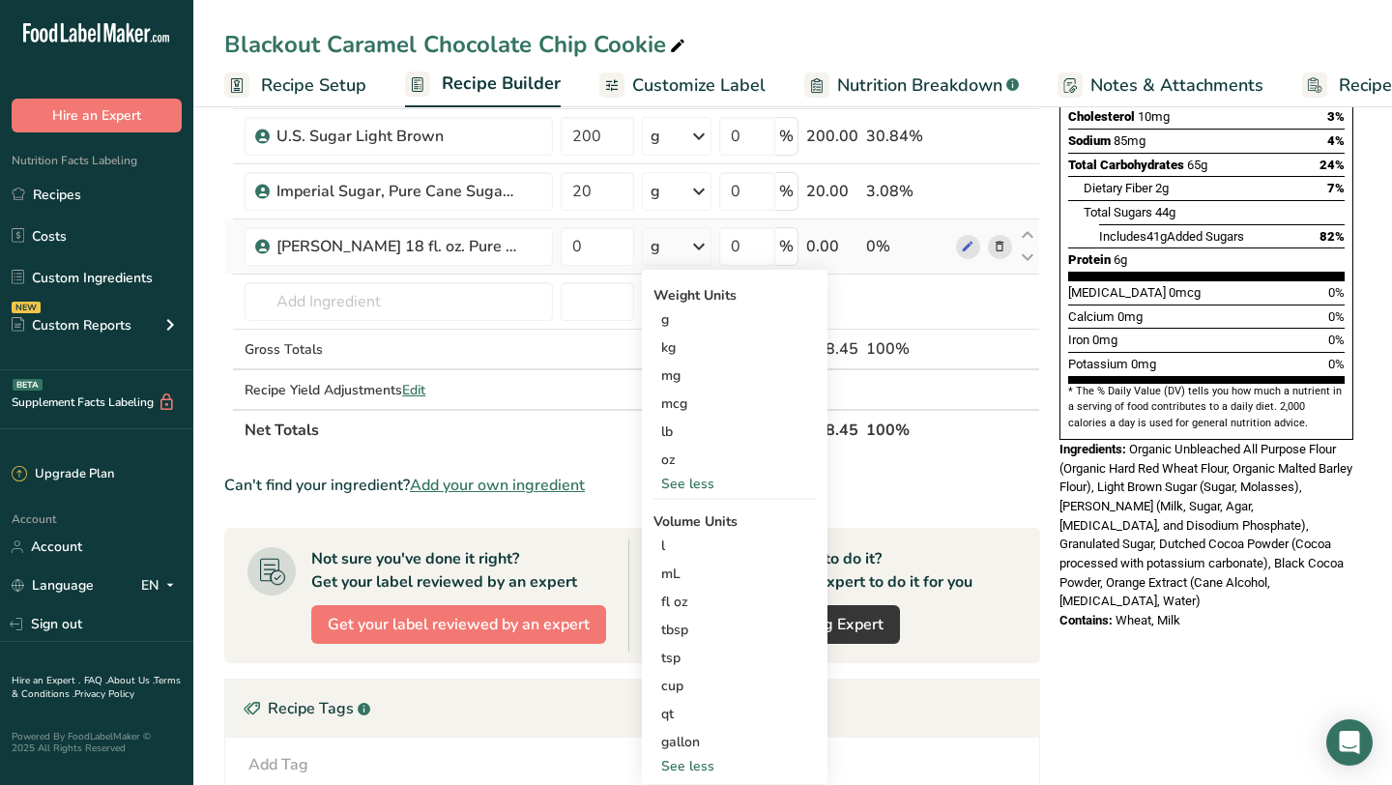
scroll to position [364, 0]
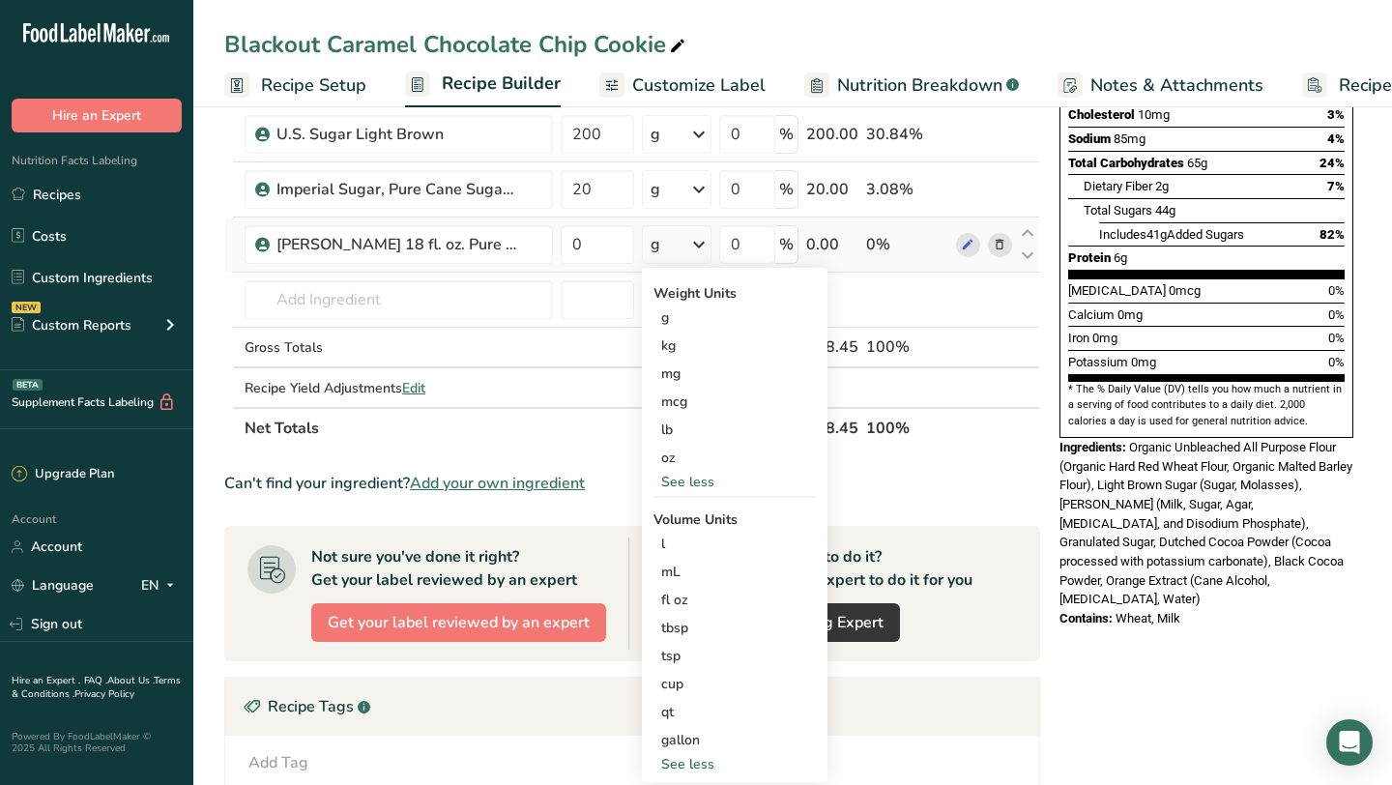
click at [676, 655] on div "tsp" at bounding box center [734, 656] width 147 height 20
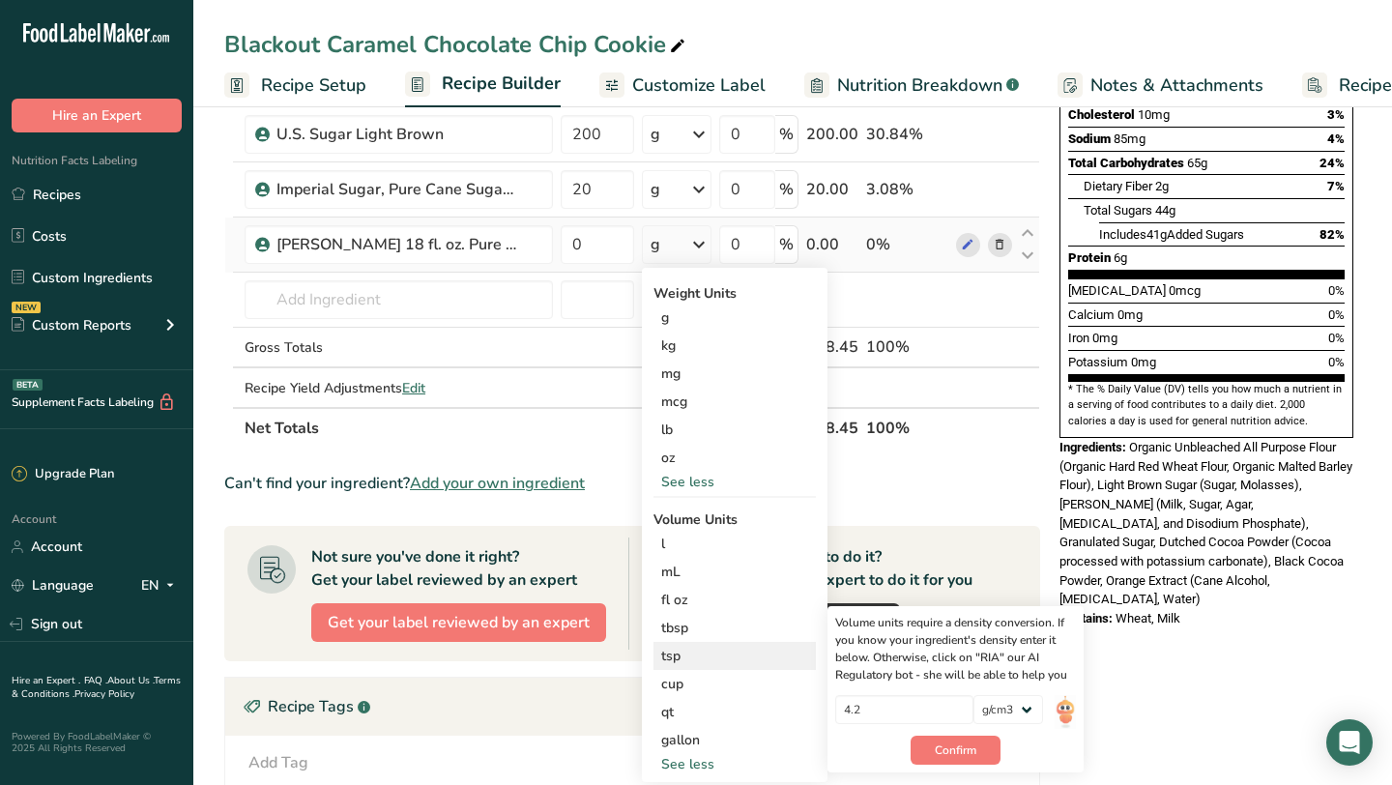
click at [681, 654] on div "tsp" at bounding box center [734, 656] width 147 height 20
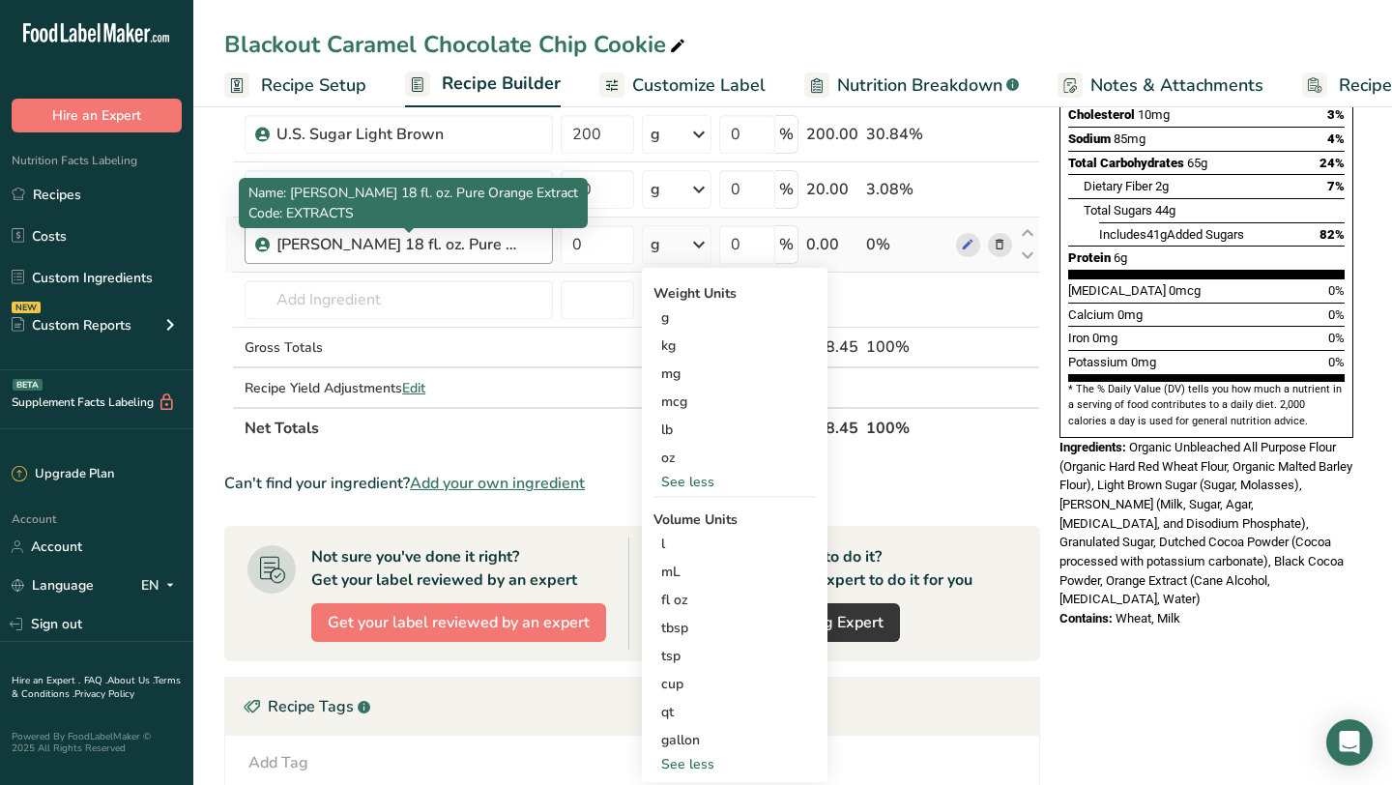
click at [437, 244] on div "[PERSON_NAME] 18 fl. oz. Pure Orange Extract" at bounding box center [397, 244] width 242 height 23
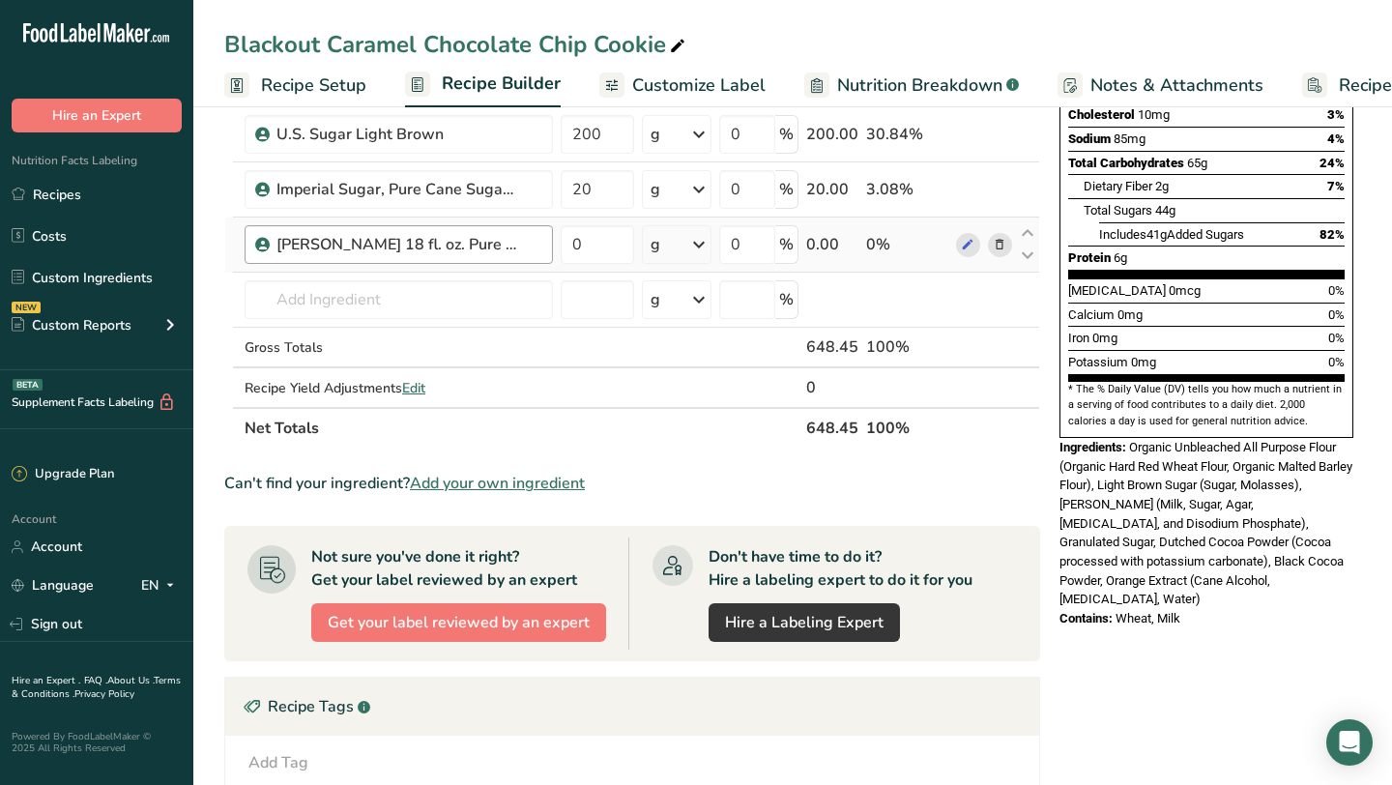
click at [519, 250] on div "[PERSON_NAME] 18 fl. oz. Pure Orange Extract" at bounding box center [408, 244] width 265 height 23
click at [1000, 241] on icon at bounding box center [1000, 245] width 14 height 20
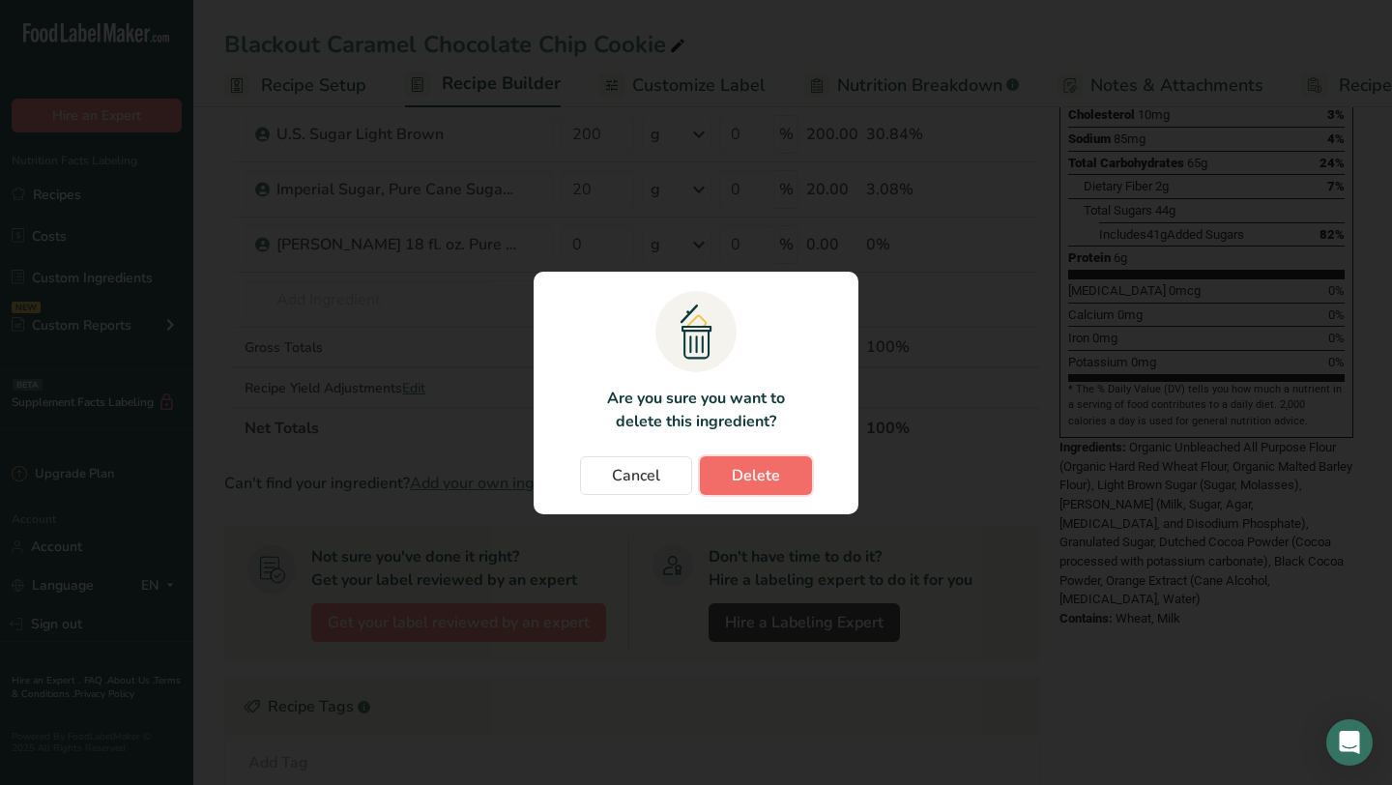
click at [755, 471] on span "Delete" at bounding box center [756, 475] width 48 height 23
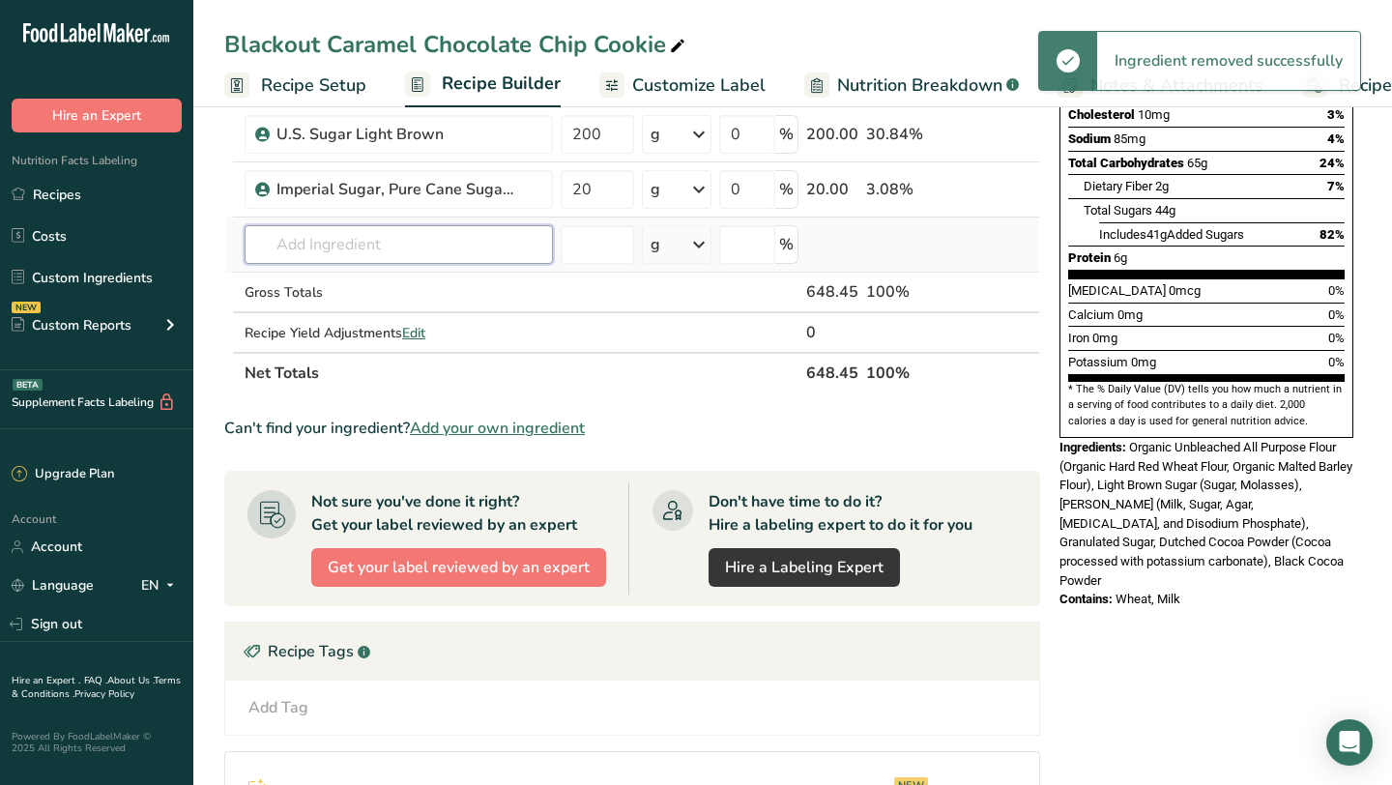
click at [345, 252] on input "text" at bounding box center [399, 244] width 308 height 39
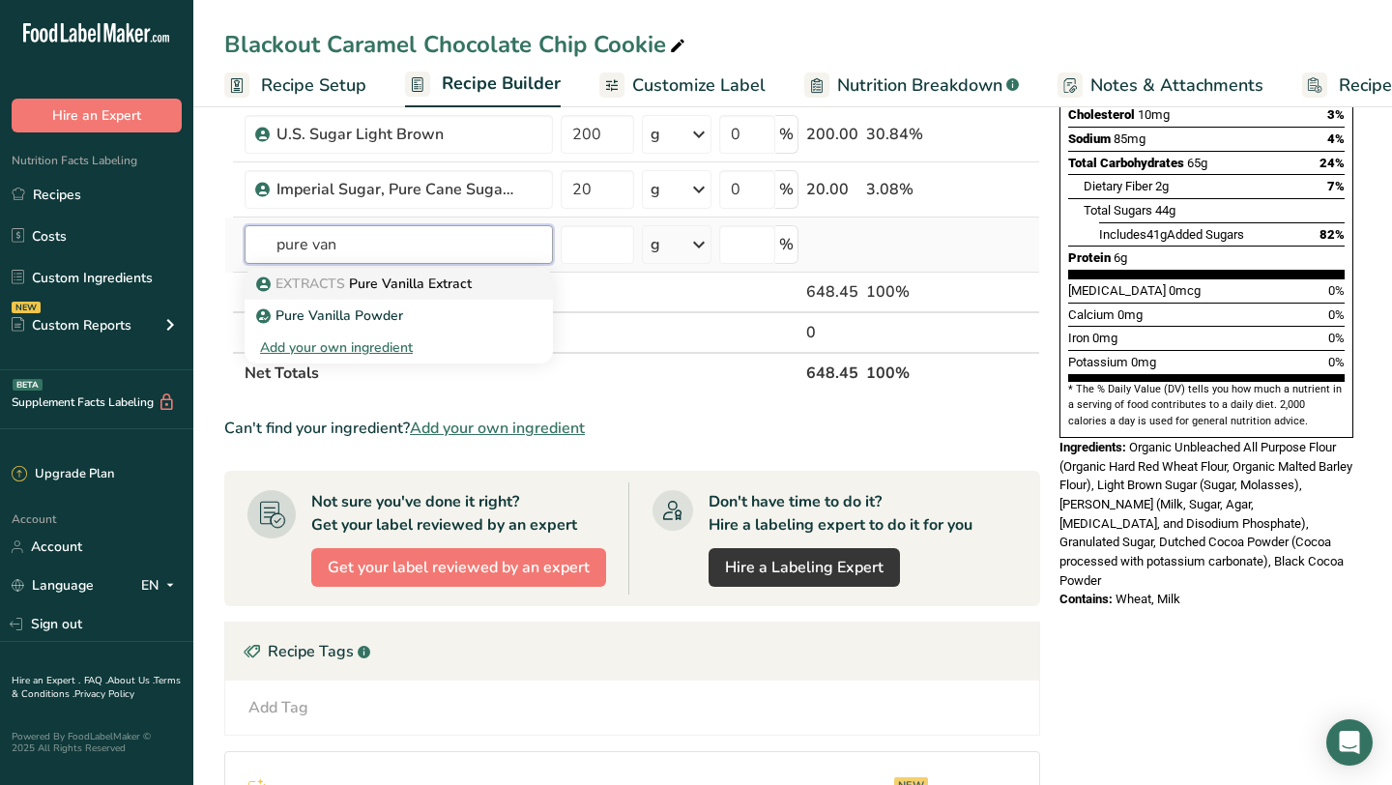
type input "pure van"
click at [299, 281] on span "EXTRACTS" at bounding box center [311, 284] width 70 height 18
type input "Pure Vanilla Extract"
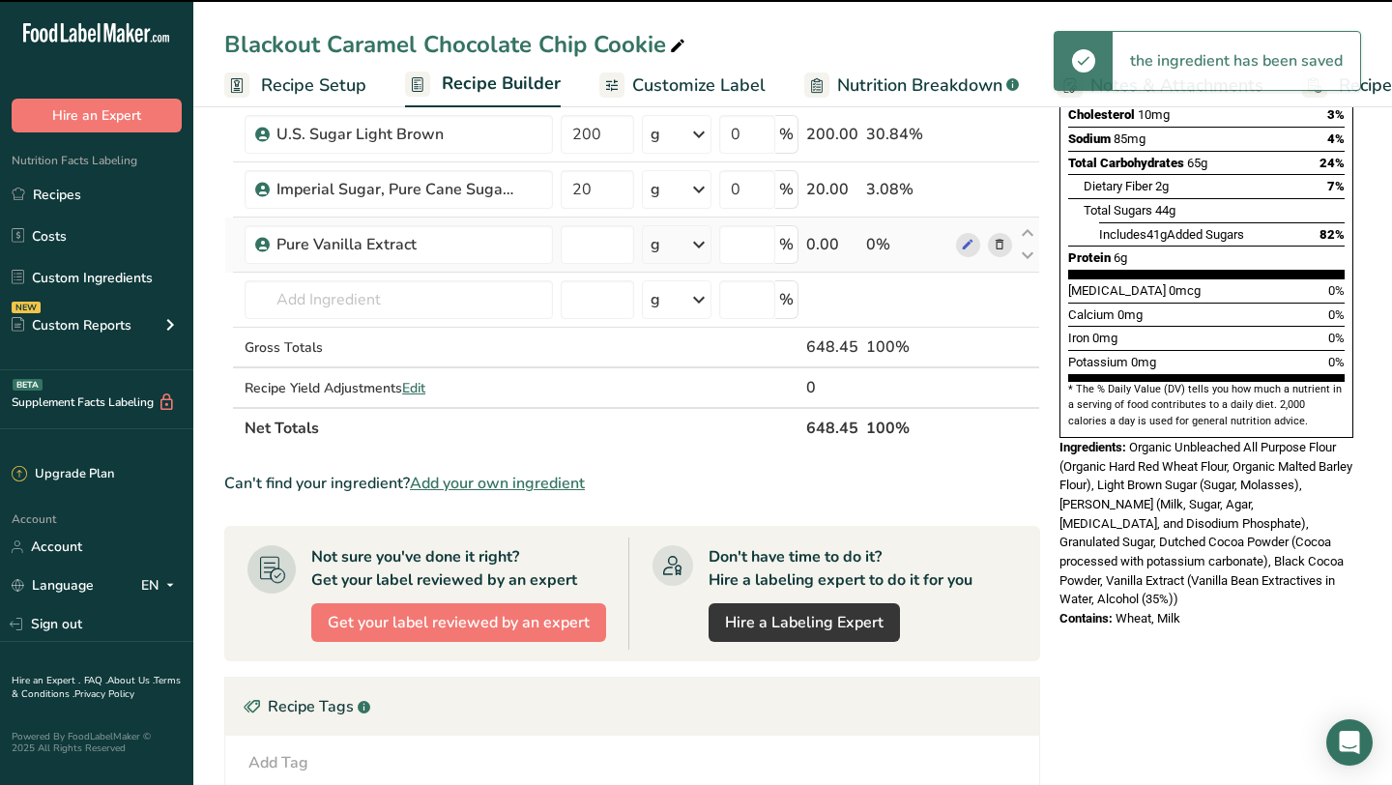
type input "0"
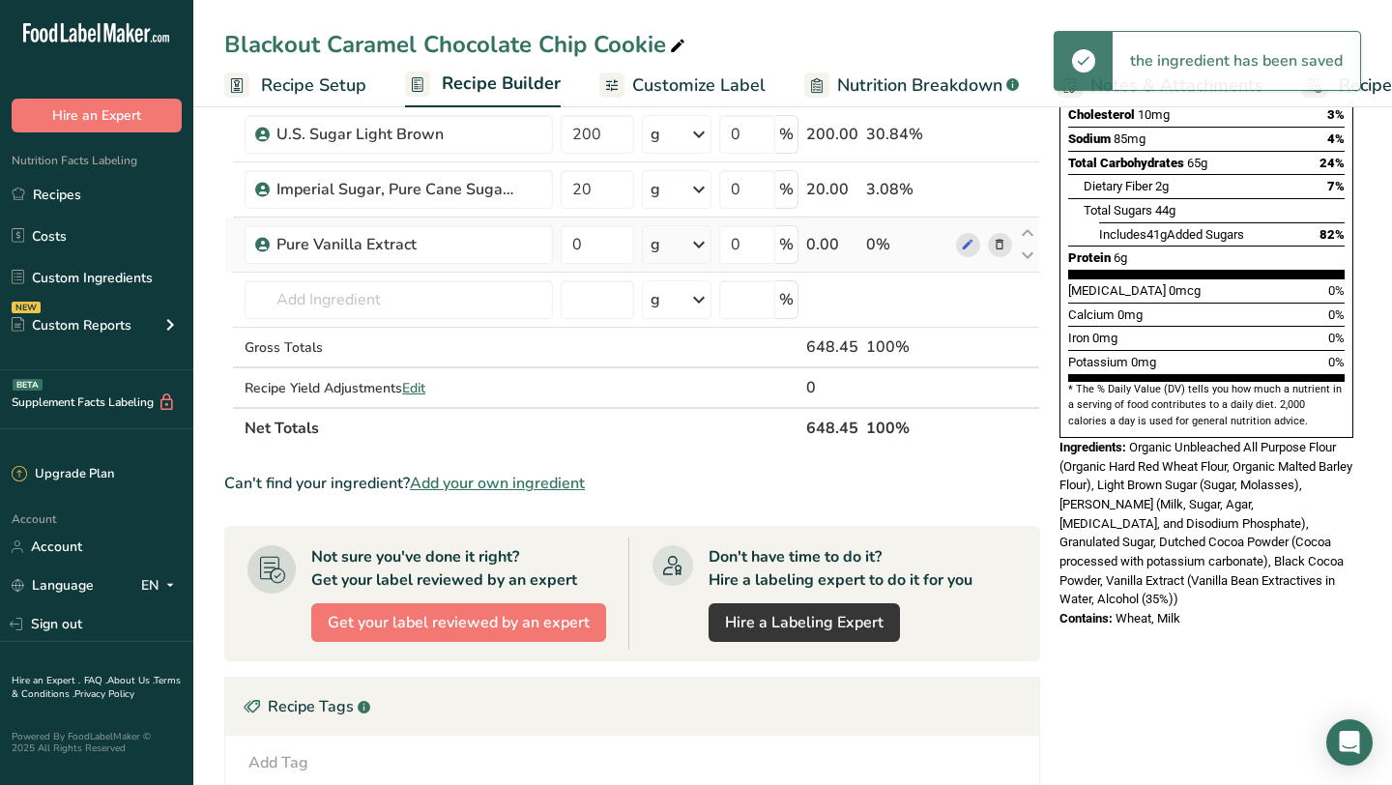
click at [682, 244] on div "g" at bounding box center [677, 244] width 70 height 39
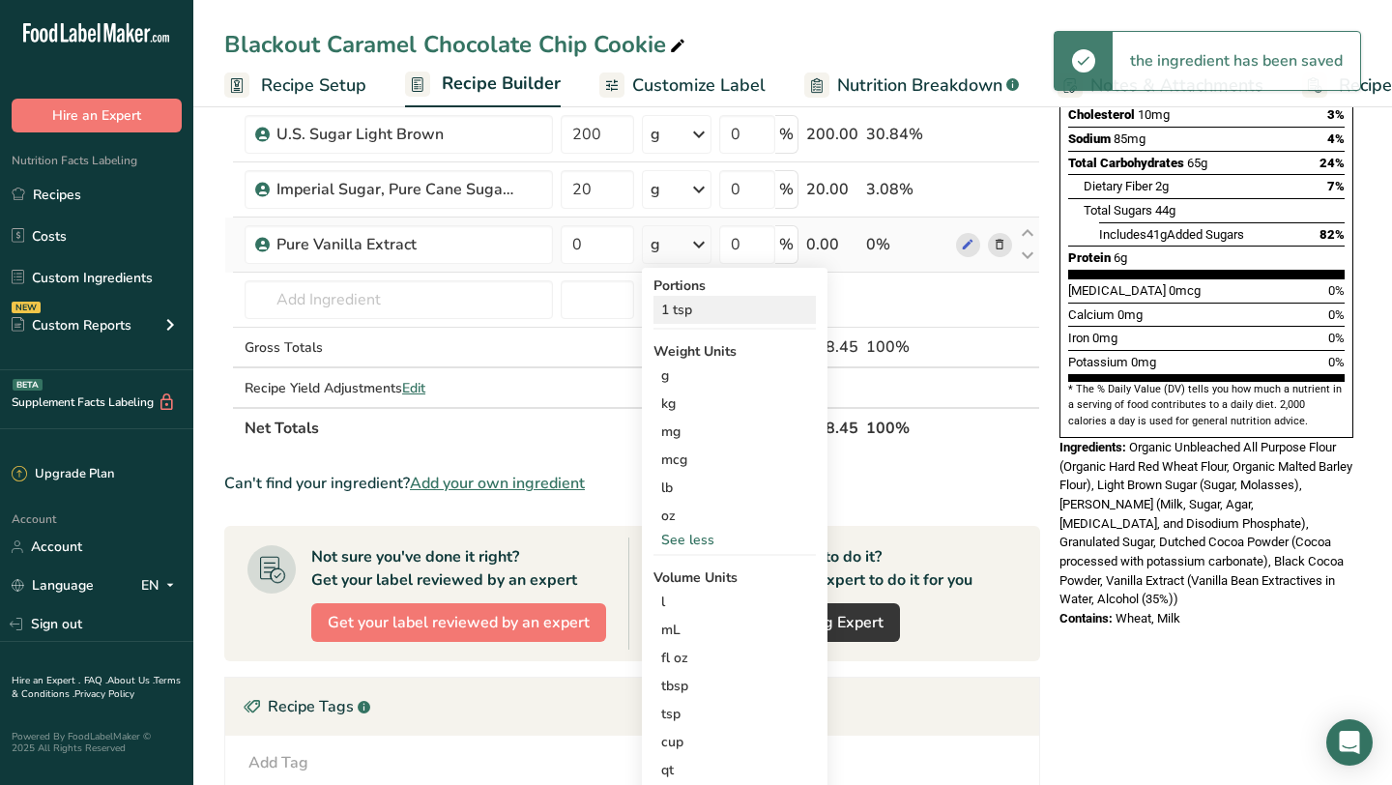
click at [689, 312] on div "1 tsp" at bounding box center [735, 310] width 162 height 28
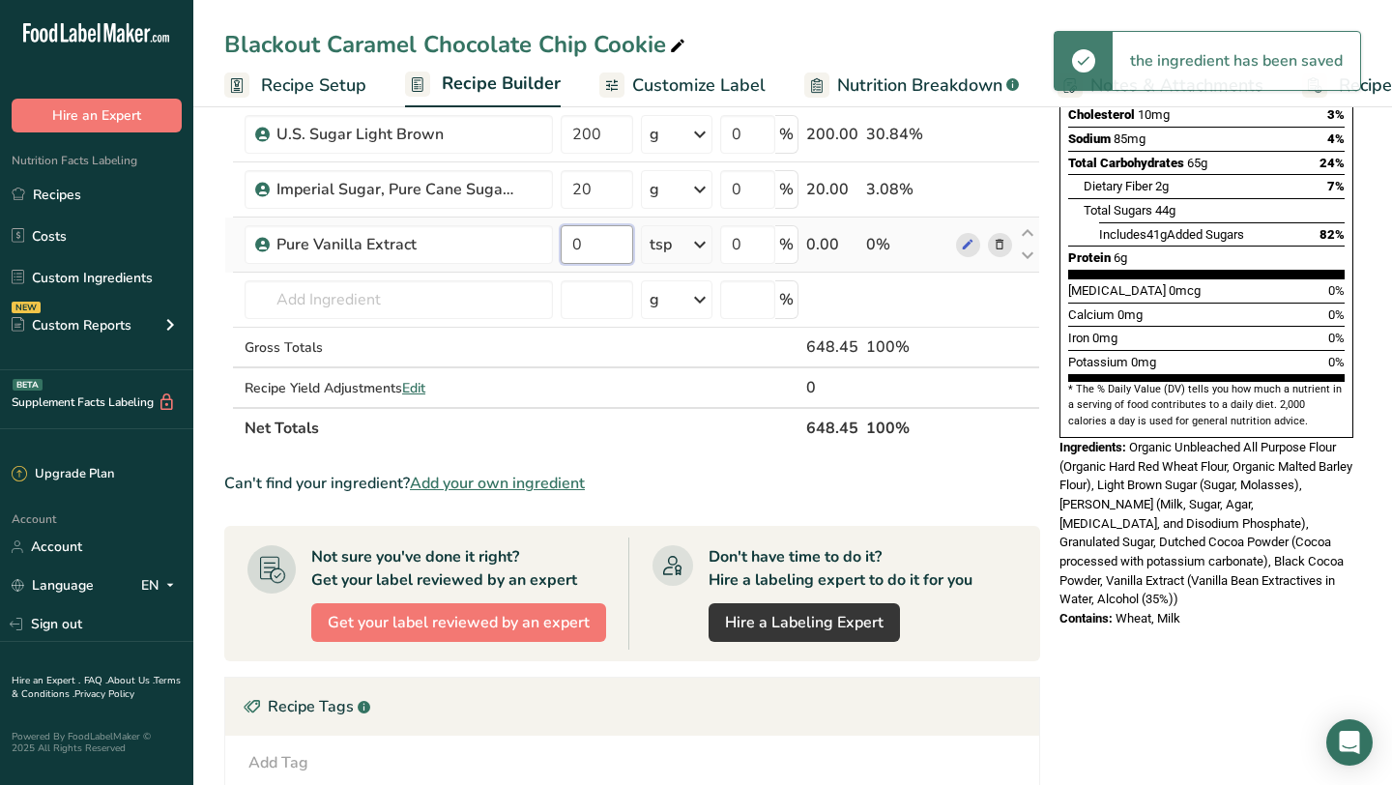
drag, startPoint x: 573, startPoint y: 246, endPoint x: 597, endPoint y: 246, distance: 23.2
click at [596, 246] on input "0" at bounding box center [597, 244] width 73 height 39
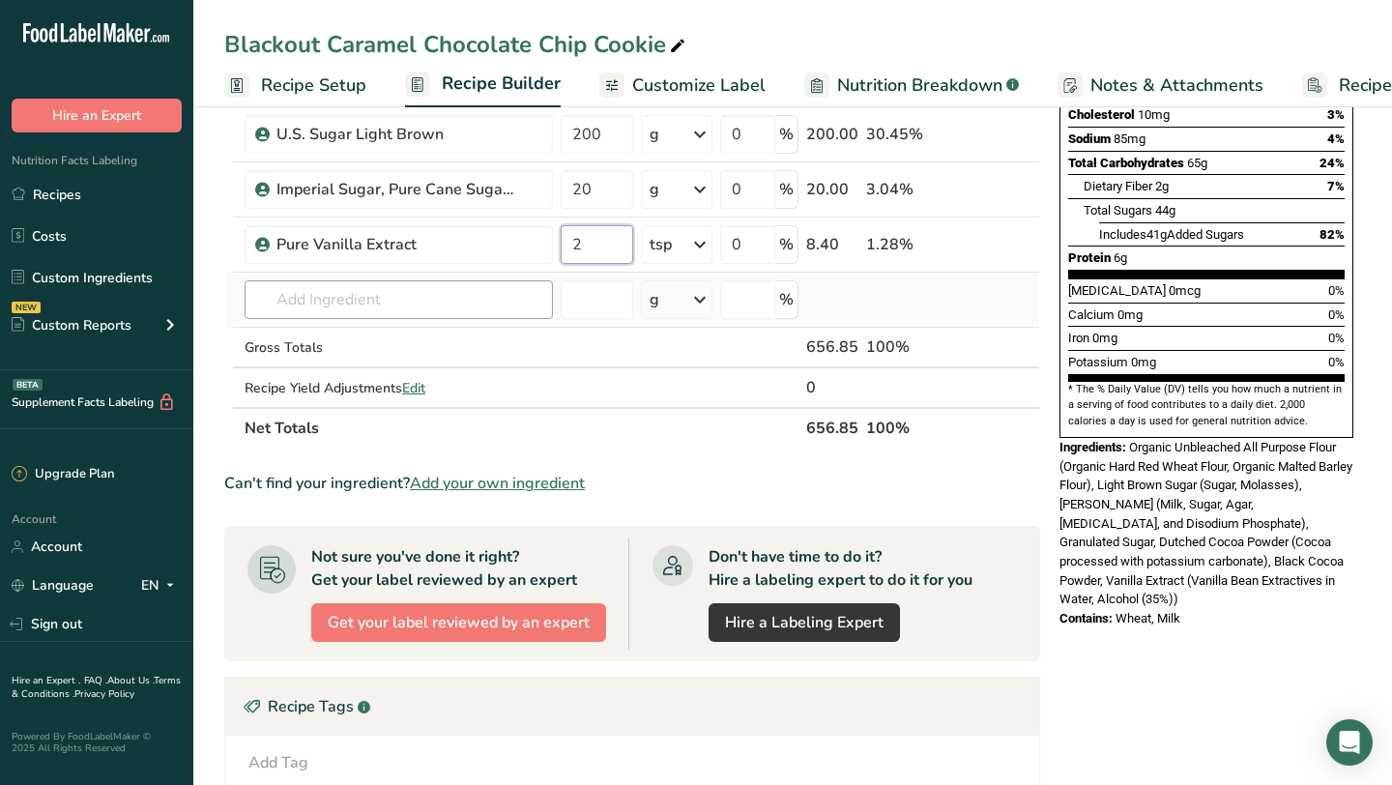
type input "2"
click at [463, 291] on div "Ingredient * Amount * Unit * Waste * .a-a{fill:#347362;}.b-a{fill:#fff;} Grams …" at bounding box center [632, 146] width 816 height 603
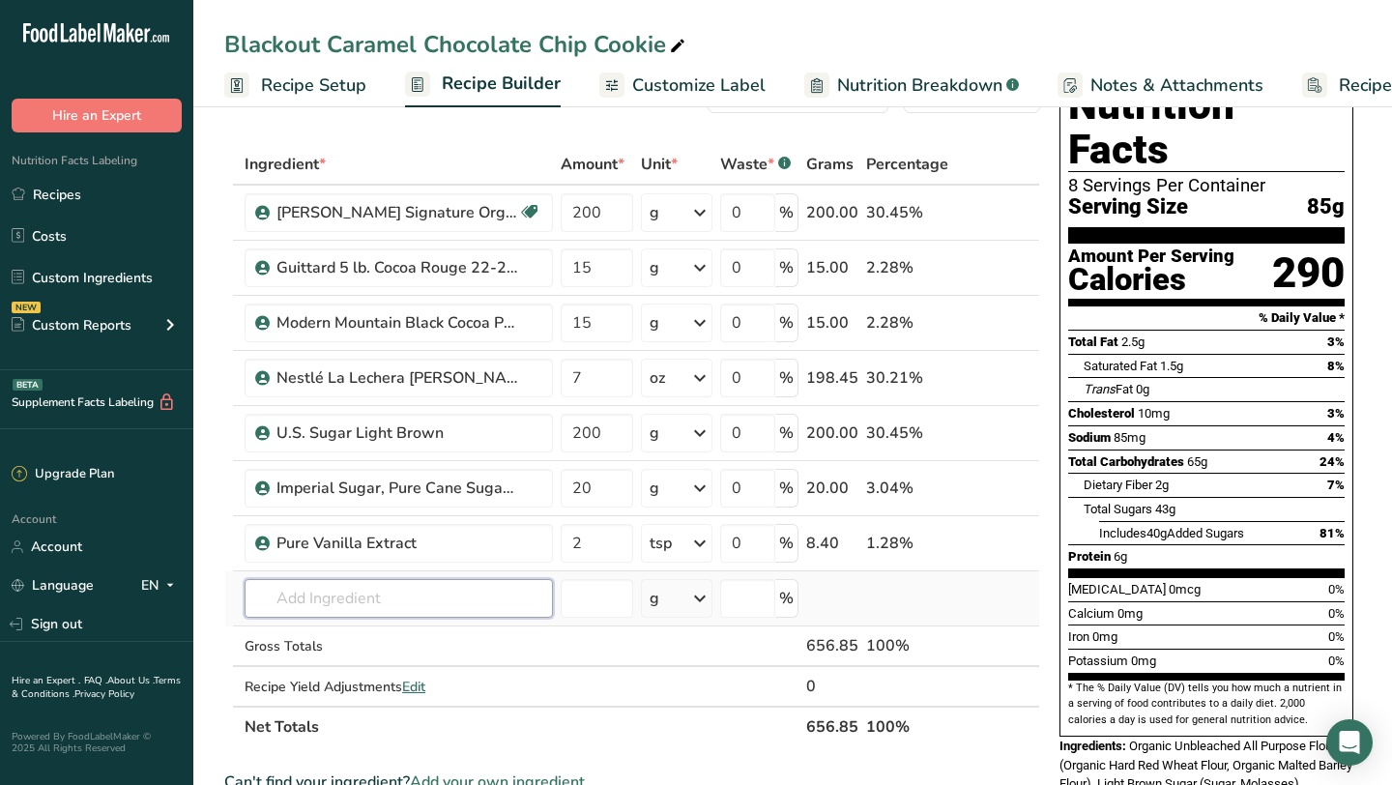
scroll to position [58, 0]
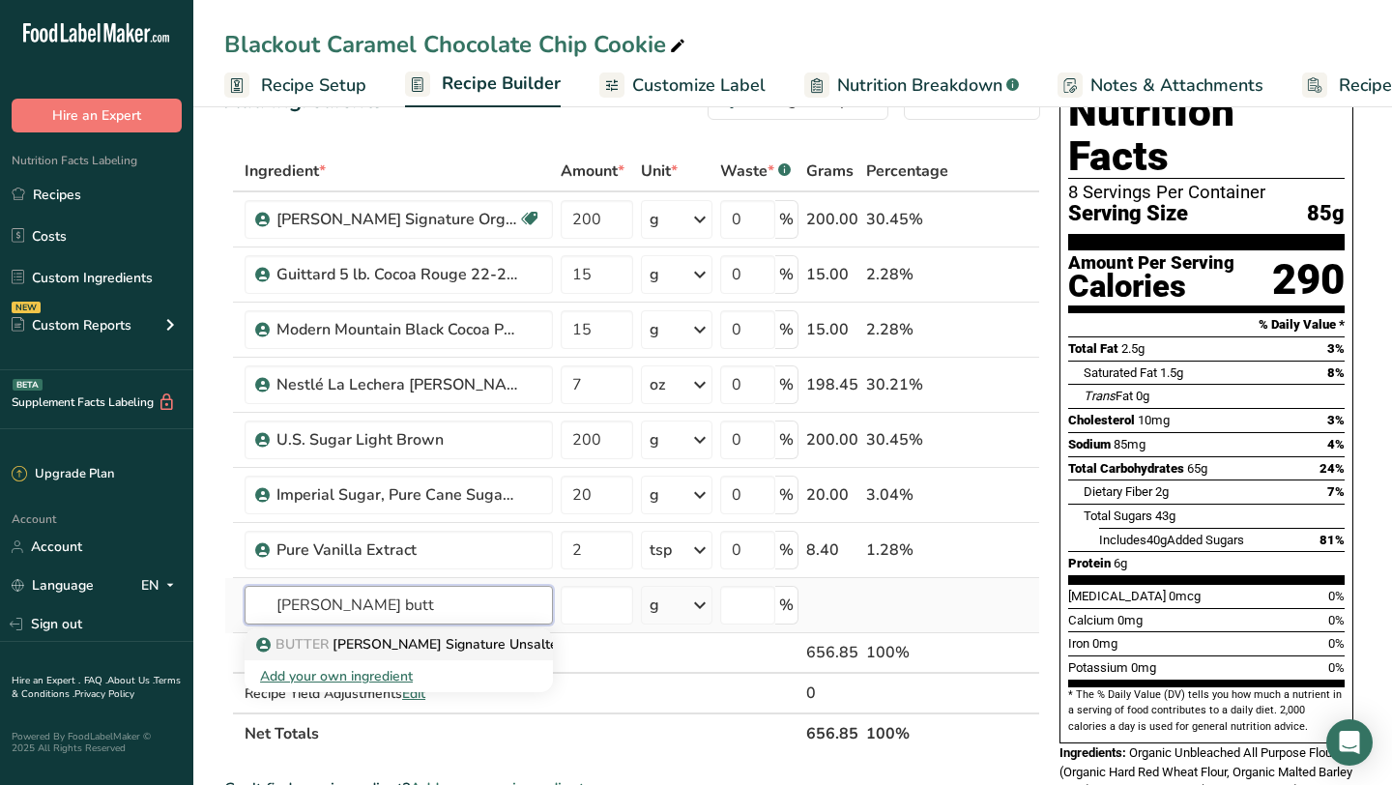
type input "[PERSON_NAME] butt"
click at [354, 653] on p "BUTTER [PERSON_NAME] Signature Unsalted Sweet Cream Butter" at bounding box center [479, 644] width 438 height 20
type input "[PERSON_NAME] Signature Unsalted Sweet Cream Butter"
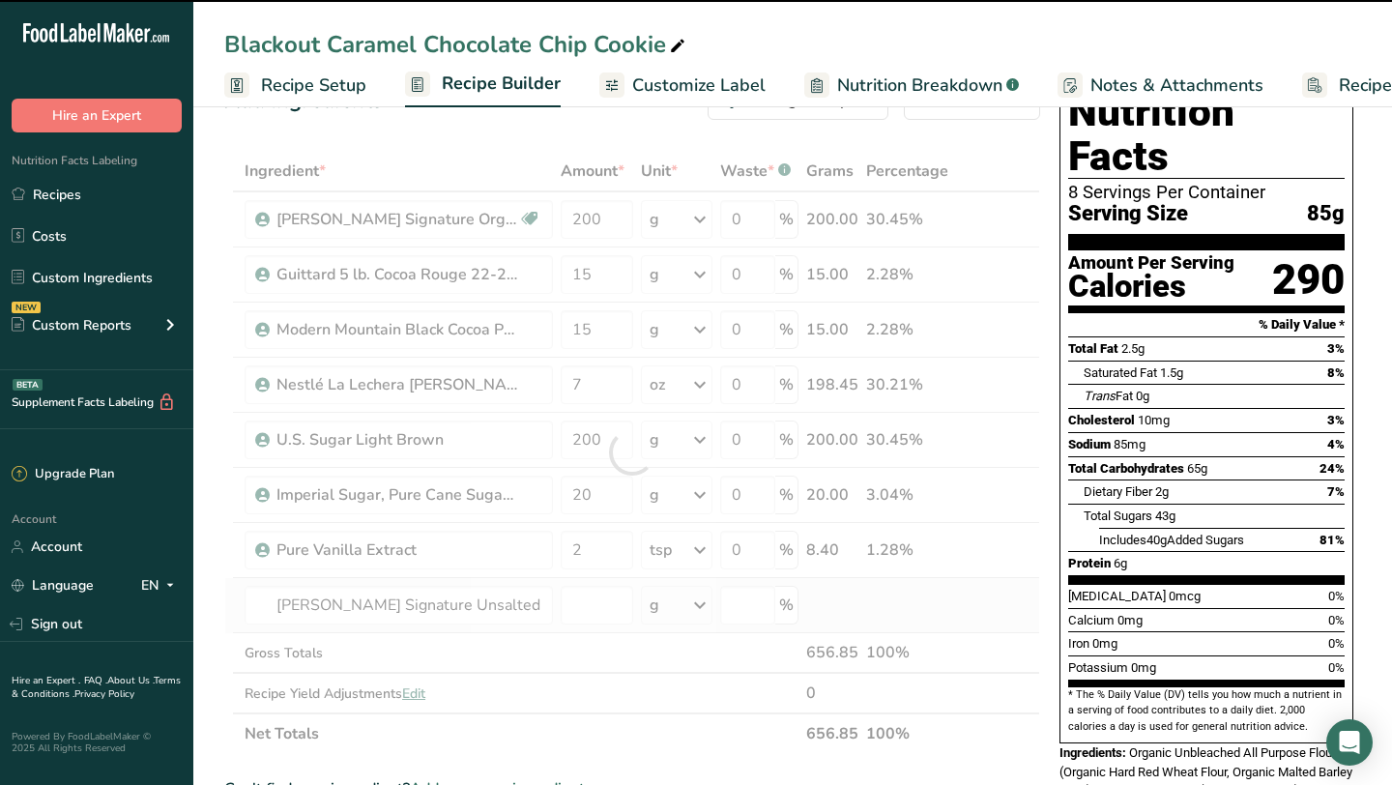
type input "0"
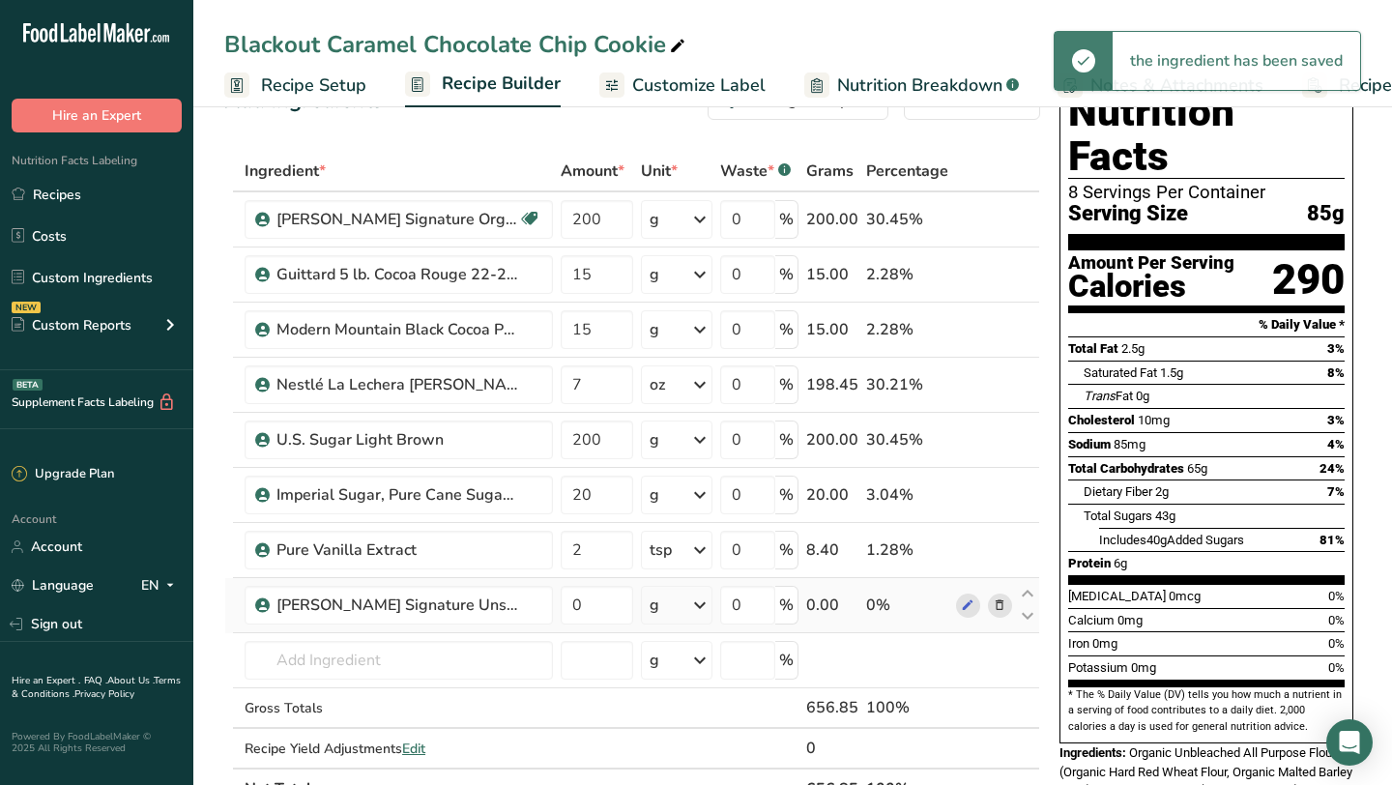
click at [662, 610] on div "g" at bounding box center [677, 605] width 72 height 39
click at [671, 674] on div "1 tbsp" at bounding box center [734, 670] width 162 height 28
click at [576, 604] on input "0" at bounding box center [596, 605] width 71 height 39
type input "12"
click at [414, 665] on div "Ingredient * Amount * Unit * Waste * .a-a{fill:#347362;}.b-a{fill:#fff;} Grams …" at bounding box center [632, 480] width 816 height 658
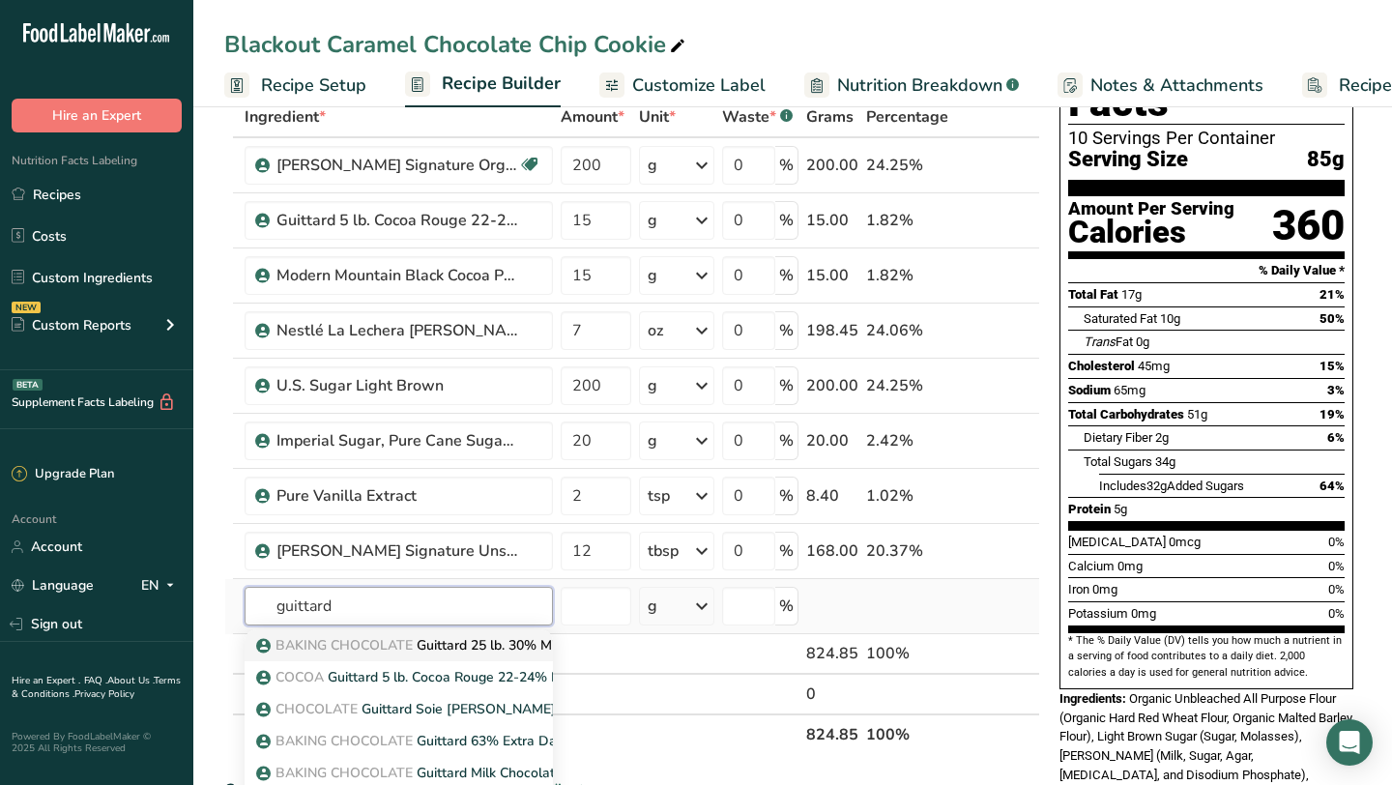
scroll to position [116, 0]
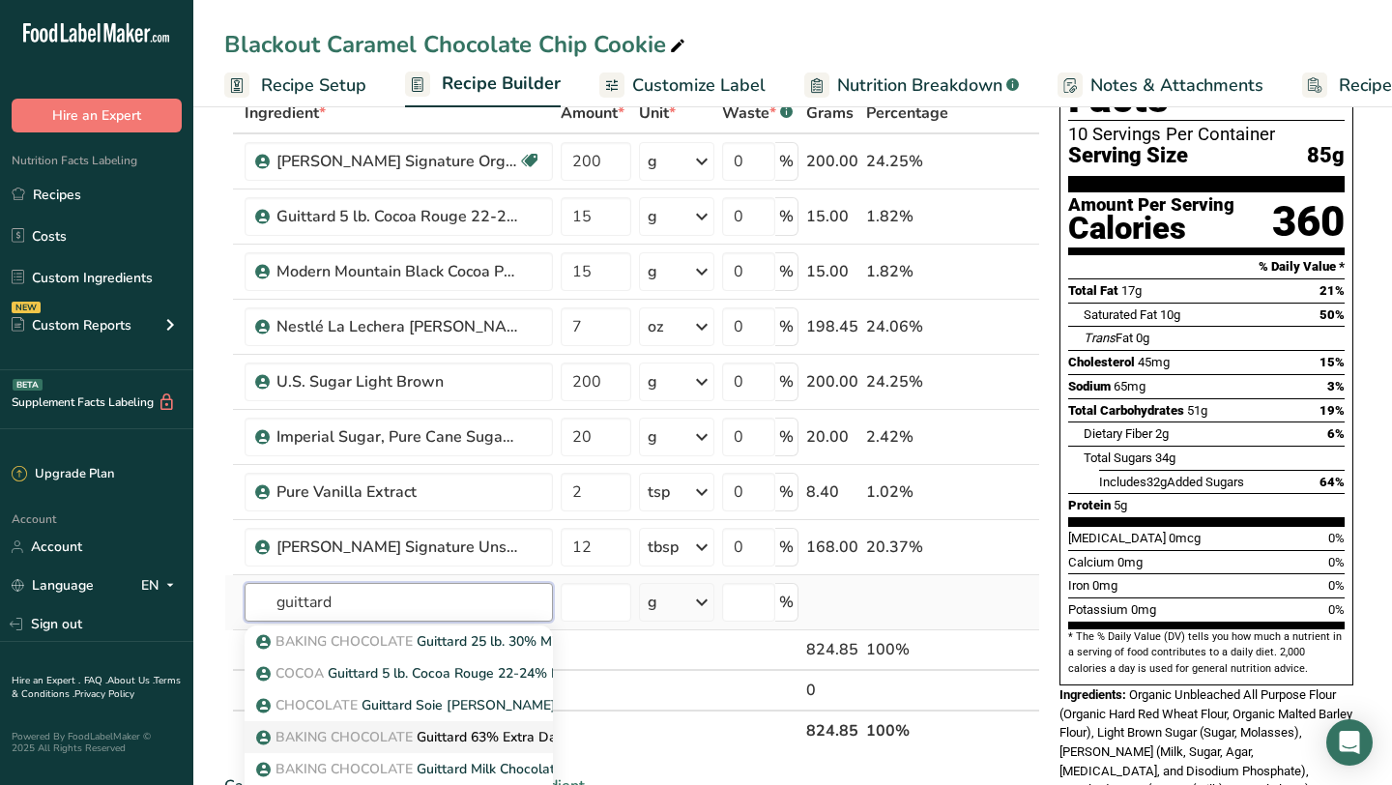
type input "guittard"
click at [427, 745] on p "BAKING CHOCOLATE Guittard 63% Extra Dark Chocolate Baking Chips" at bounding box center [489, 737] width 459 height 20
type input "Guittard 63% Extra Dark Chocolate Baking Chips"
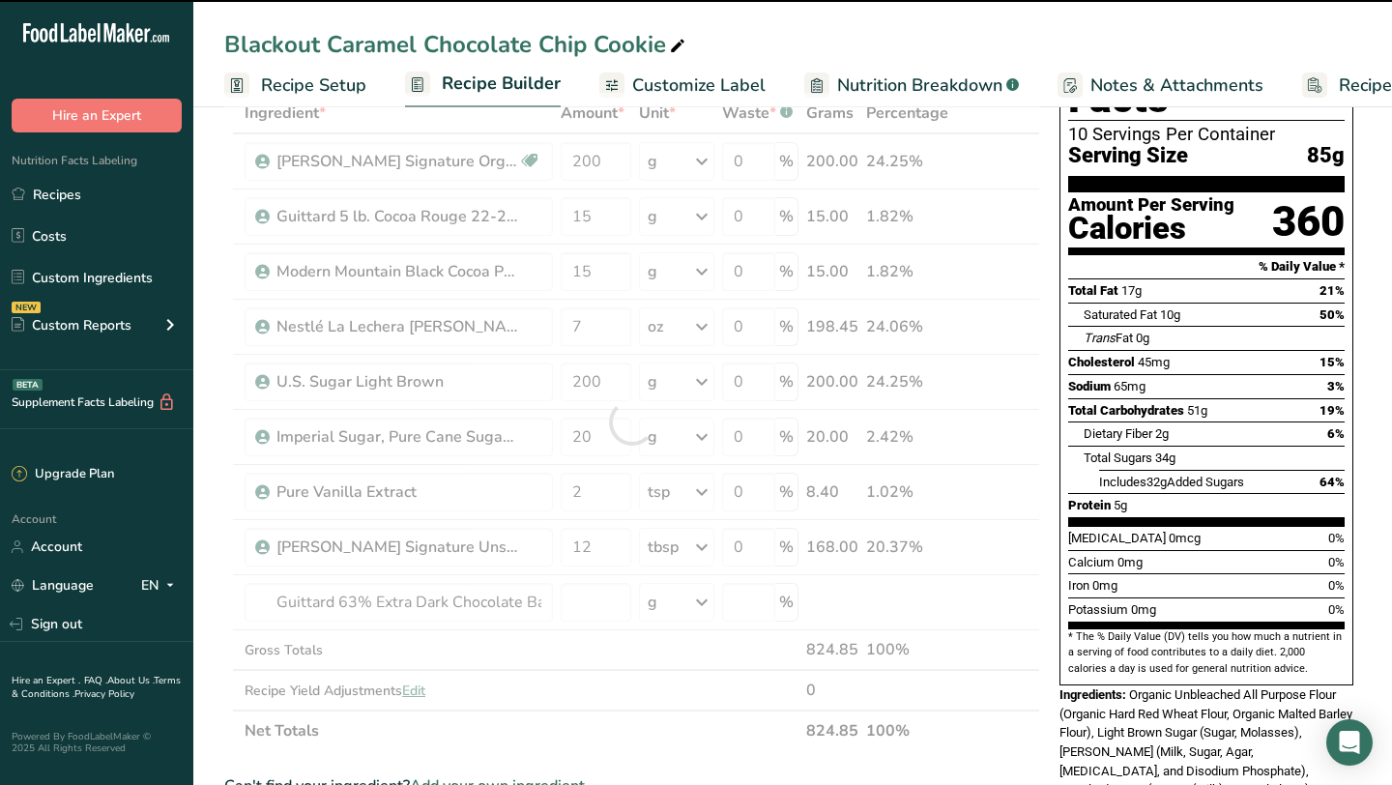
type input "0"
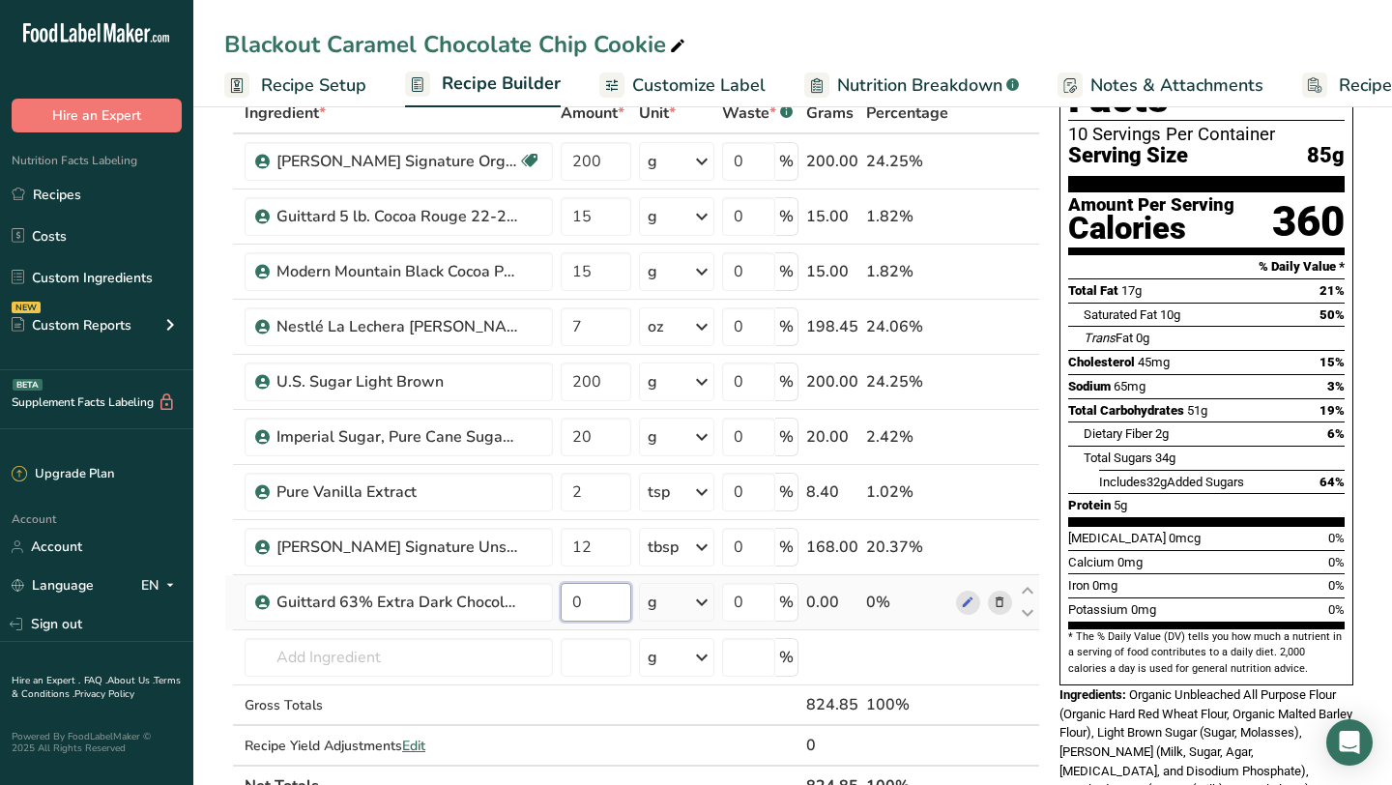
drag, startPoint x: 577, startPoint y: 603, endPoint x: 557, endPoint y: 603, distance: 20.3
click at [557, 603] on td "0" at bounding box center [596, 602] width 78 height 55
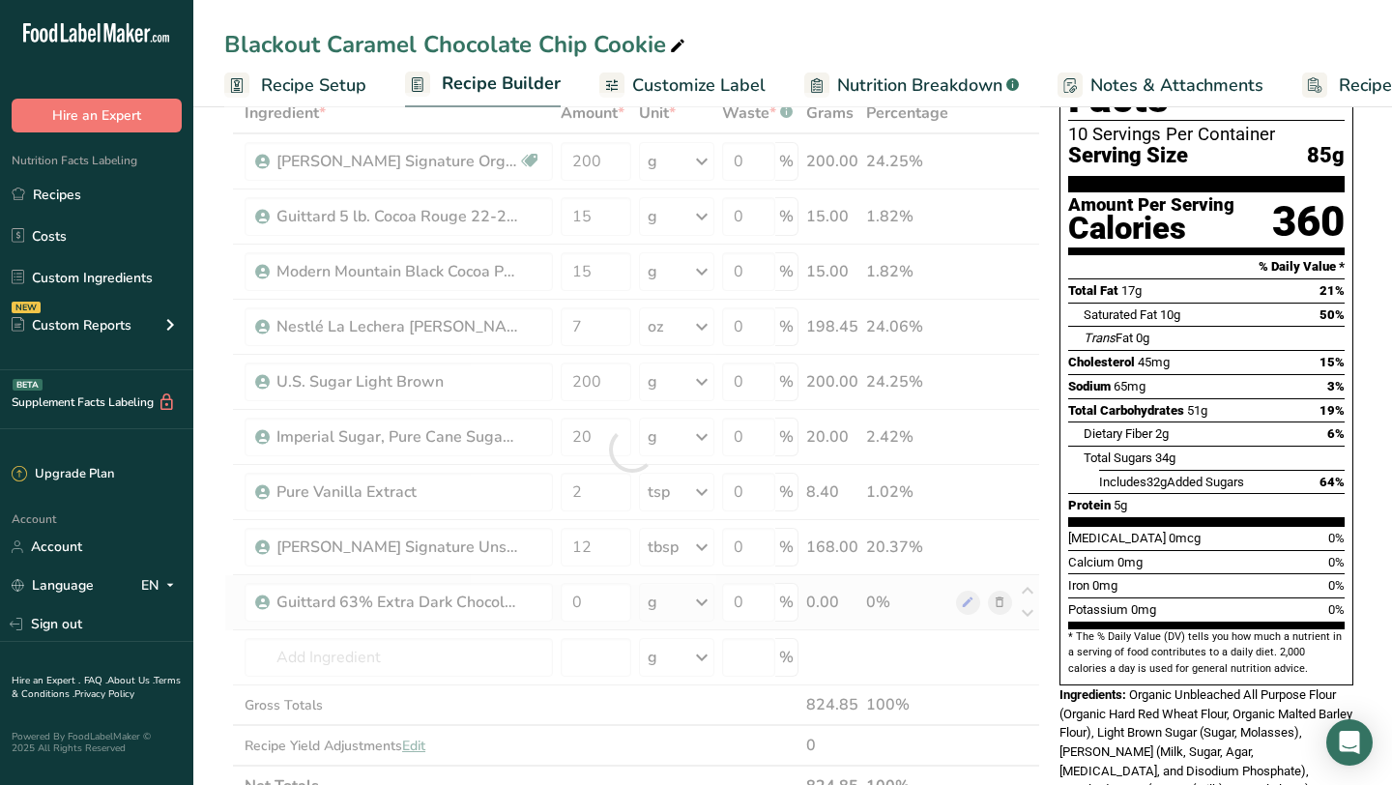
click at [658, 606] on div "Ingredient * Amount * Unit * Waste * .a-a{fill:#347362;}.b-a{fill:#fff;} Grams …" at bounding box center [632, 449] width 816 height 713
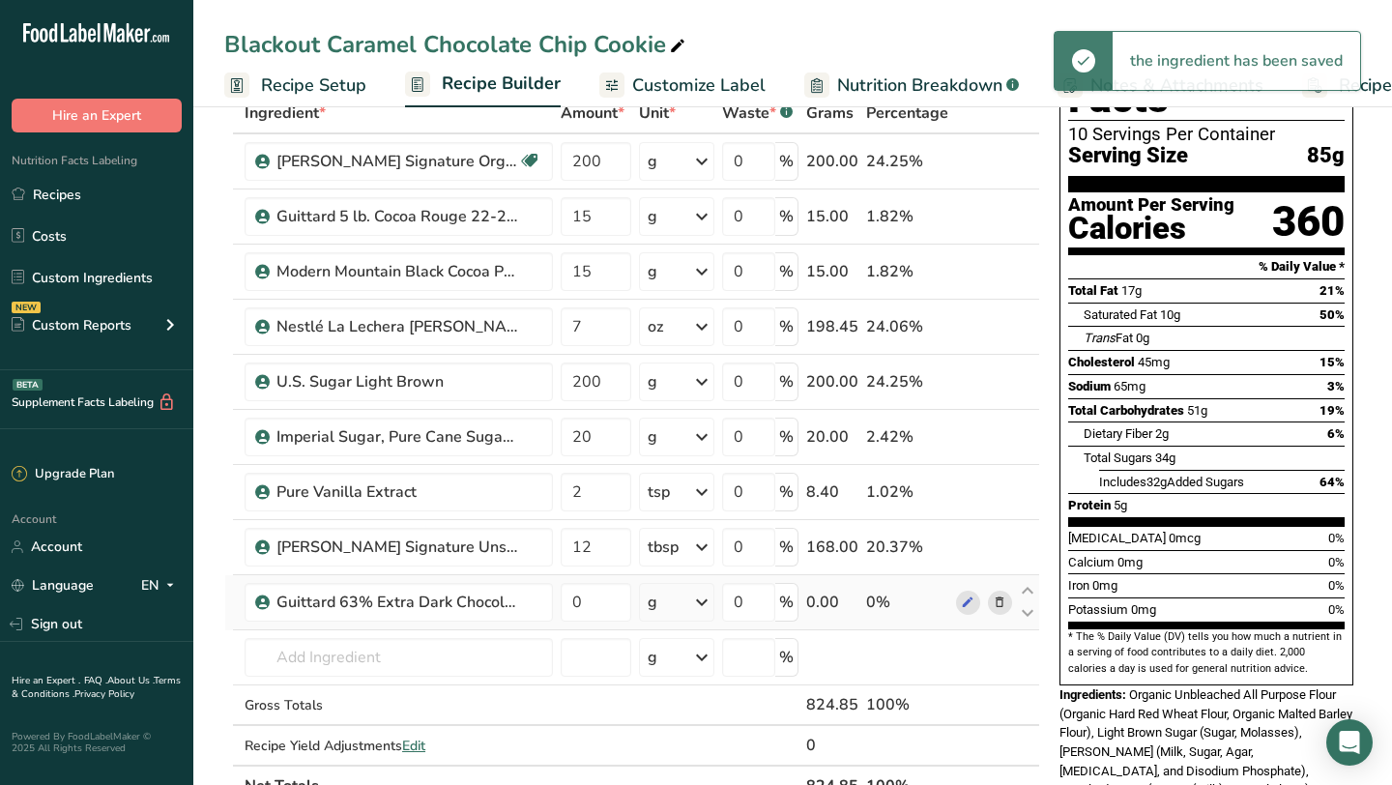
click at [660, 606] on div "g" at bounding box center [676, 602] width 75 height 39
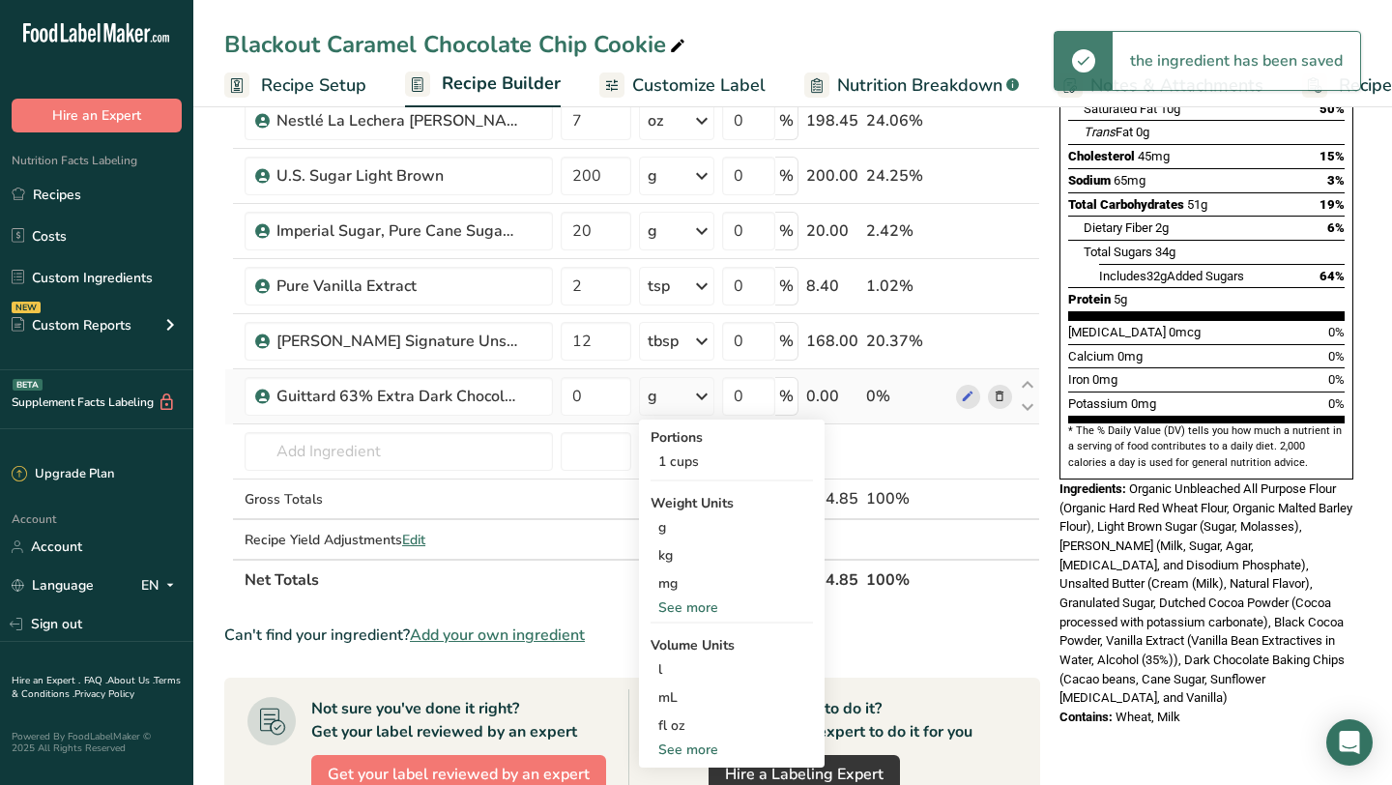
scroll to position [324, 0]
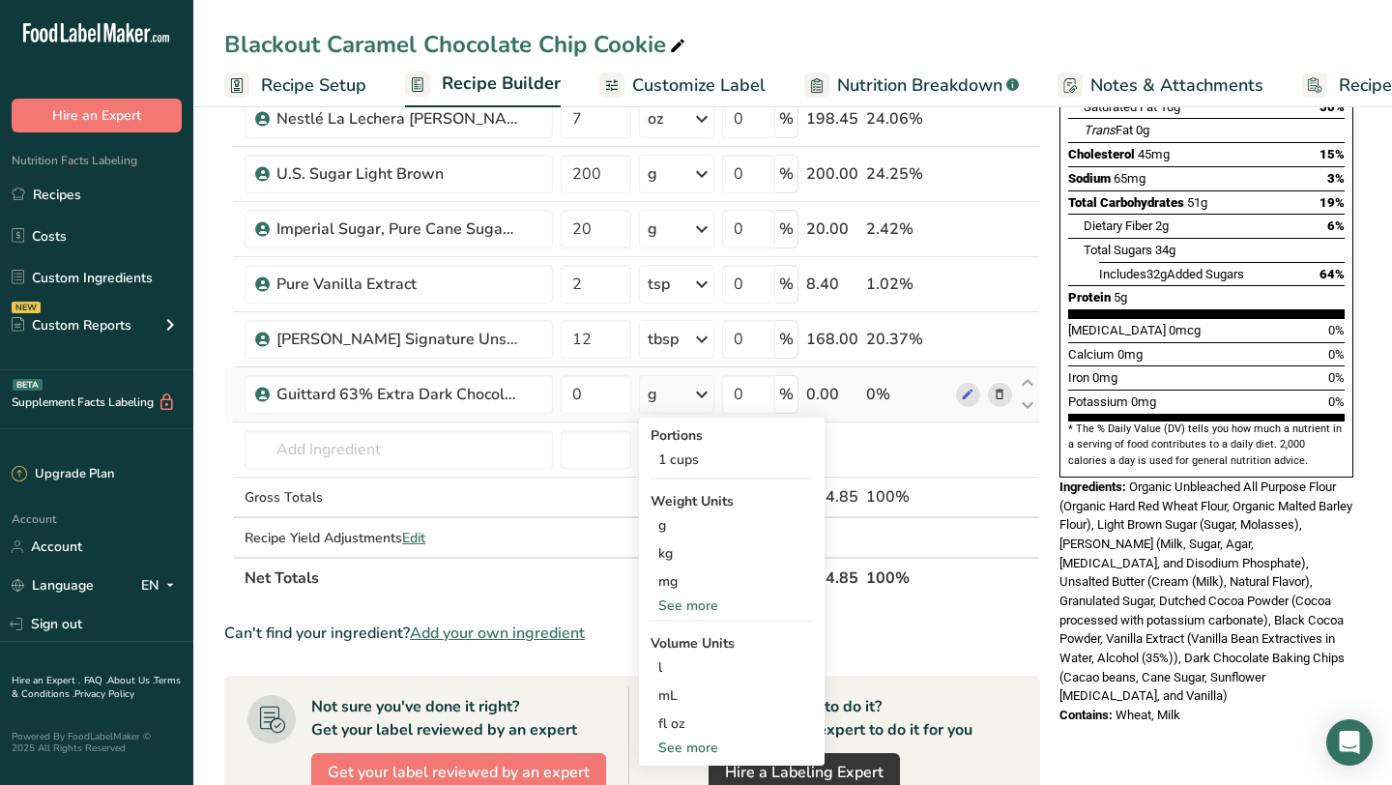
click at [694, 605] on div "See more" at bounding box center [732, 606] width 162 height 20
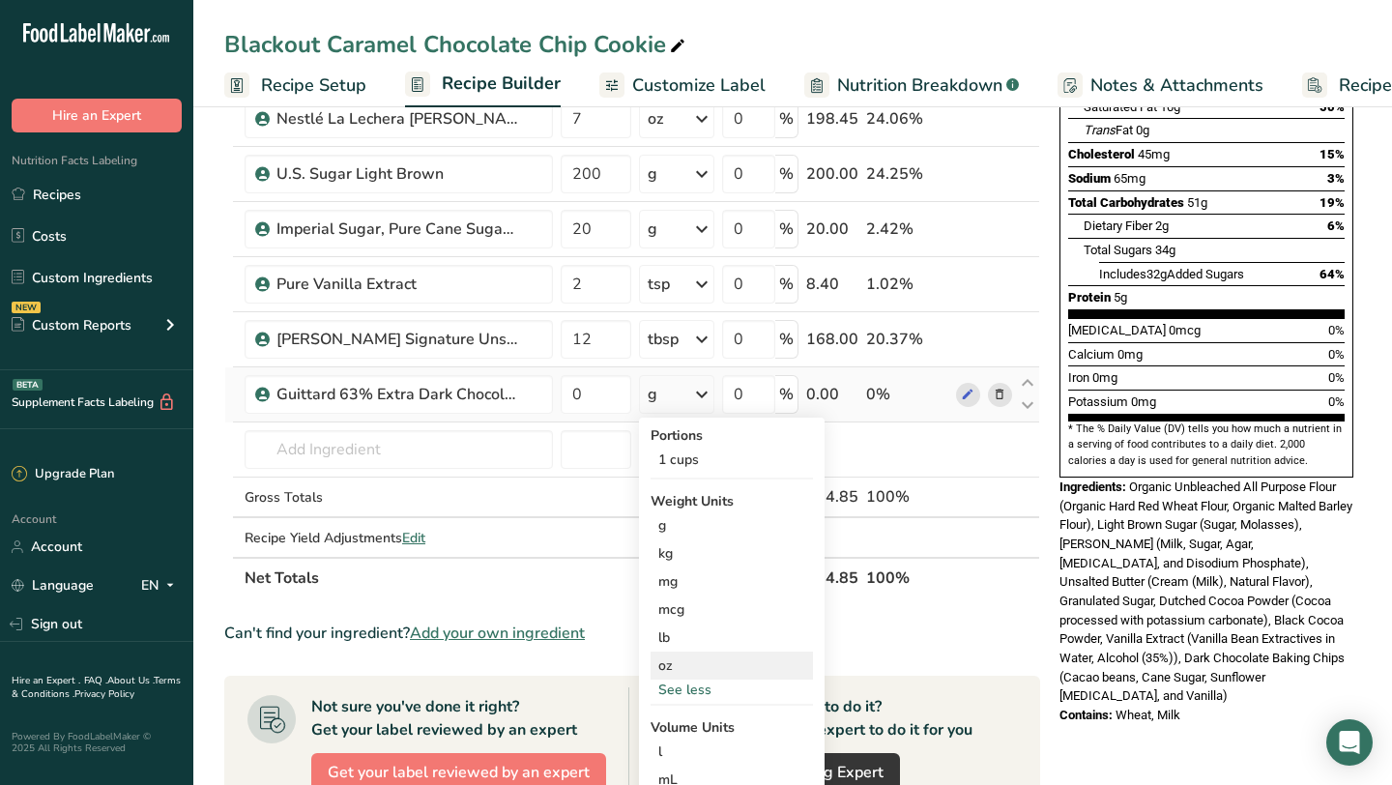
click at [681, 663] on div "oz" at bounding box center [732, 666] width 162 height 28
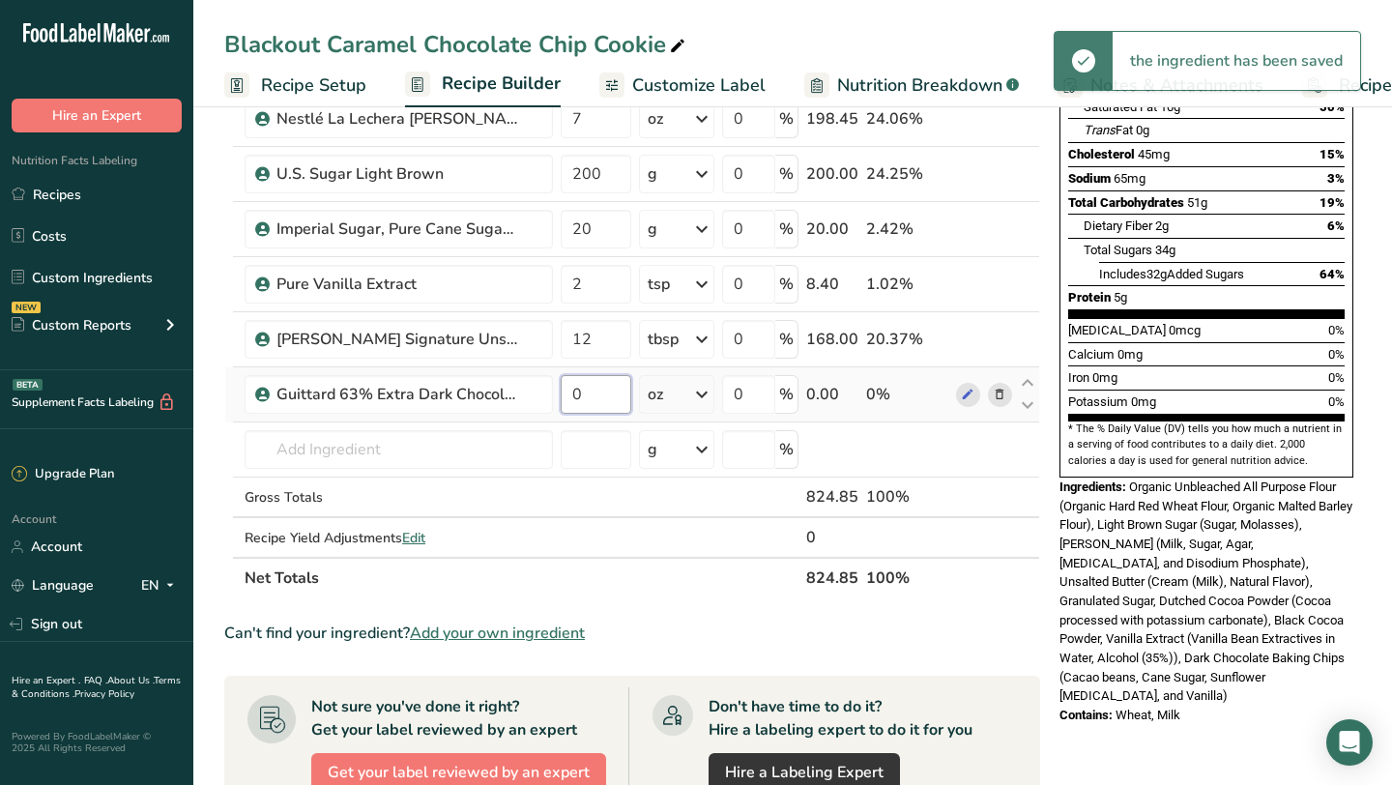
drag, startPoint x: 576, startPoint y: 397, endPoint x: 598, endPoint y: 395, distance: 22.3
click at [599, 395] on input "0" at bounding box center [596, 394] width 71 height 39
type input "6"
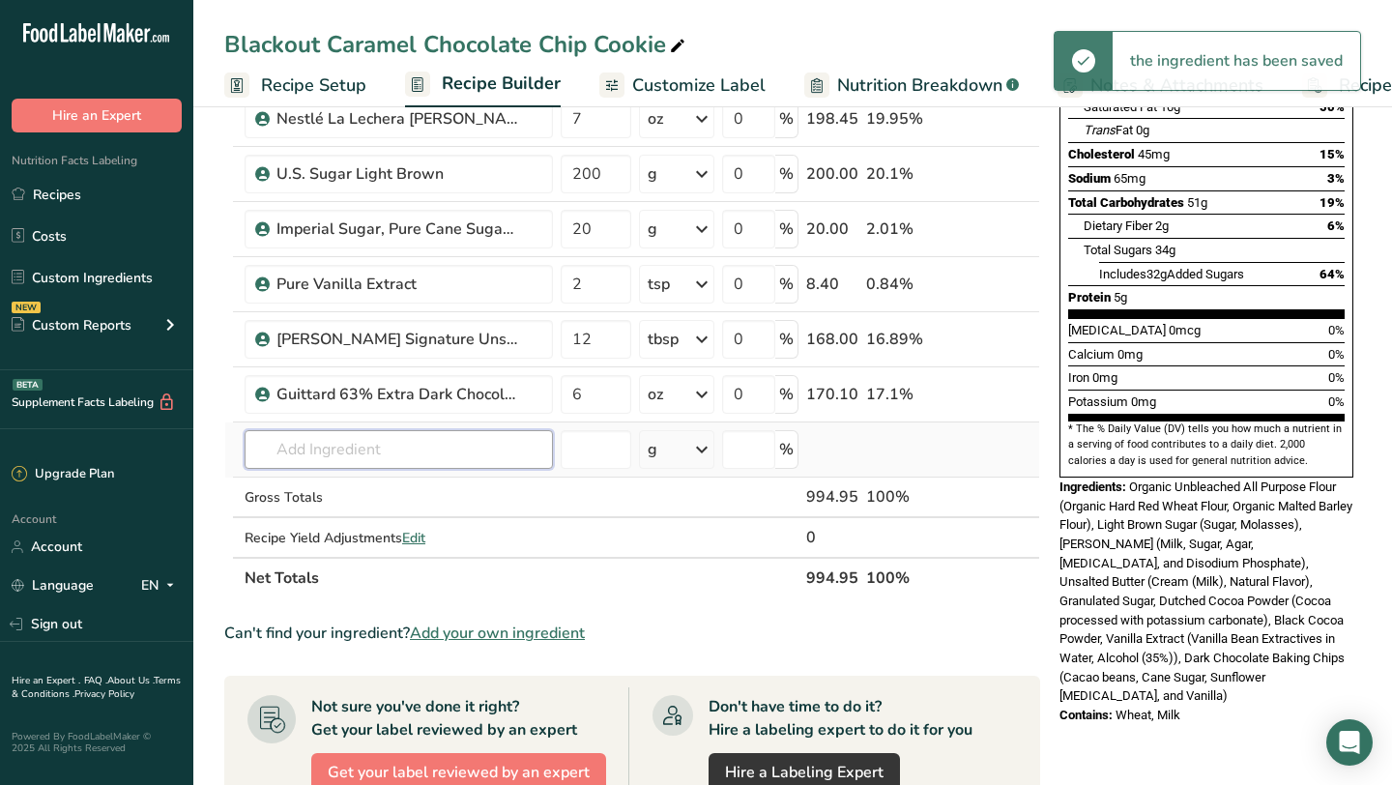
click at [418, 453] on div "Ingredient * Amount * Unit * Waste * .a-a{fill:#347362;}.b-a{fill:#fff;} Grams …" at bounding box center [632, 241] width 816 height 713
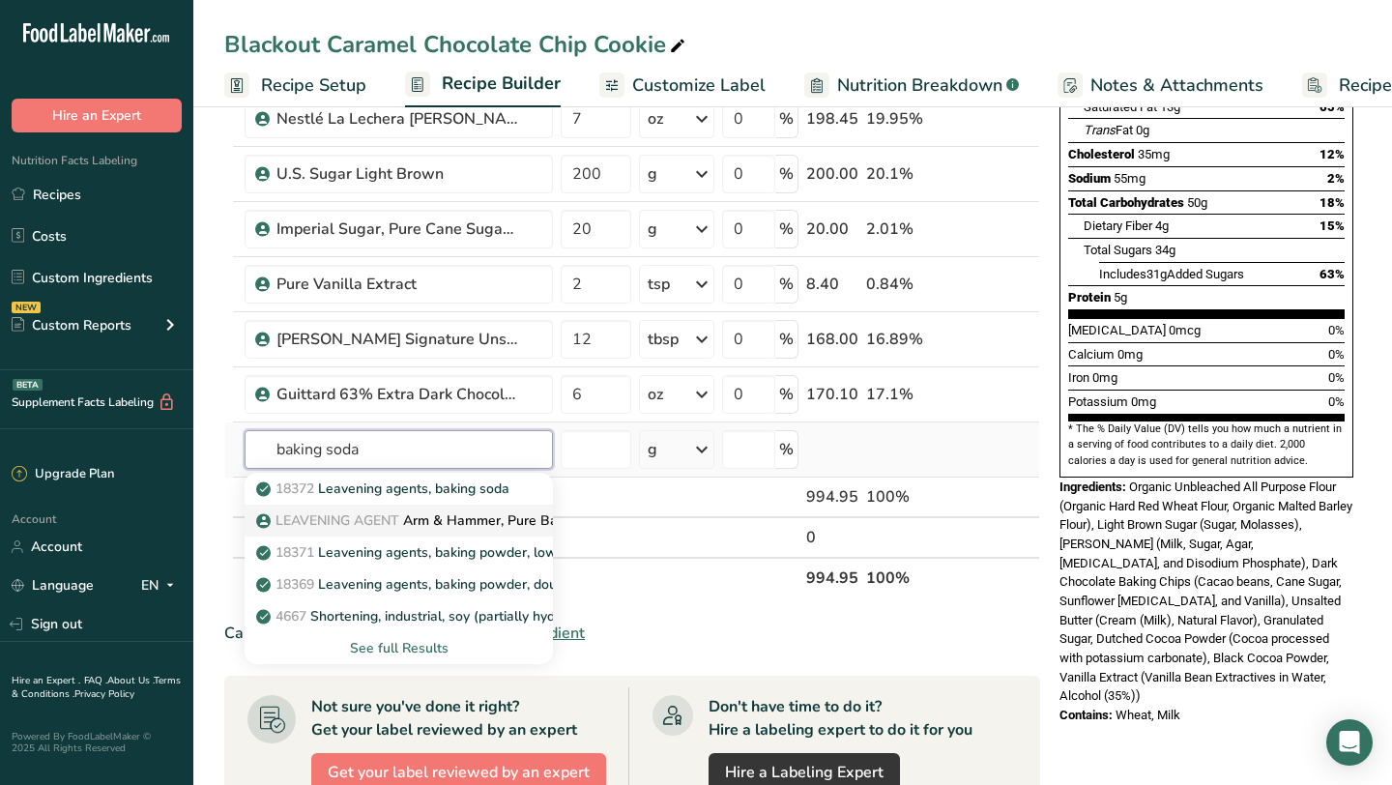
type input "baking soda"
click at [417, 519] on p "LEAVENING AGENT Arm & Hammer, Pure Baking Soda" at bounding box center [439, 520] width 359 height 20
type input "Arm & Hammer, Pure Baking Soda"
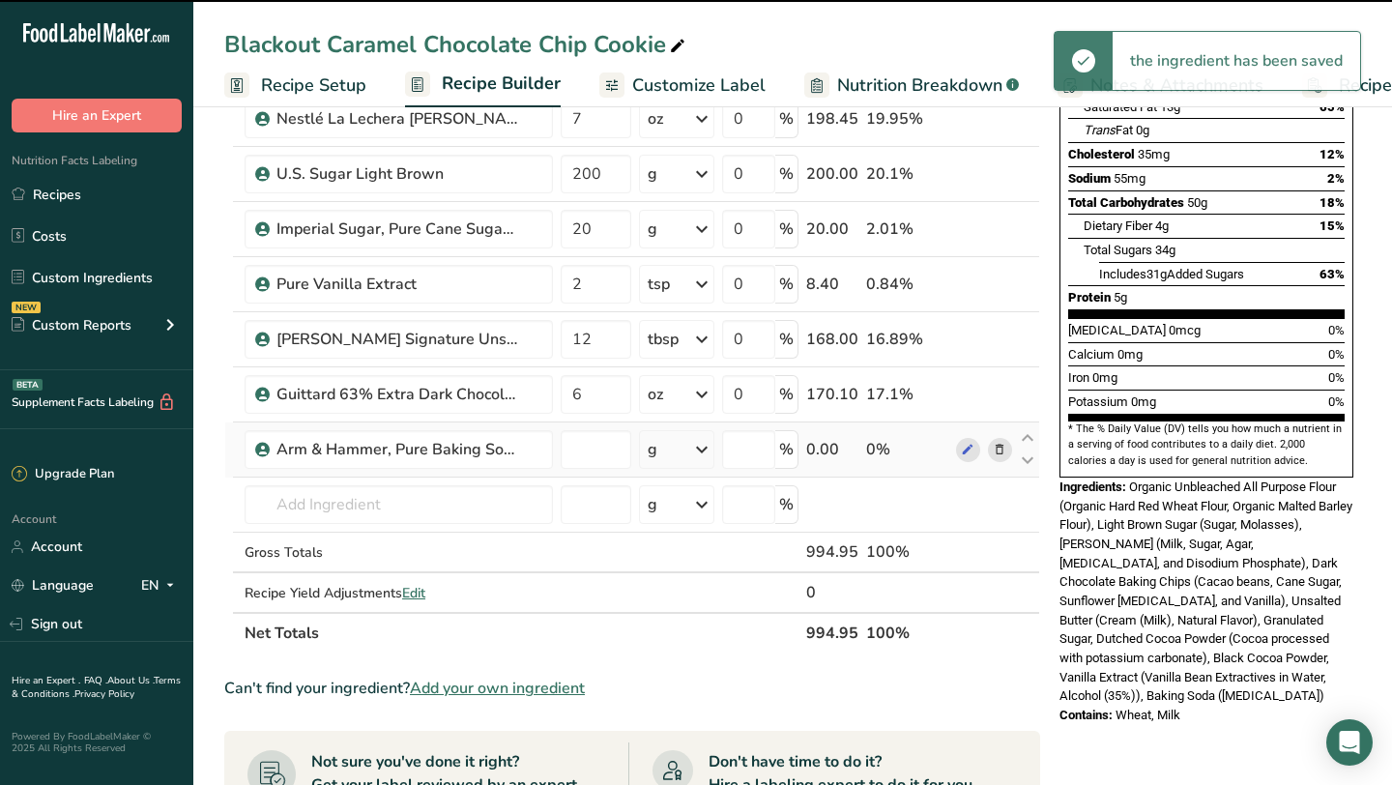
type input "0"
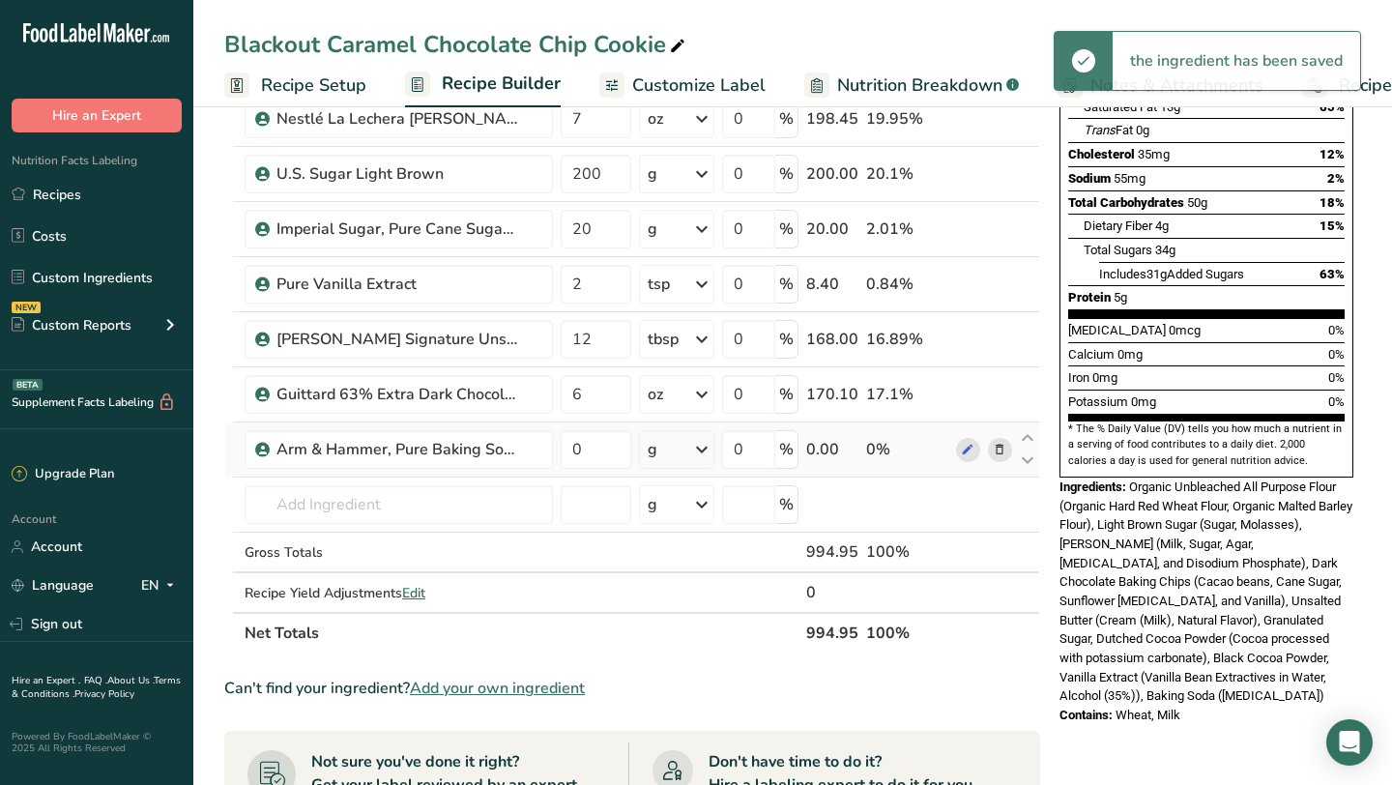
click at [669, 450] on div "g" at bounding box center [676, 449] width 75 height 39
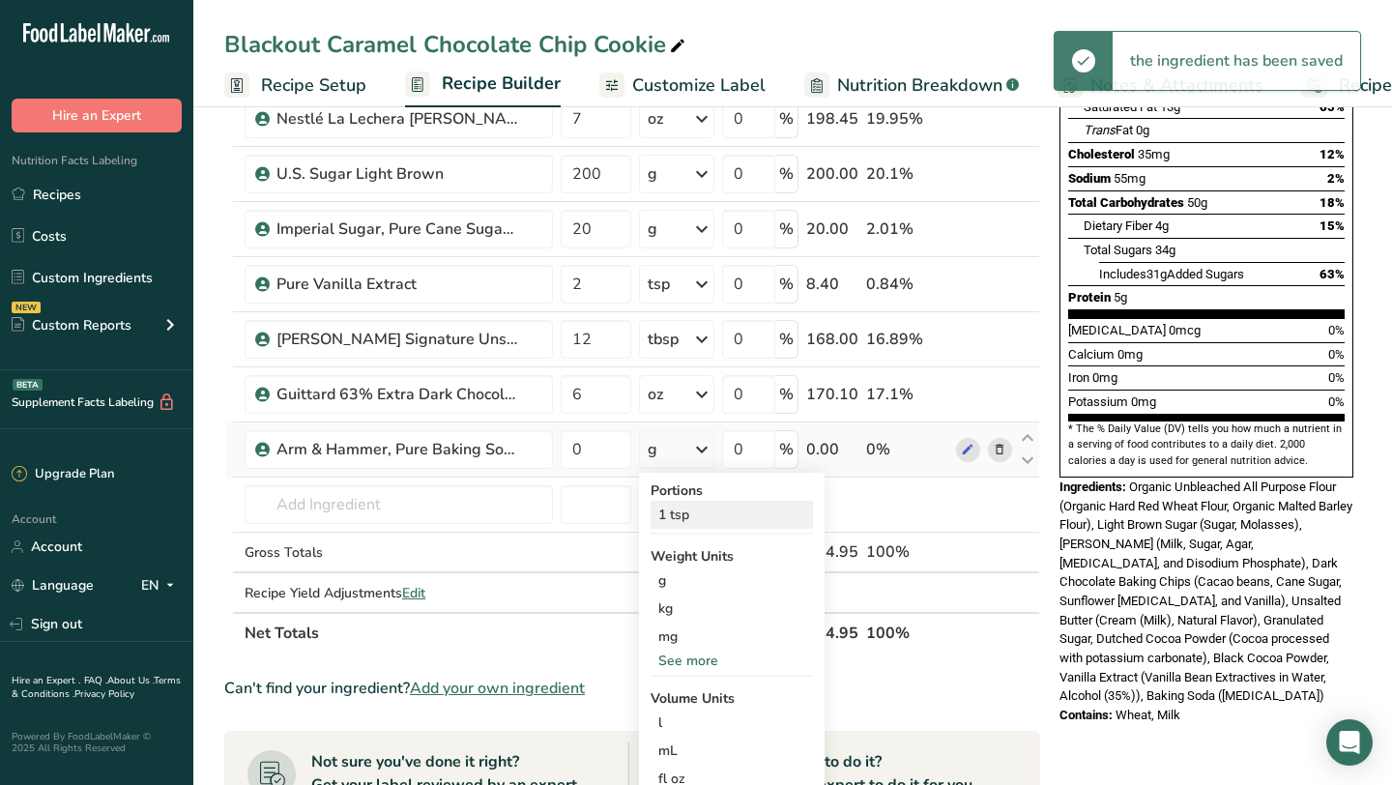
click at [682, 518] on div "1 tsp" at bounding box center [732, 515] width 162 height 28
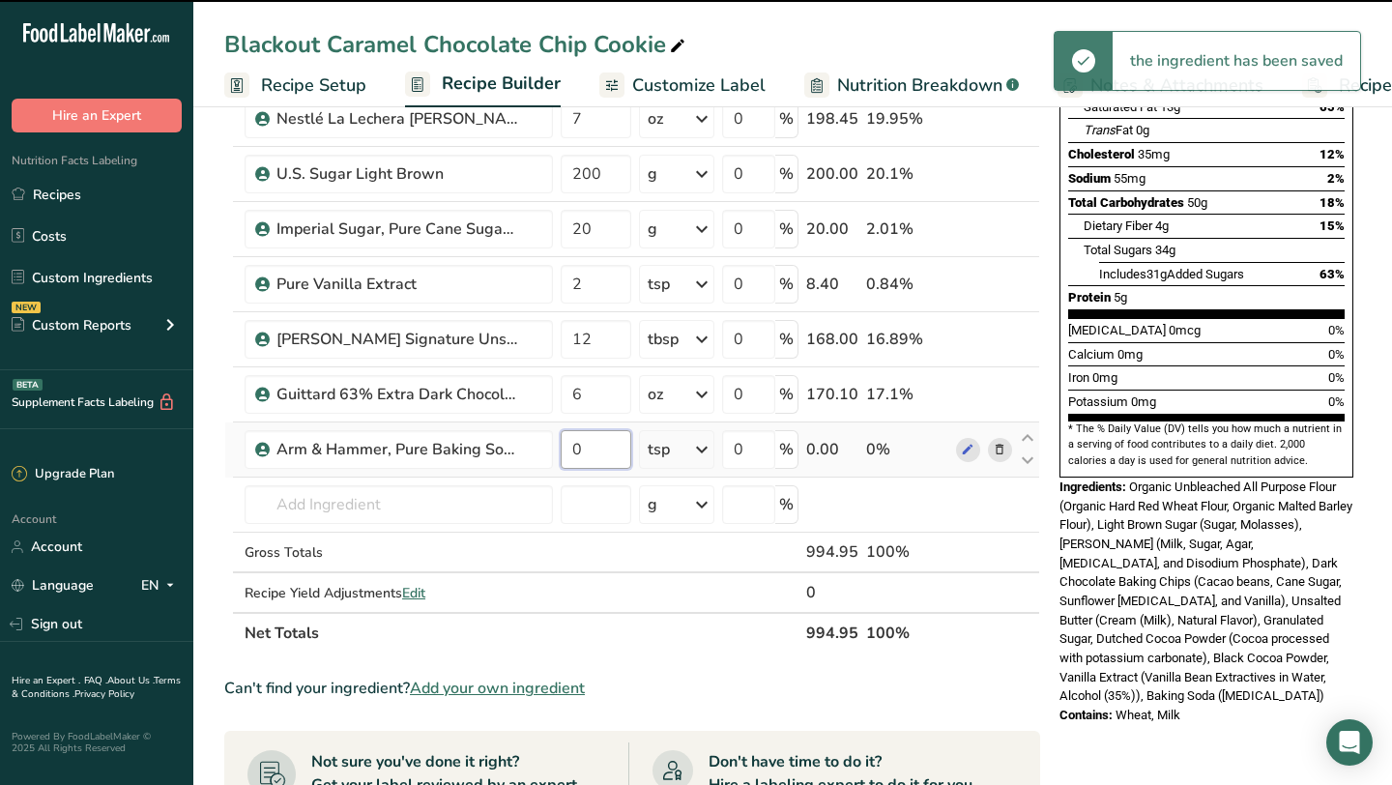
click at [589, 452] on input "0" at bounding box center [596, 449] width 71 height 39
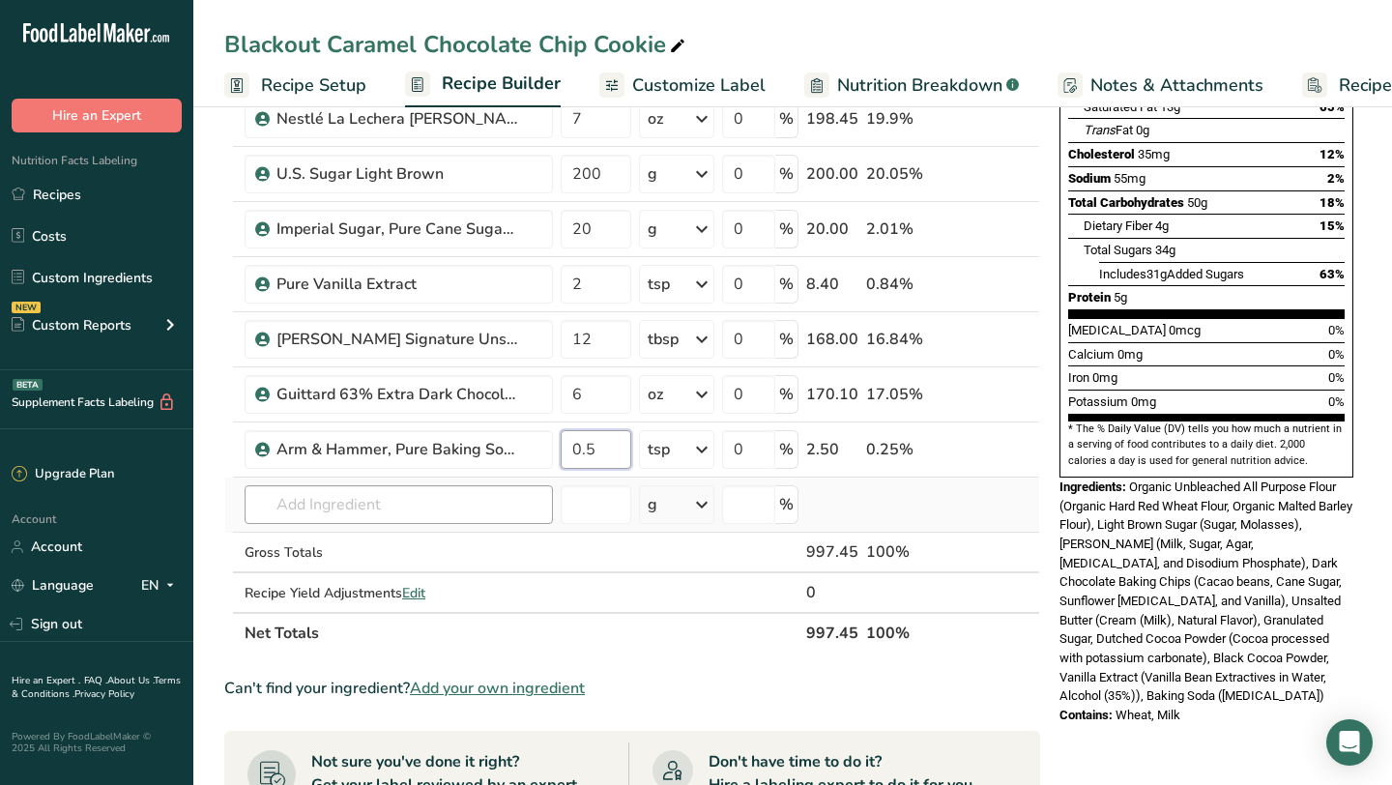
type input "0.5"
click at [441, 497] on div "Ingredient * Amount * Unit * Waste * .a-a{fill:#347362;}.b-a{fill:#fff;} Grams …" at bounding box center [632, 269] width 816 height 769
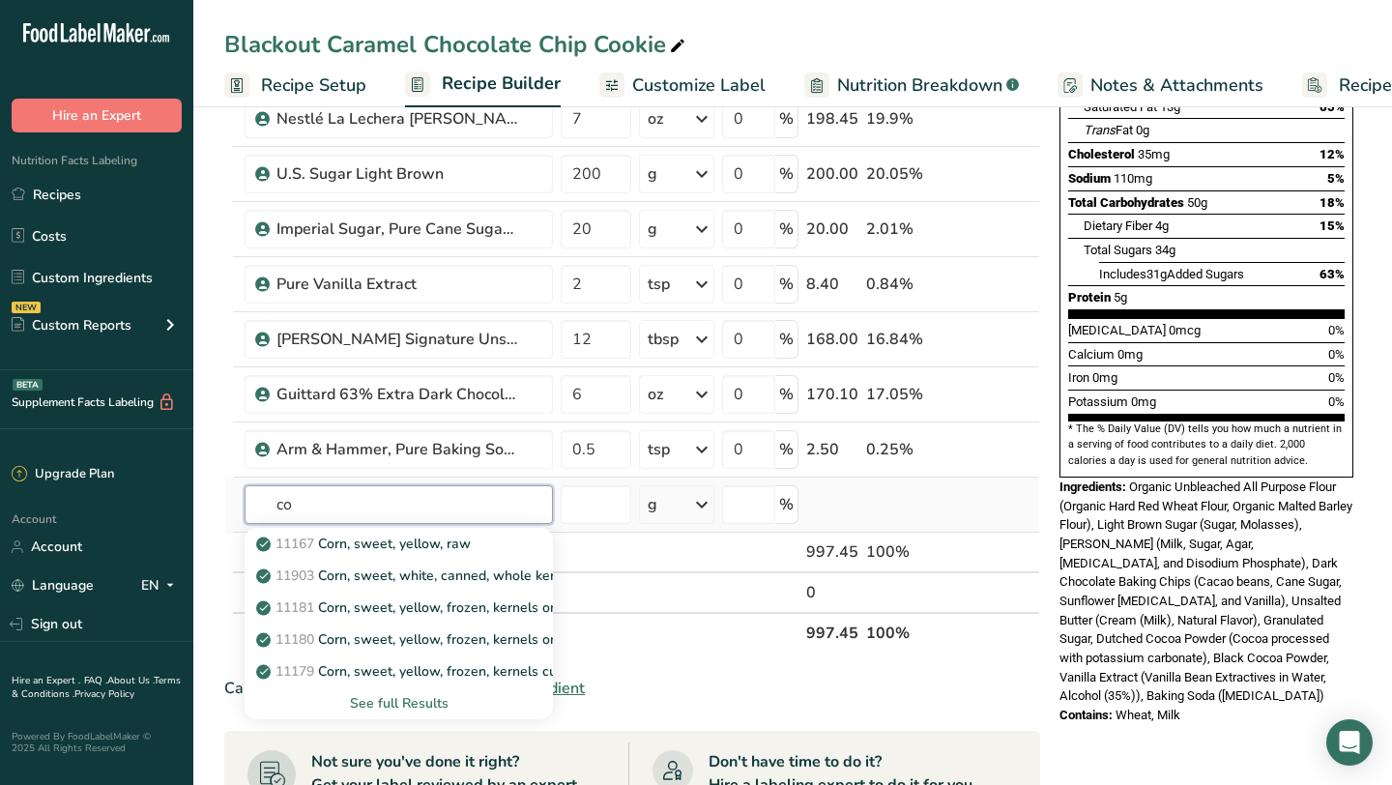
type input "c"
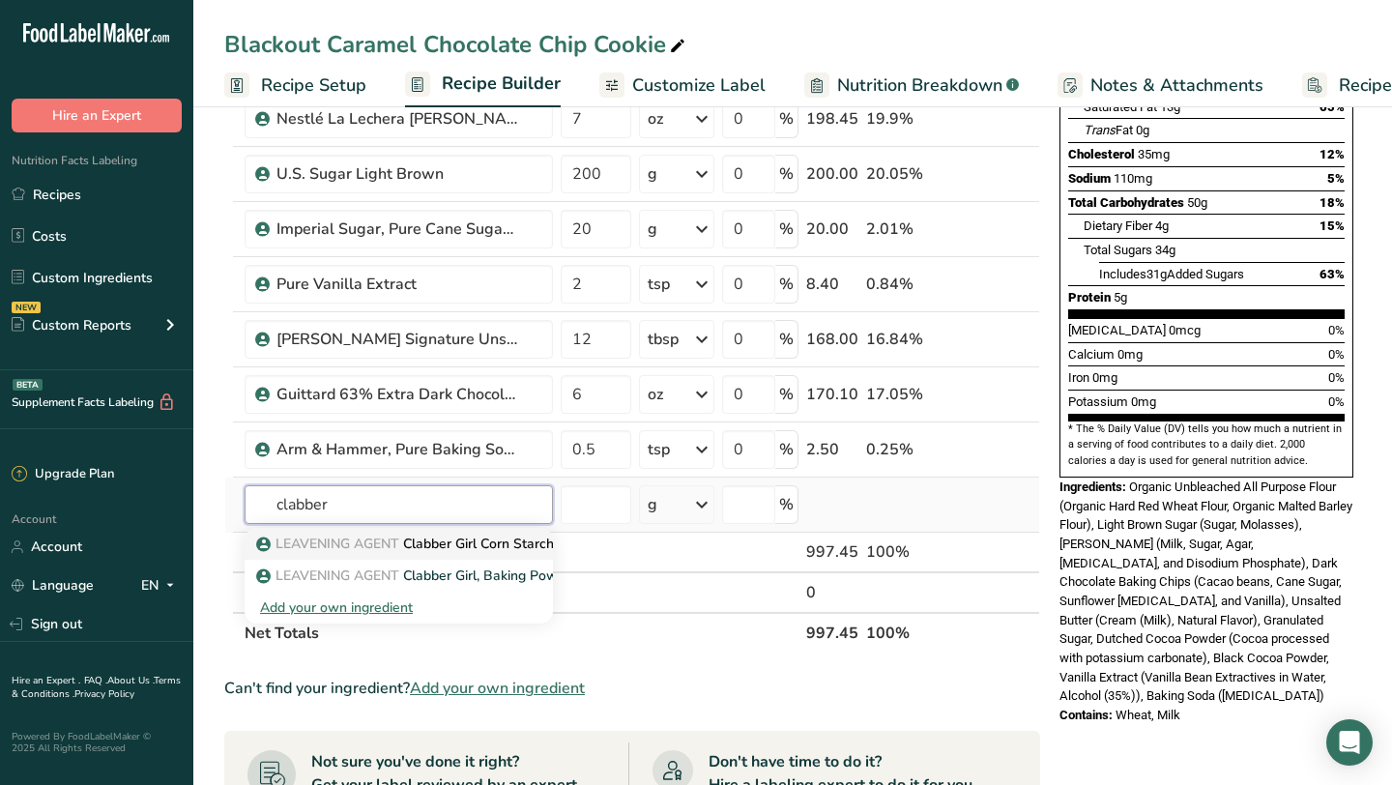
type input "clabber"
click at [479, 538] on p "LEAVENING AGENT Clabber Girl Corn Starch" at bounding box center [407, 544] width 294 height 20
type input "Clabber Girl Corn Starch"
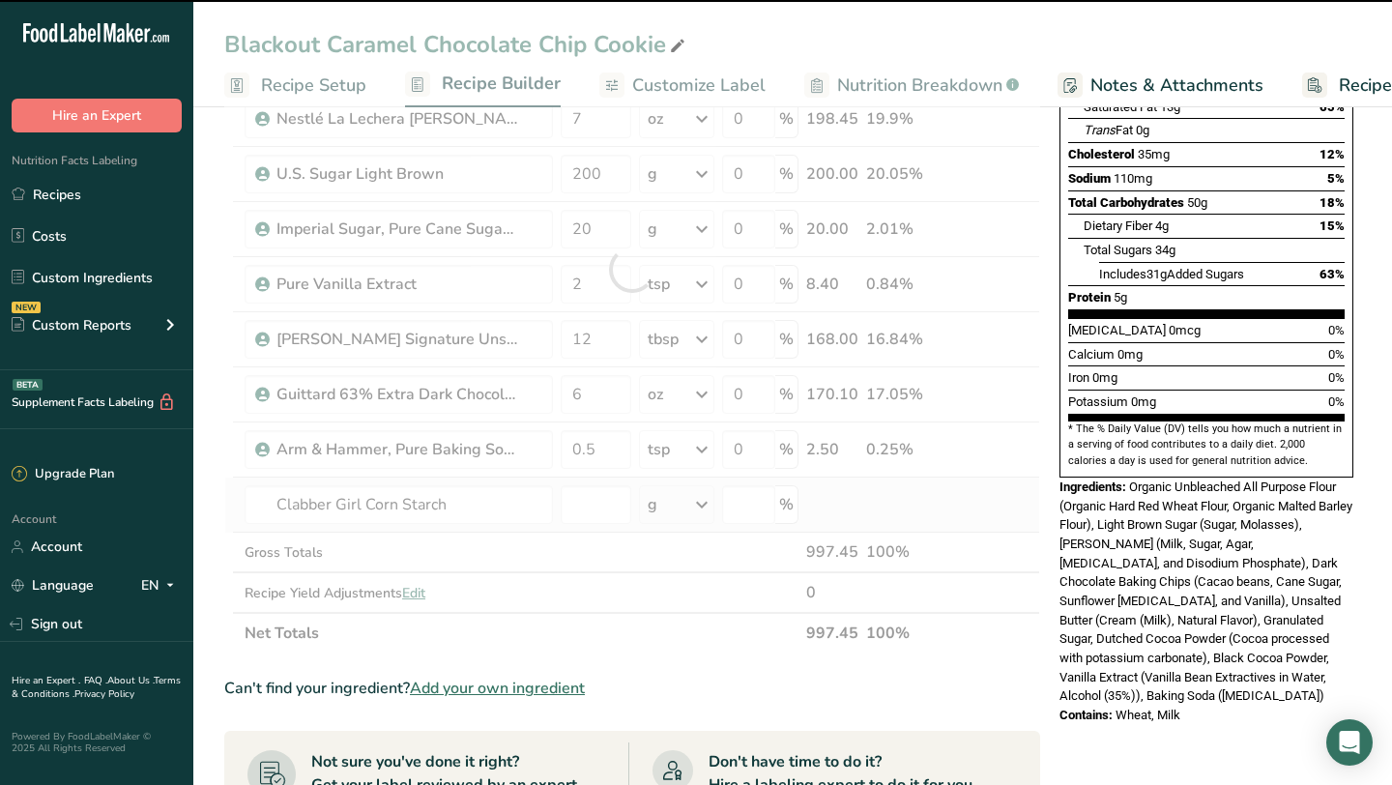
type input "0"
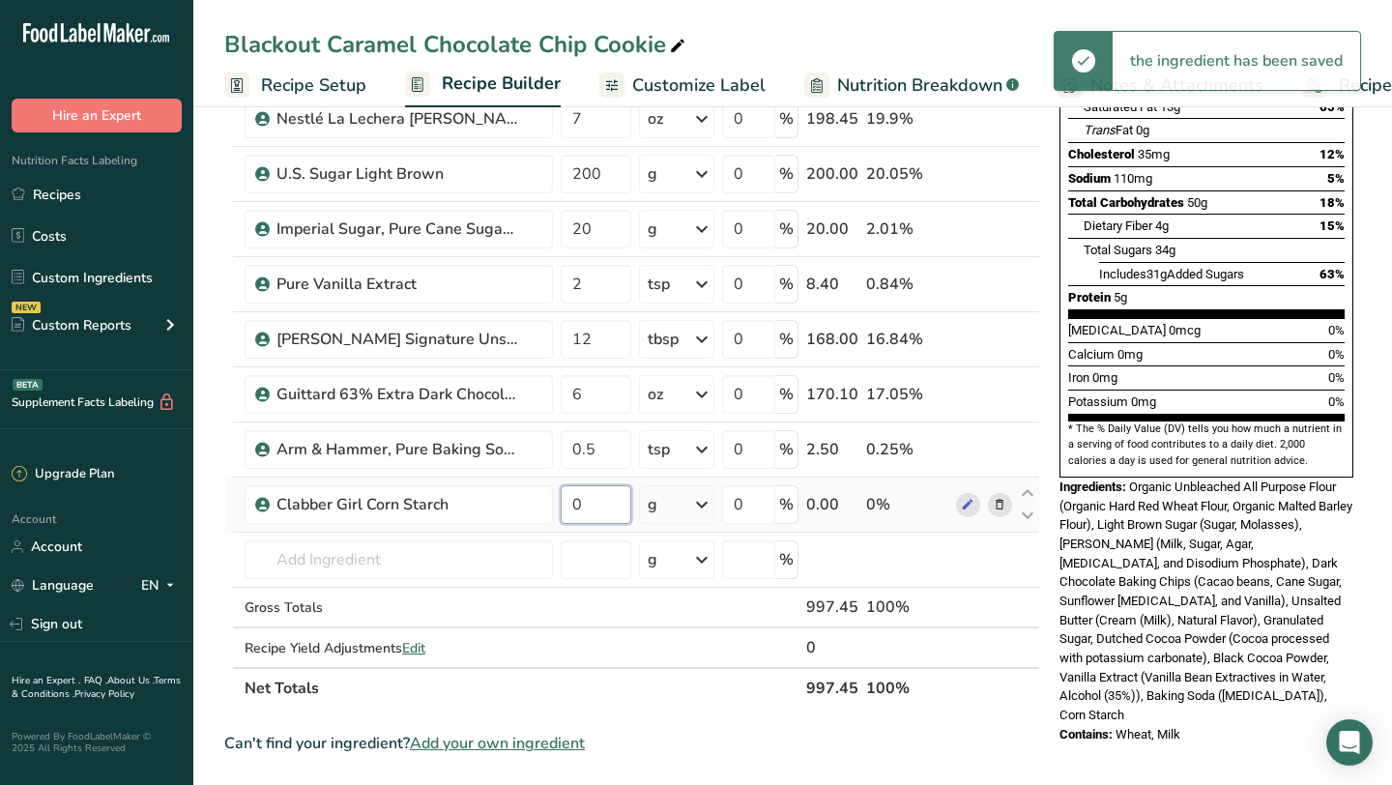
drag, startPoint x: 566, startPoint y: 506, endPoint x: 583, endPoint y: 506, distance: 17.4
click at [582, 506] on input "0" at bounding box center [596, 504] width 71 height 39
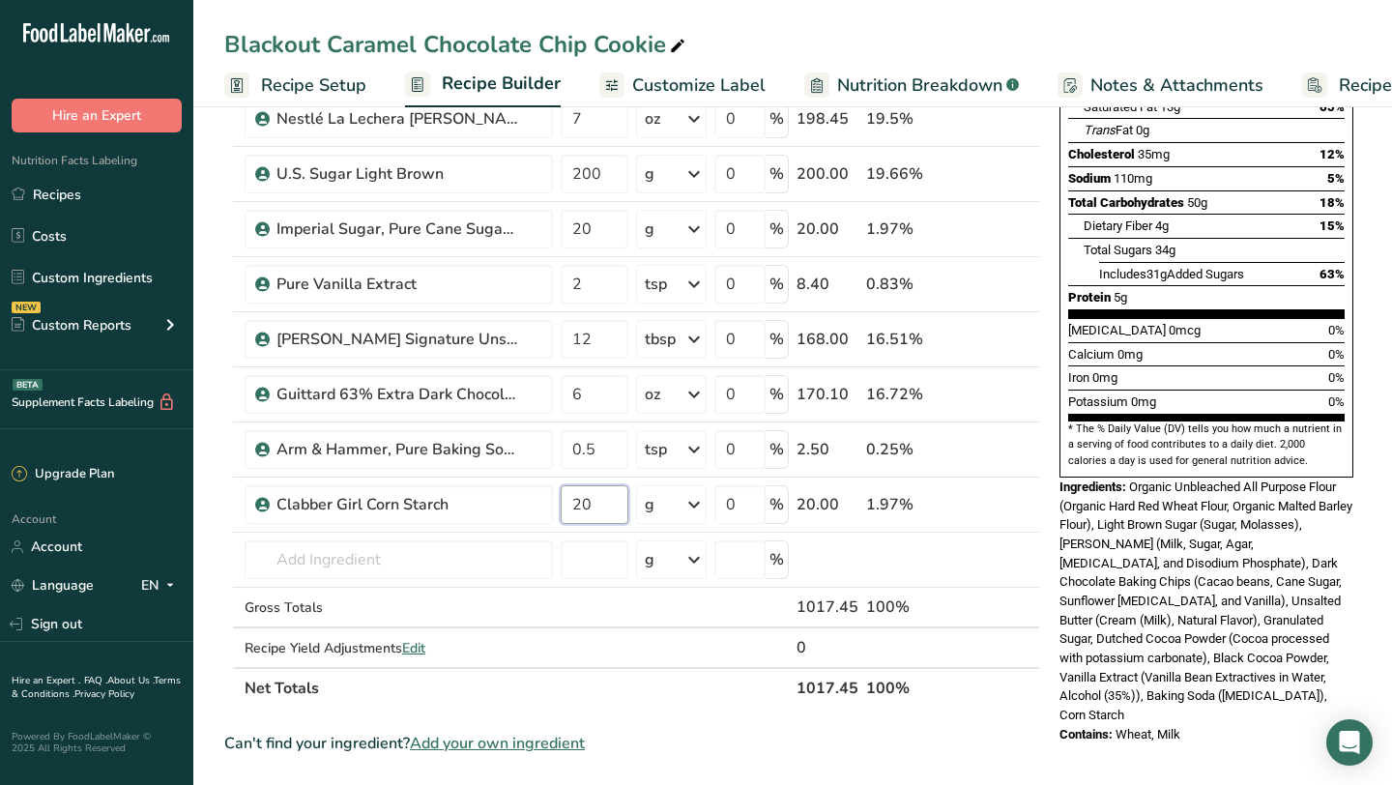
type input "20"
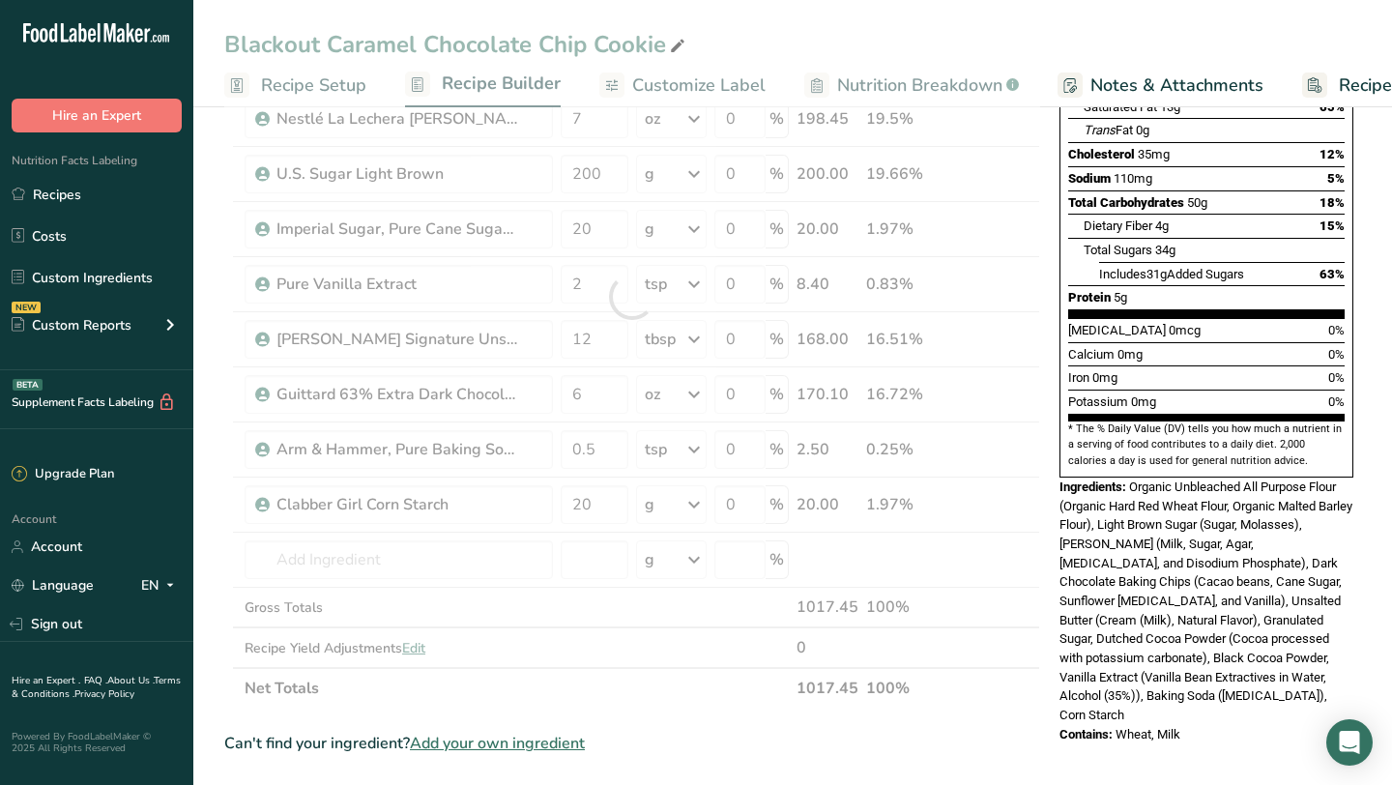
click at [222, 582] on section "Add Ingredients Manage Recipe Delete Recipe Duplicate Recipe Scale Recipe Save …" at bounding box center [792, 584] width 1199 height 1615
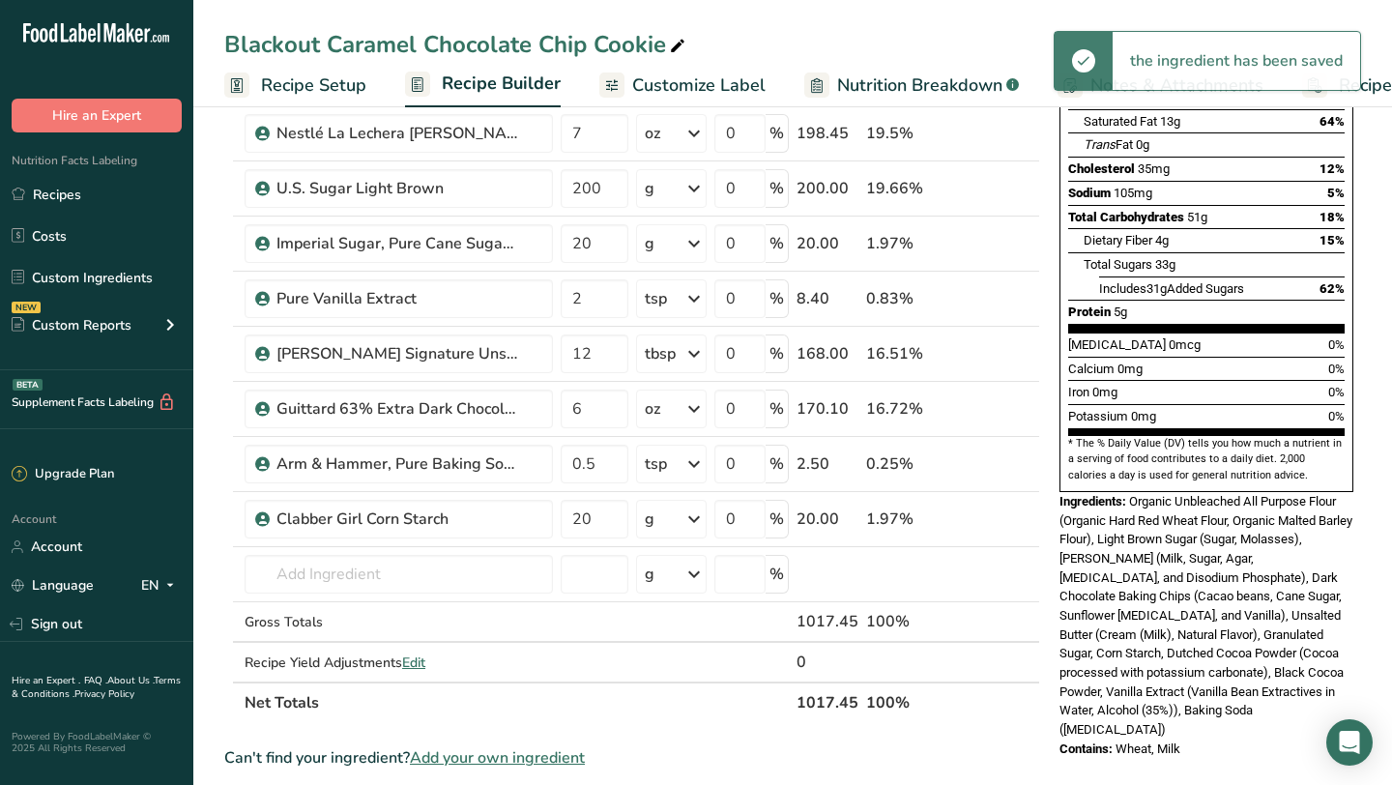
scroll to position [300, 0]
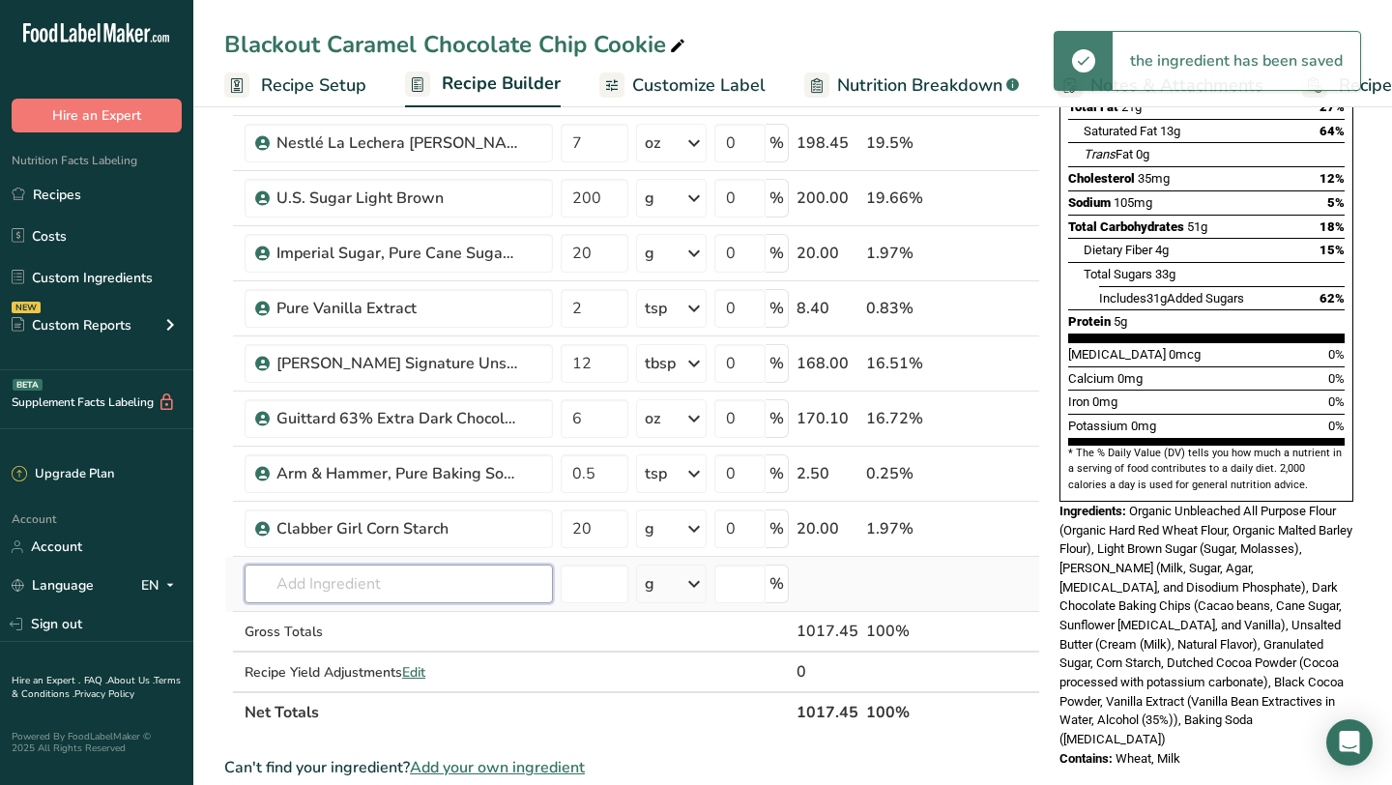
click at [296, 595] on input "text" at bounding box center [399, 584] width 308 height 39
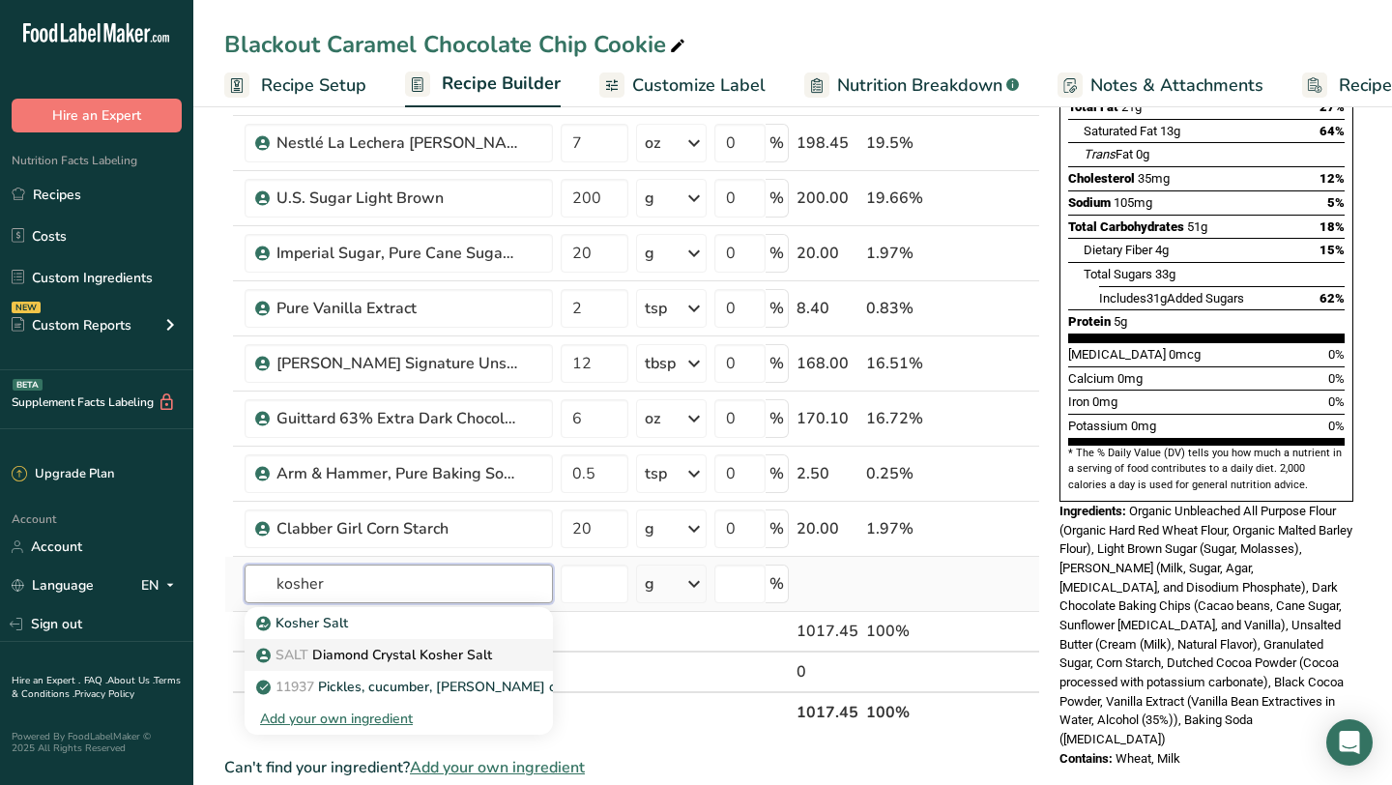
type input "kosher"
click at [320, 650] on p "SALT Diamond Crystal Kosher Salt" at bounding box center [376, 655] width 232 height 20
type input "Diamond Crystal Kosher Salt"
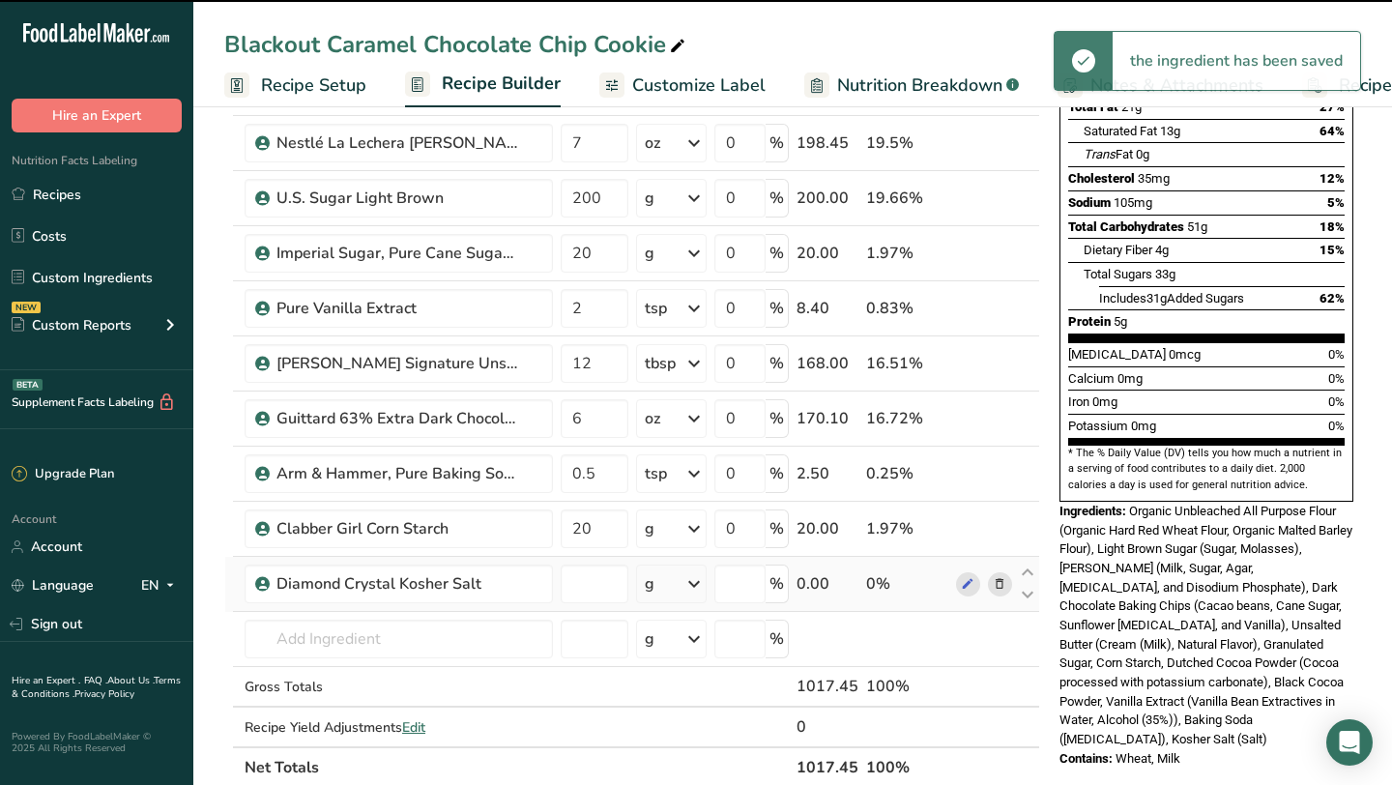
type input "0"
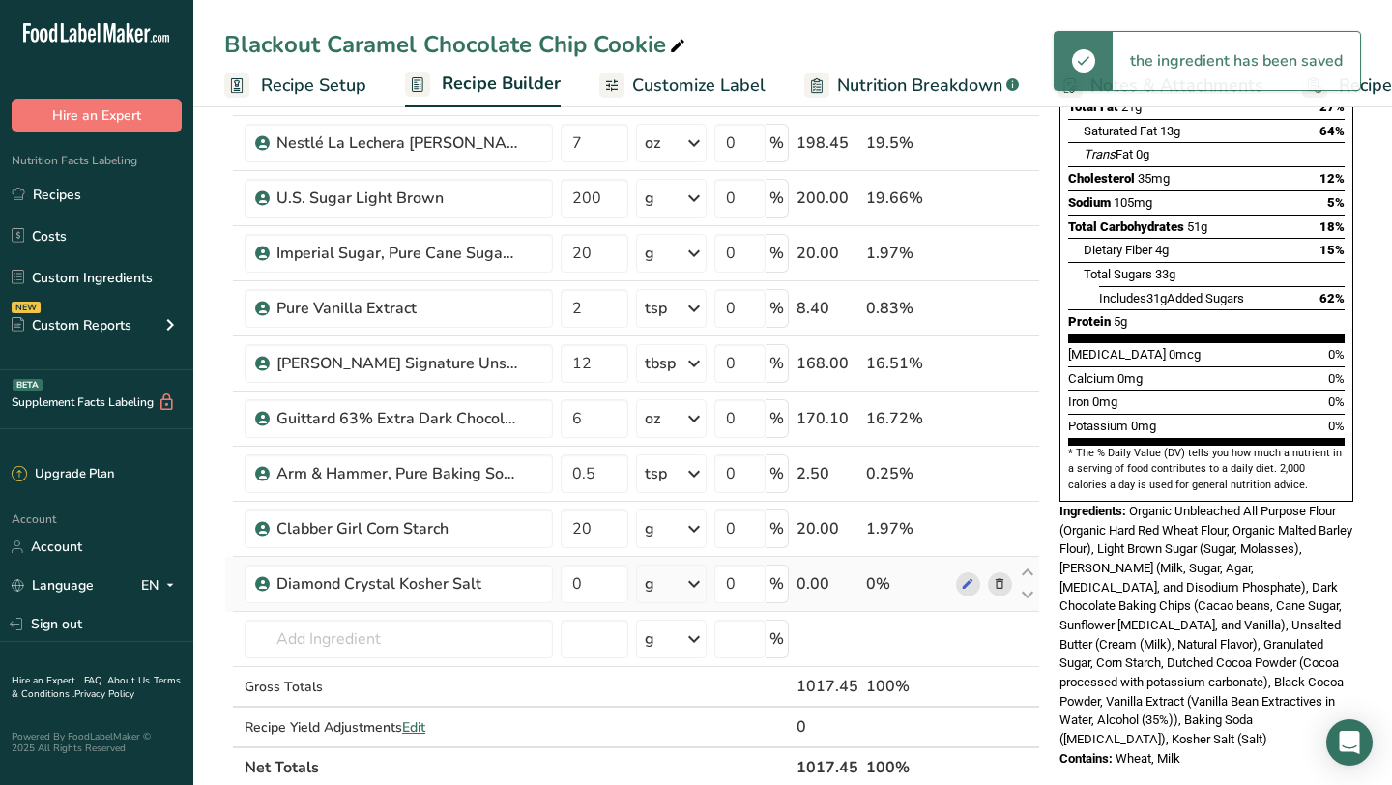
click at [659, 593] on div "g" at bounding box center [671, 584] width 71 height 39
click at [663, 652] on div "1 tsp" at bounding box center [729, 649] width 162 height 28
click at [582, 583] on input "0" at bounding box center [595, 584] width 68 height 39
type input "0.5"
click at [203, 601] on section "Add Ingredients Manage Recipe Delete Recipe Duplicate Recipe Scale Recipe Save …" at bounding box center [792, 636] width 1199 height 1671
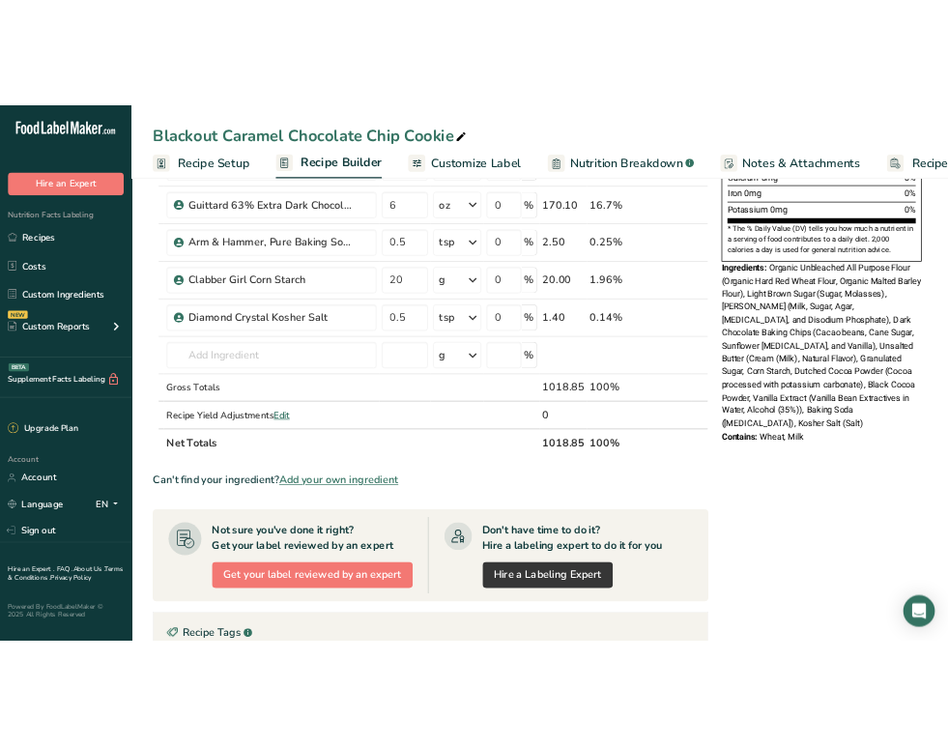
scroll to position [570, 0]
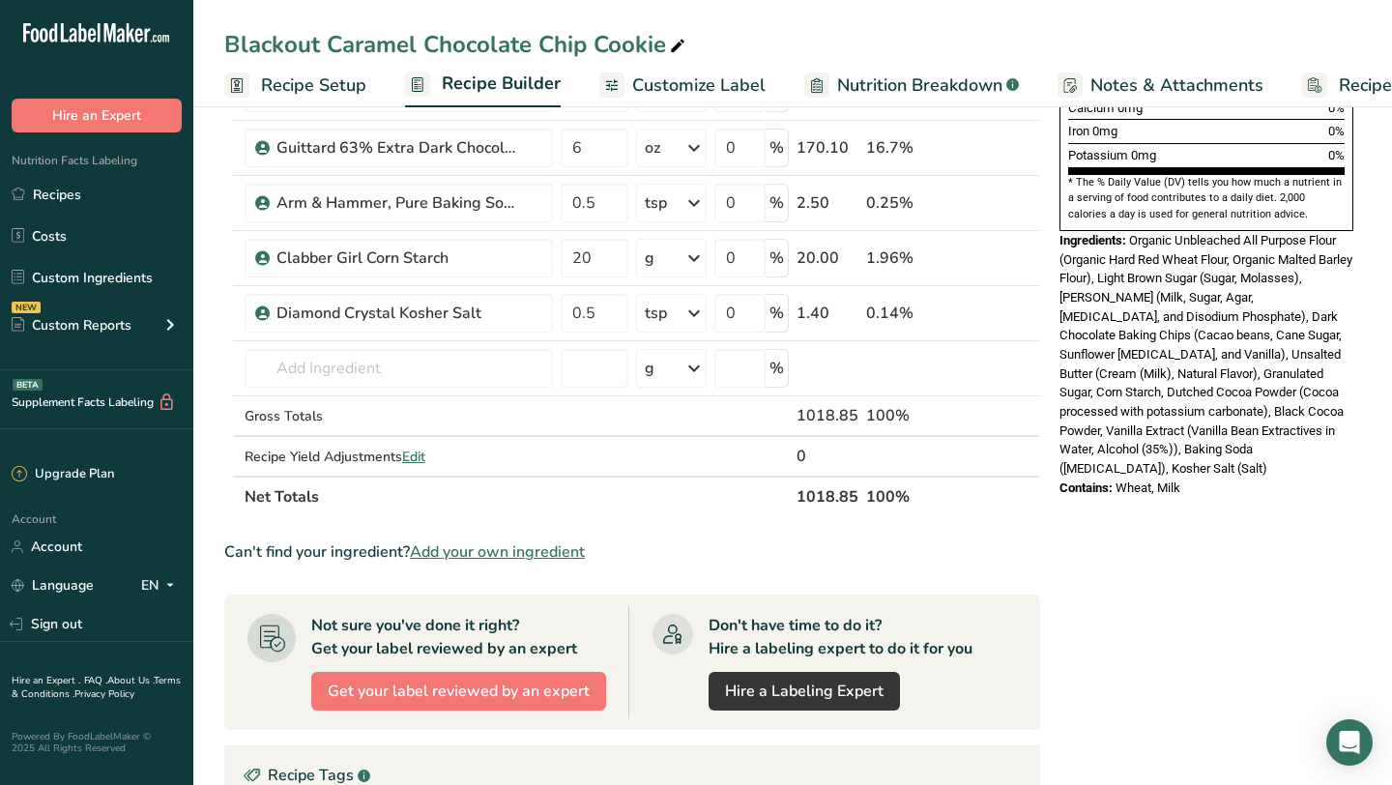
drag, startPoint x: 1240, startPoint y: 423, endPoint x: 1134, endPoint y: 196, distance: 250.8
click at [1134, 231] on div "Ingredients: Organic Unbleached All Purpose Flour (Organic Hard Red Wheat Flour…" at bounding box center [1207, 354] width 294 height 247
click at [410, 378] on input "text" at bounding box center [399, 368] width 308 height 39
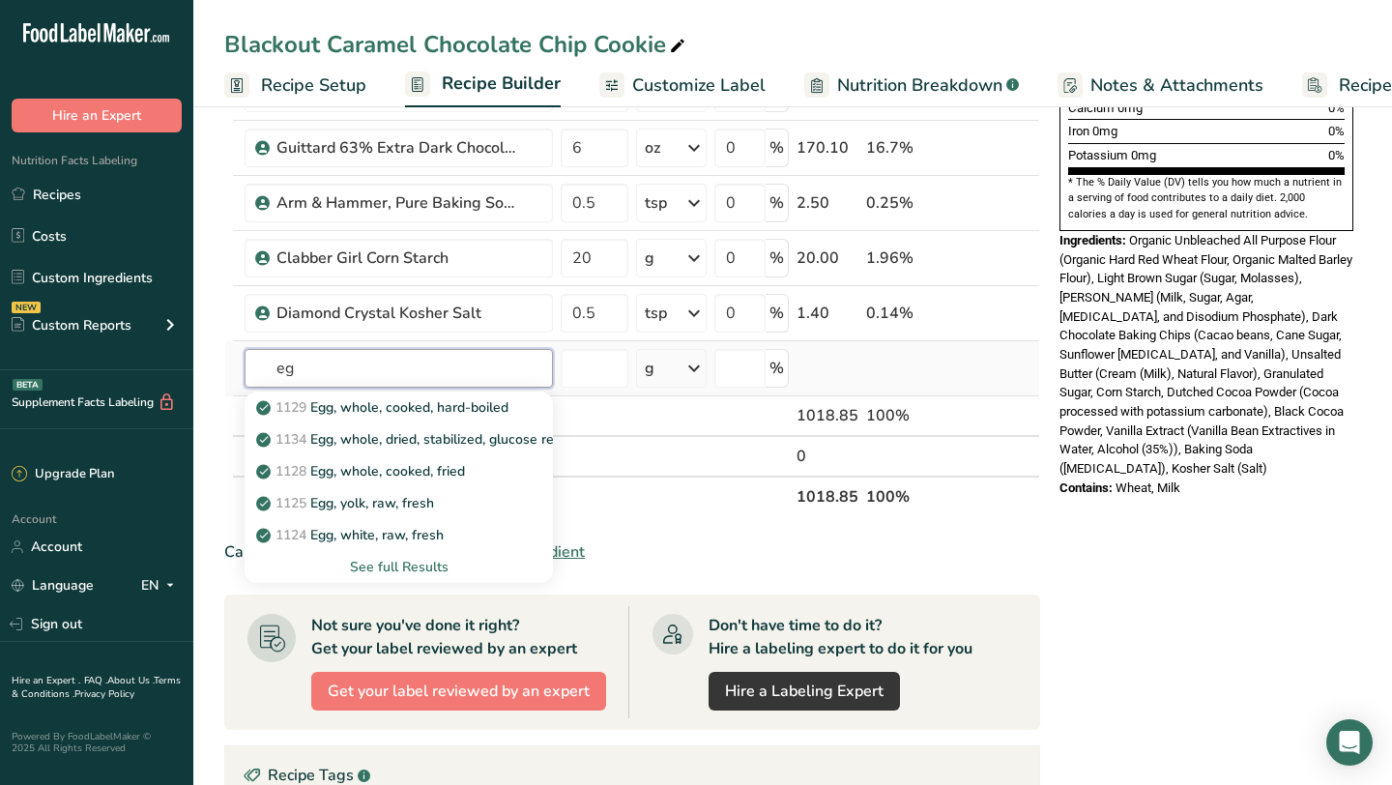
type input "e"
type input "a"
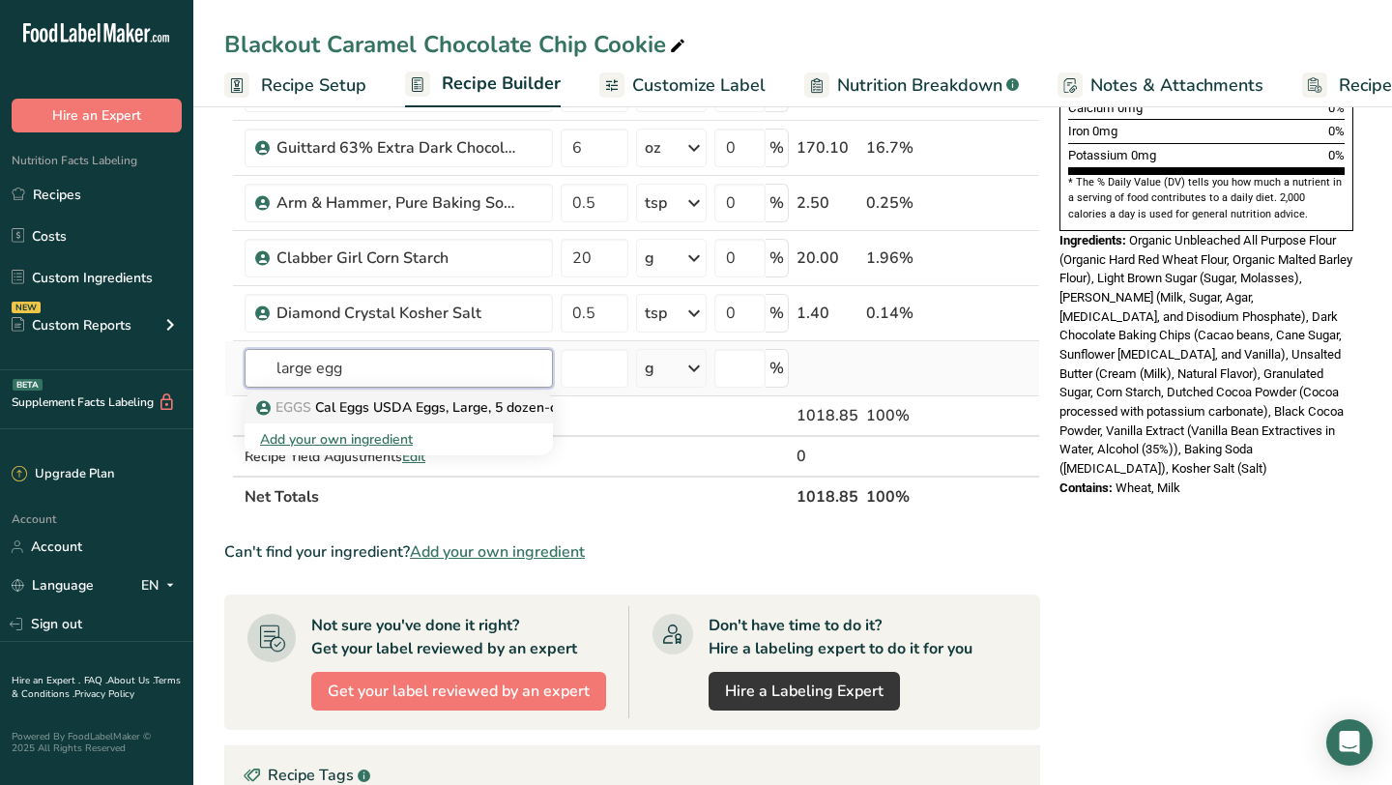
type input "large egg"
click at [443, 407] on p "EGGS Cal Eggs USDA Eggs, Large, 5 dozen-count" at bounding box center [422, 407] width 325 height 20
type input "Cal Eggs USDA Eggs, Large, 5 dozen-count"
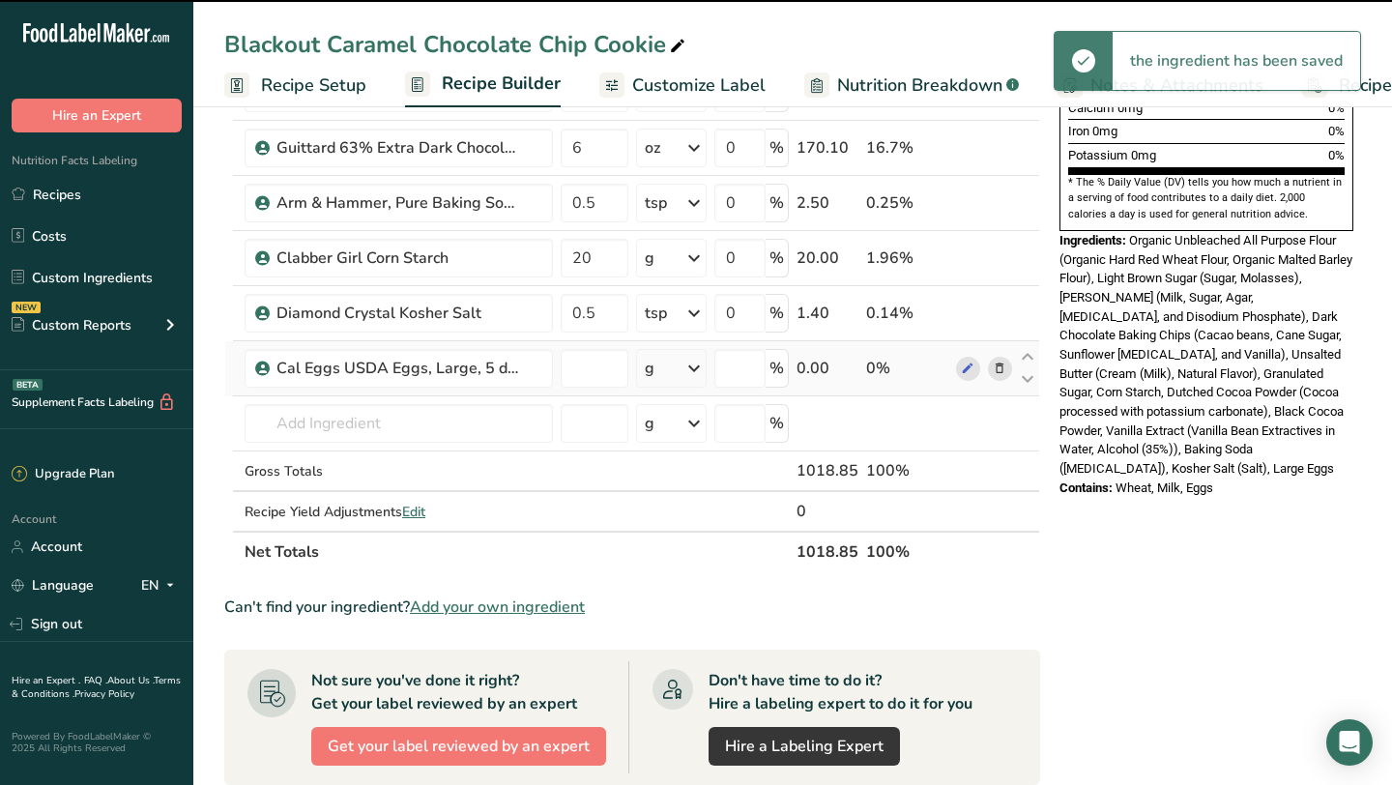
type input "0"
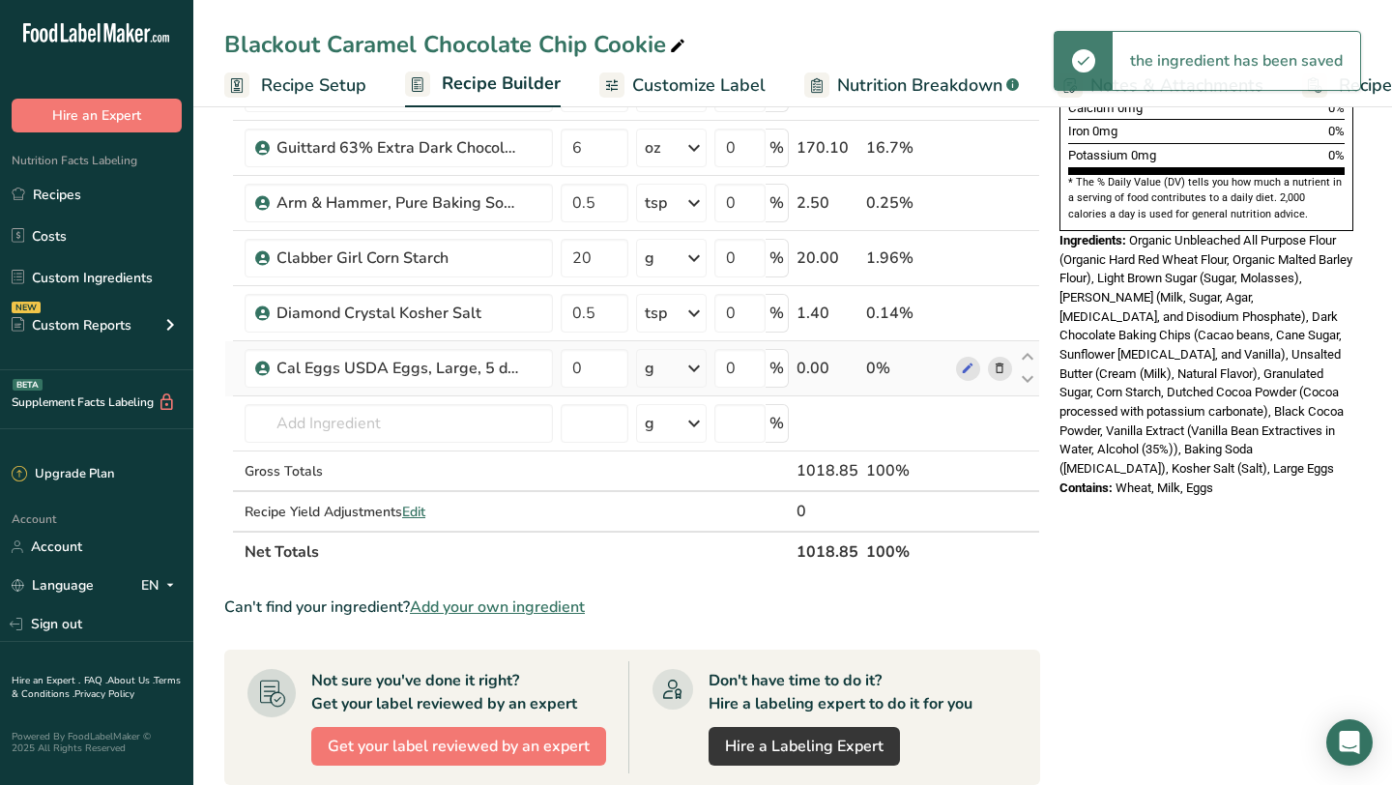
click at [680, 371] on div "g" at bounding box center [671, 368] width 71 height 39
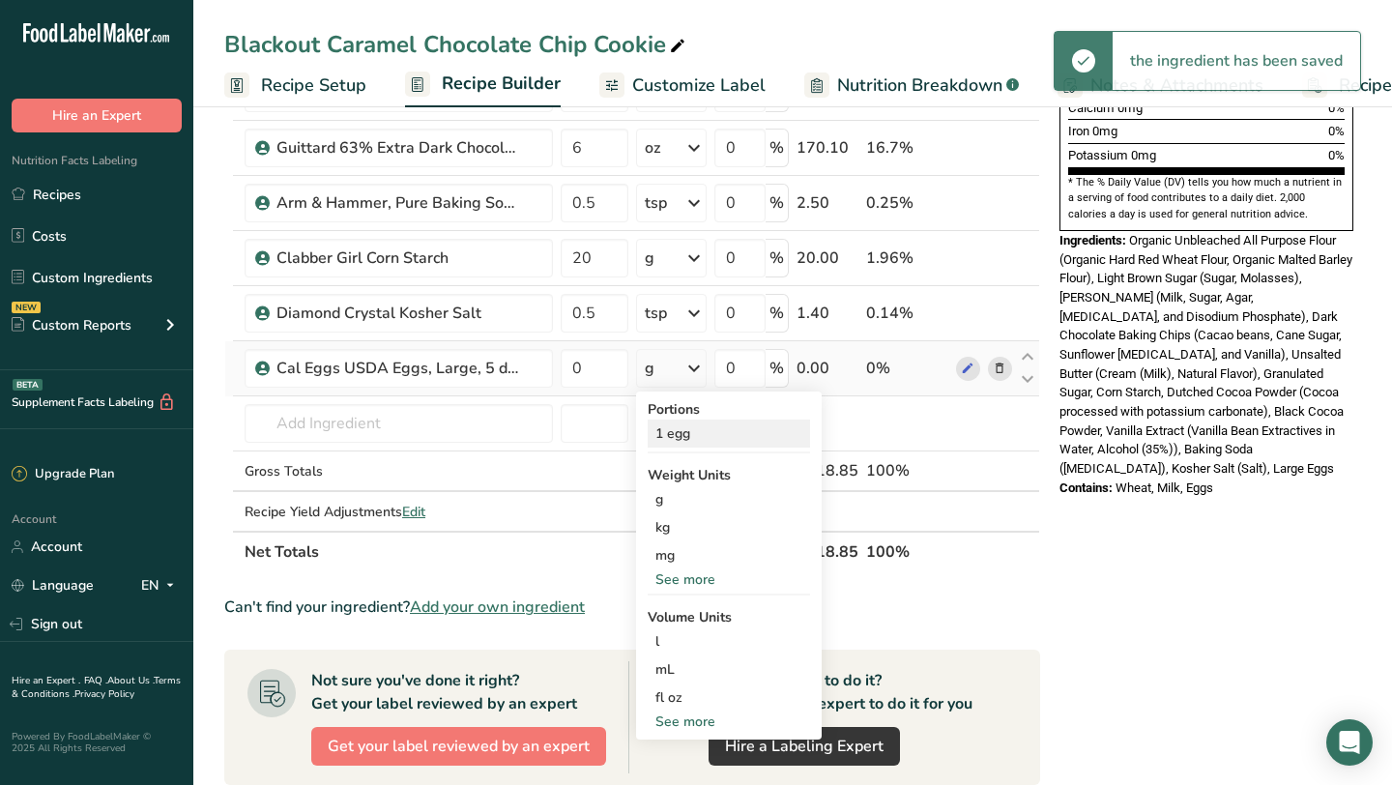
click at [676, 429] on div "1 egg" at bounding box center [729, 434] width 162 height 28
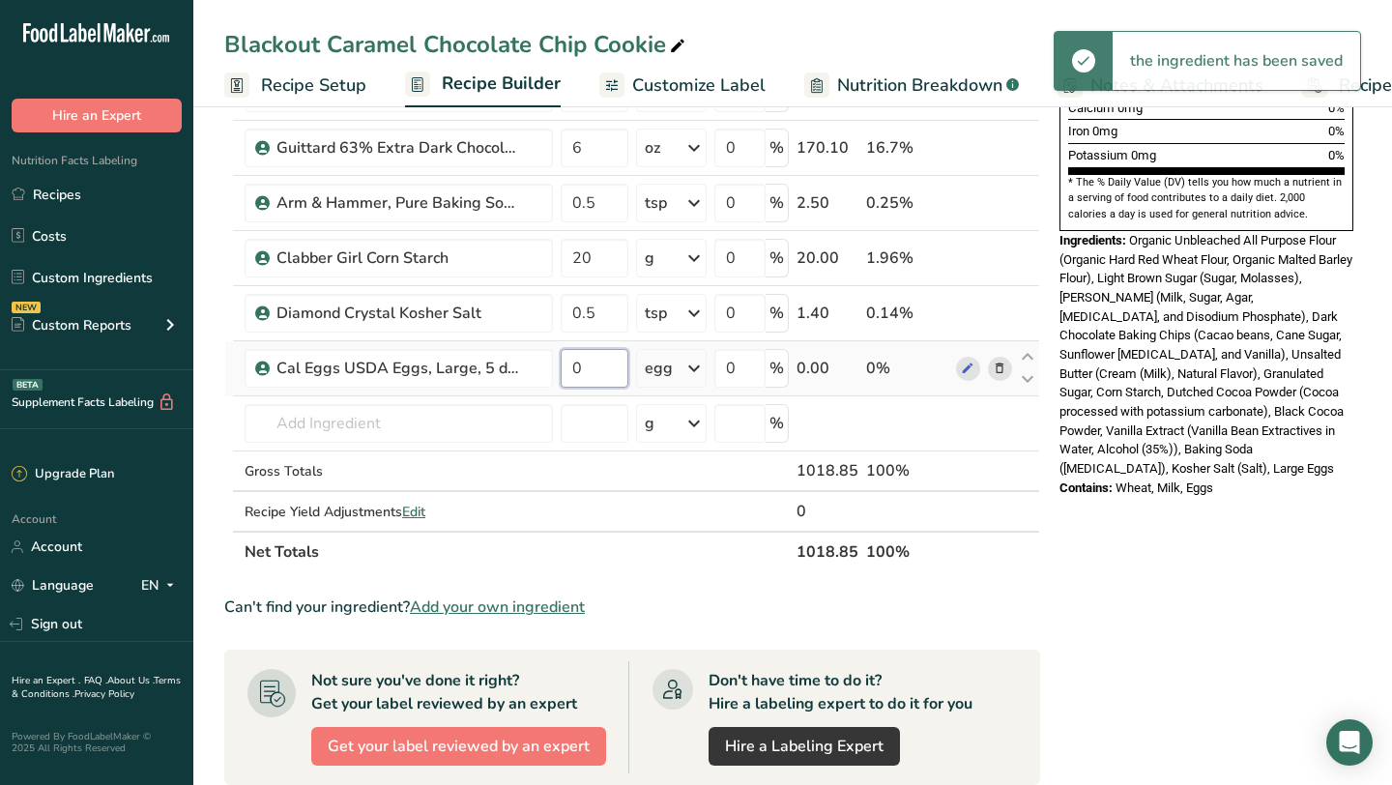
drag, startPoint x: 581, startPoint y: 369, endPoint x: 569, endPoint y: 367, distance: 11.8
click at [572, 368] on input "0" at bounding box center [595, 368] width 68 height 39
type input "1"
click at [1278, 598] on div "Nutrition Facts 12 Servings Per Container Serving Size 85g Amount Per Serving C…" at bounding box center [1206, 393] width 309 height 1664
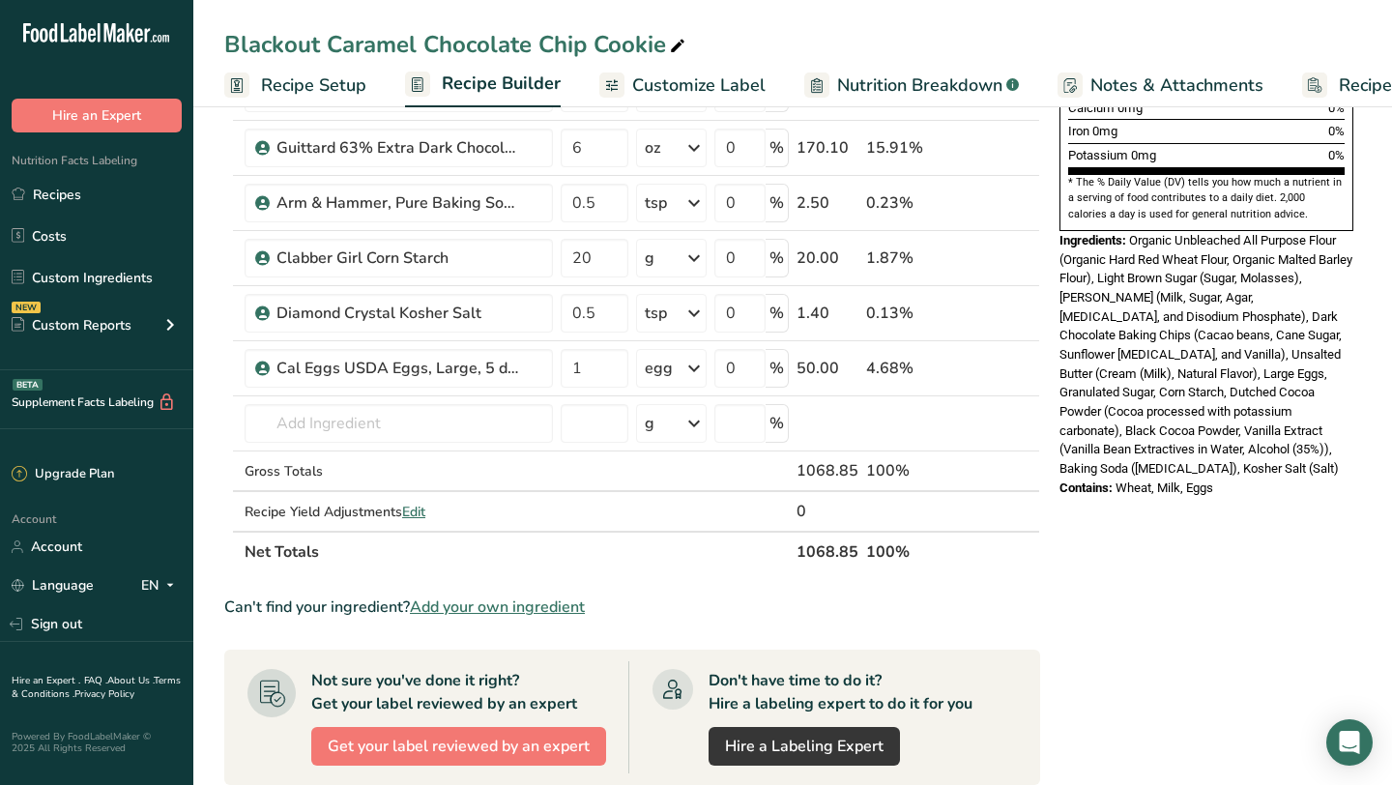
drag, startPoint x: 1109, startPoint y: 451, endPoint x: 1134, endPoint y: 194, distance: 257.4
click at [1134, 231] on div "Ingredients: Organic Unbleached All Purpose Flour (Organic Hard Red Wheat Flour…" at bounding box center [1207, 354] width 294 height 247
copy span "Organic Unbleached All Purpose Flour (Organic Hard Red Wheat Flour, Organic Mal…"
